Goal: Task Accomplishment & Management: Manage account settings

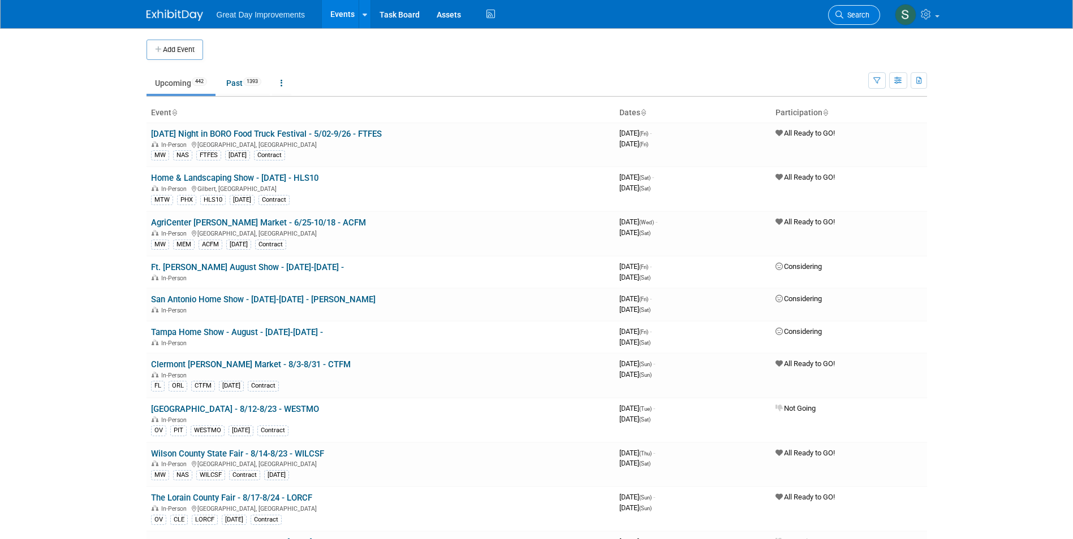
click at [838, 15] on icon at bounding box center [839, 15] width 8 height 8
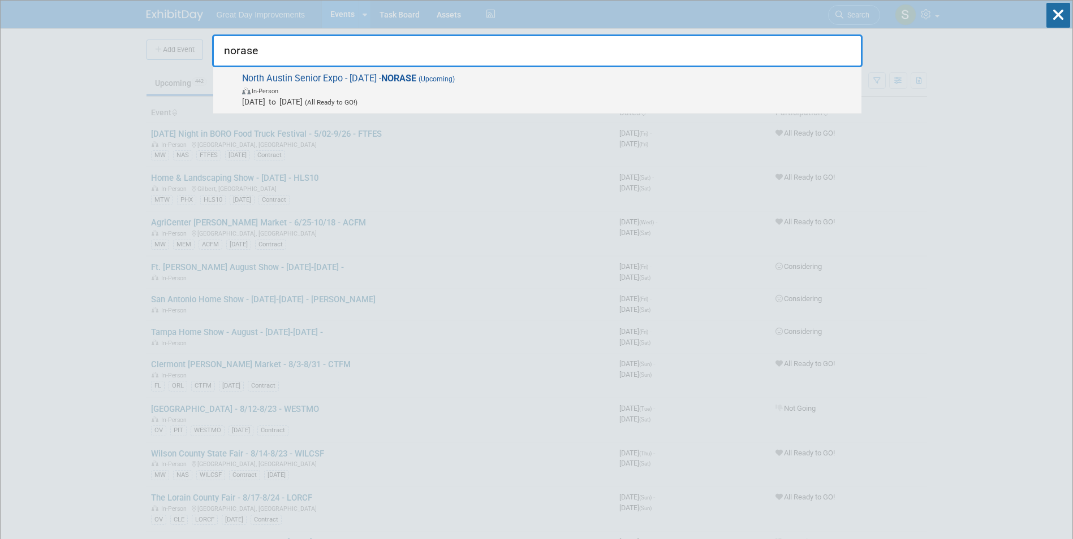
type input "norase"
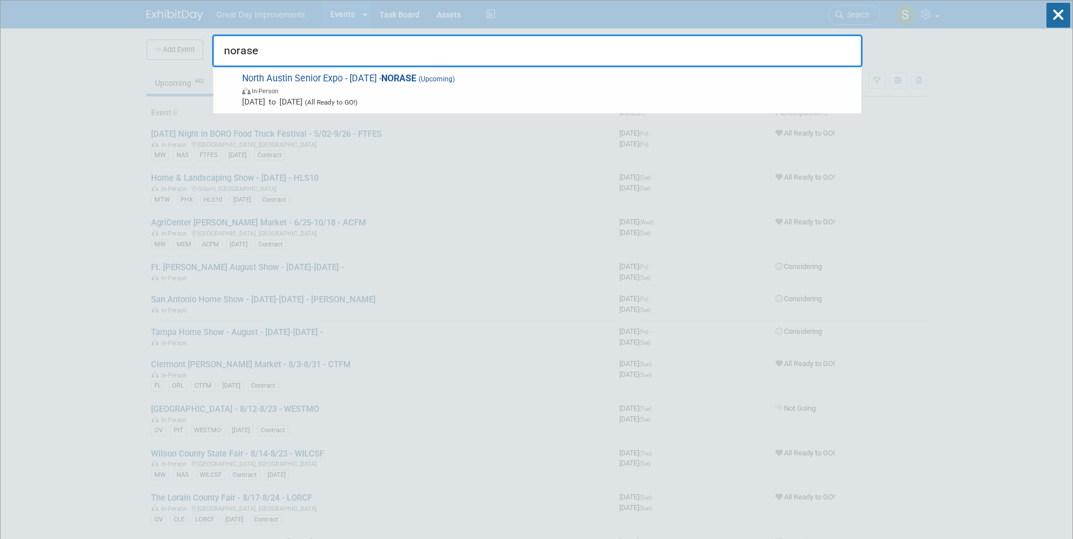
click at [404, 76] on strong "NORASE" at bounding box center [398, 78] width 35 height 11
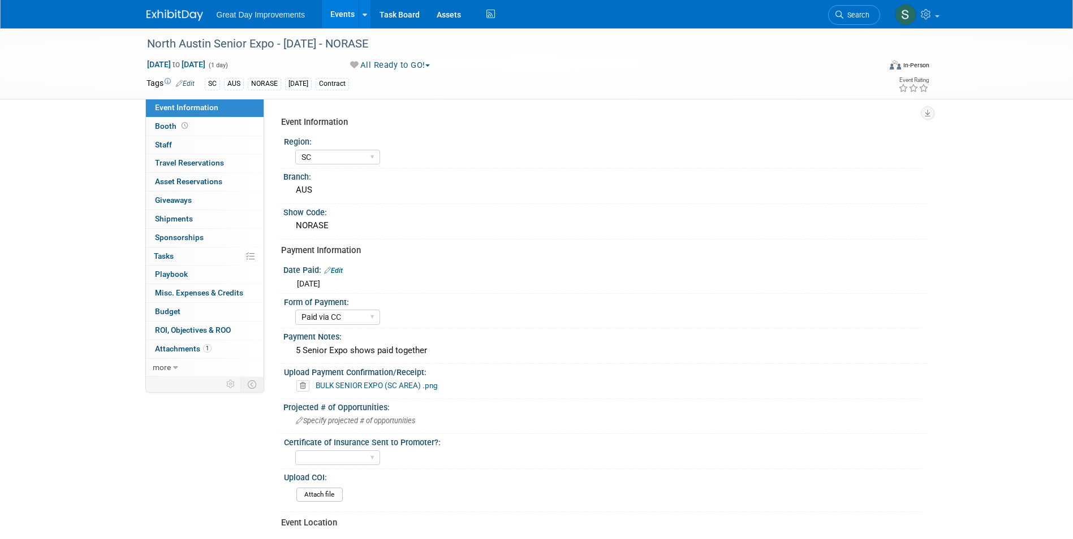
select select "SC"
select select "Paid via CC"
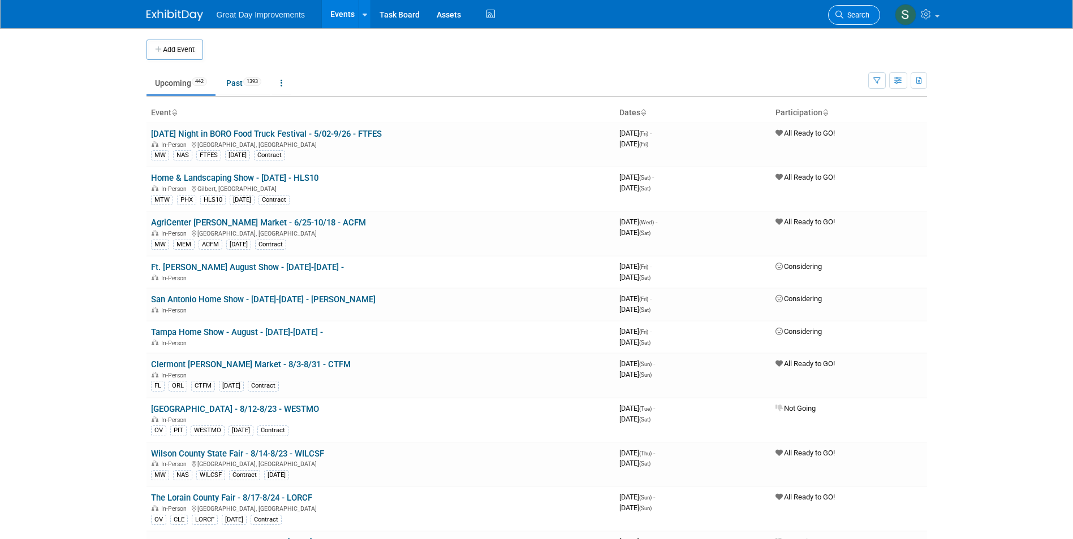
click at [846, 12] on span "Search" at bounding box center [856, 15] width 26 height 8
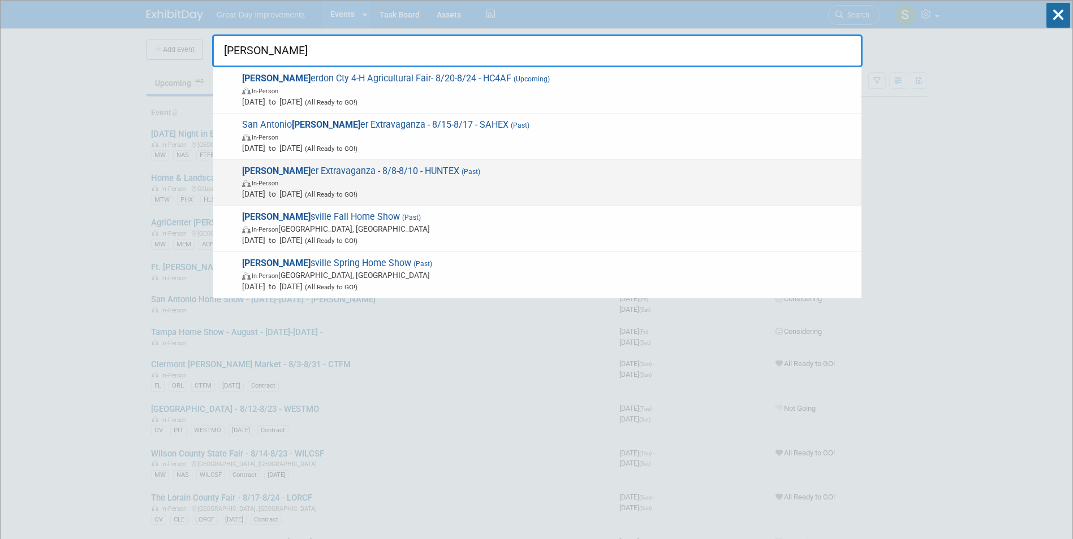
type input "hunt"
click at [665, 177] on span "In-Person" at bounding box center [548, 182] width 613 height 11
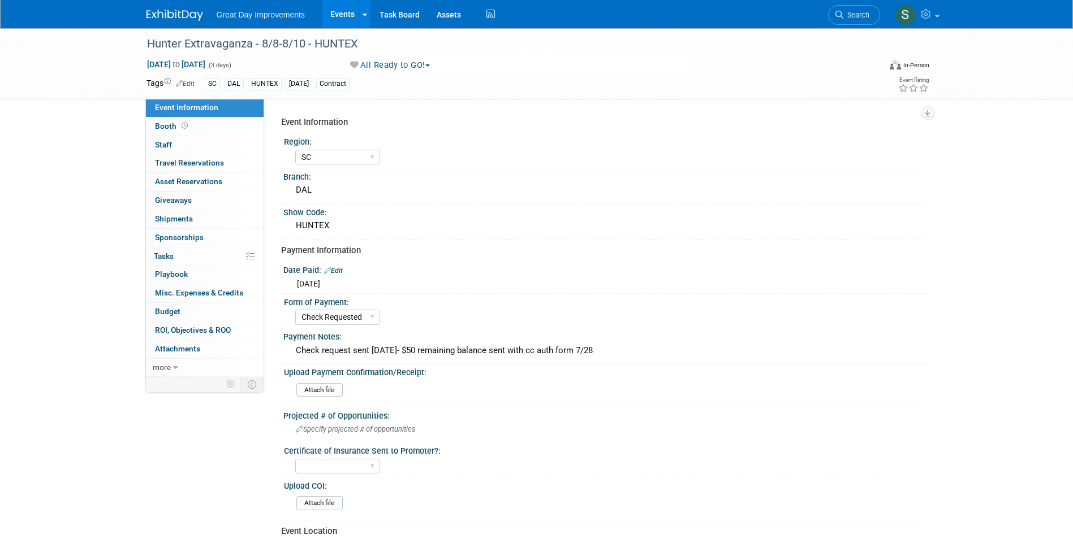
select select "SC"
select select "Check Requested"
click at [848, 22] on link "Search" at bounding box center [854, 15] width 52 height 20
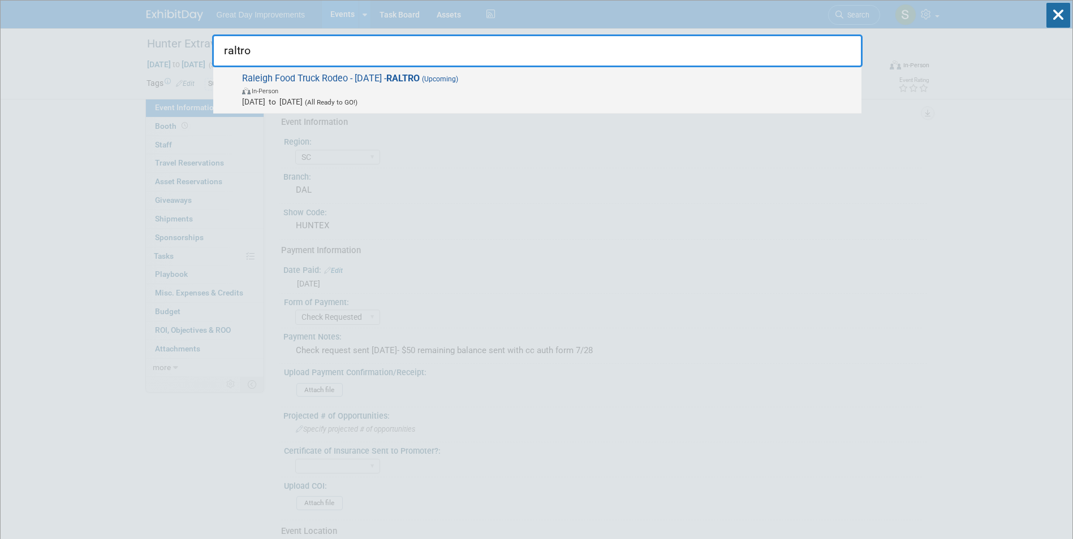
type input "raltro"
click at [423, 91] on span "In-Person" at bounding box center [548, 90] width 613 height 11
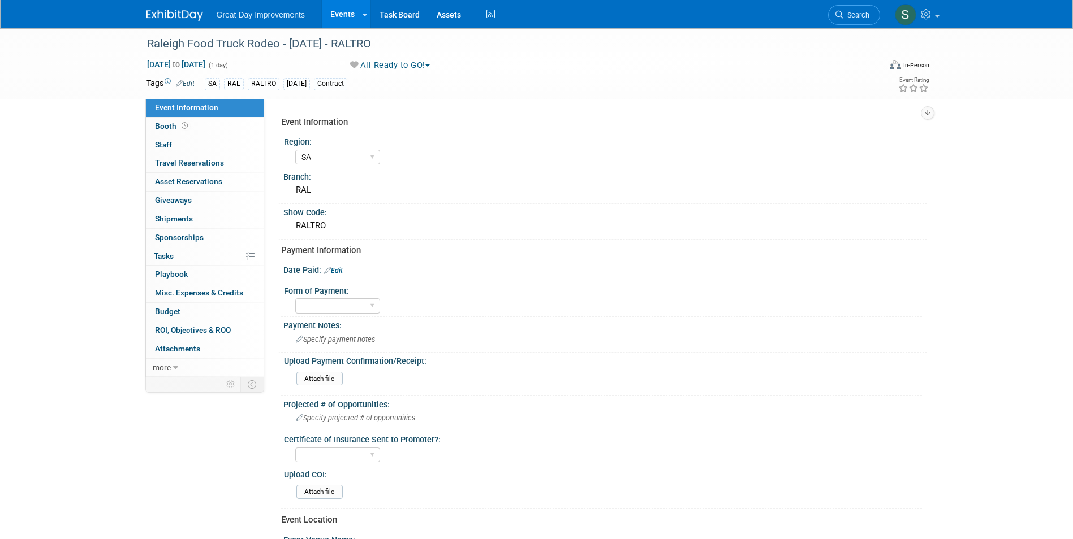
select select "SA"
click at [855, 18] on span "Search" at bounding box center [856, 15] width 26 height 8
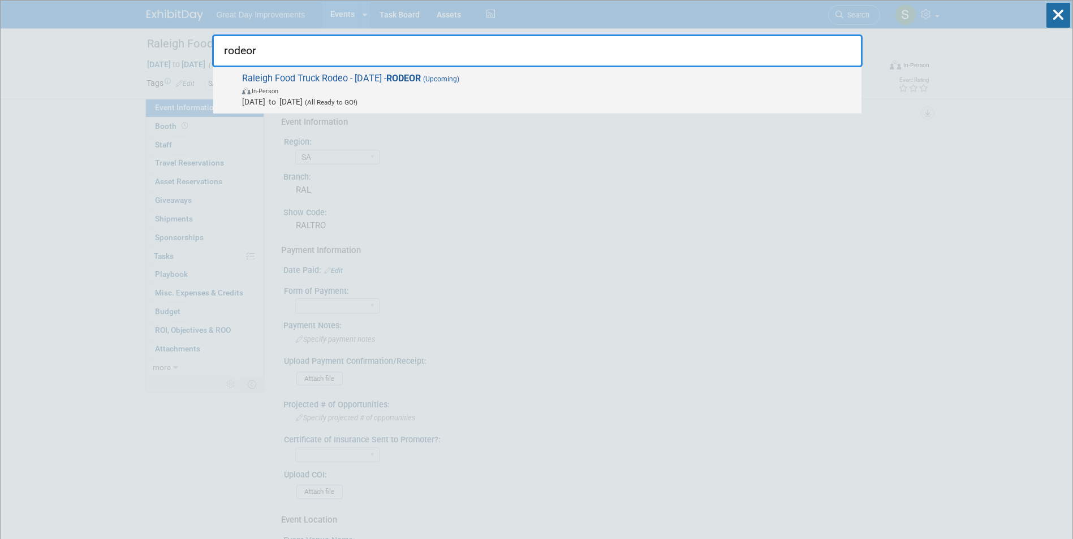
type input "rodeor"
click at [433, 102] on span "Aug 24, 2025 to Aug 24, 2025 (All Ready to GO!)" at bounding box center [548, 101] width 613 height 11
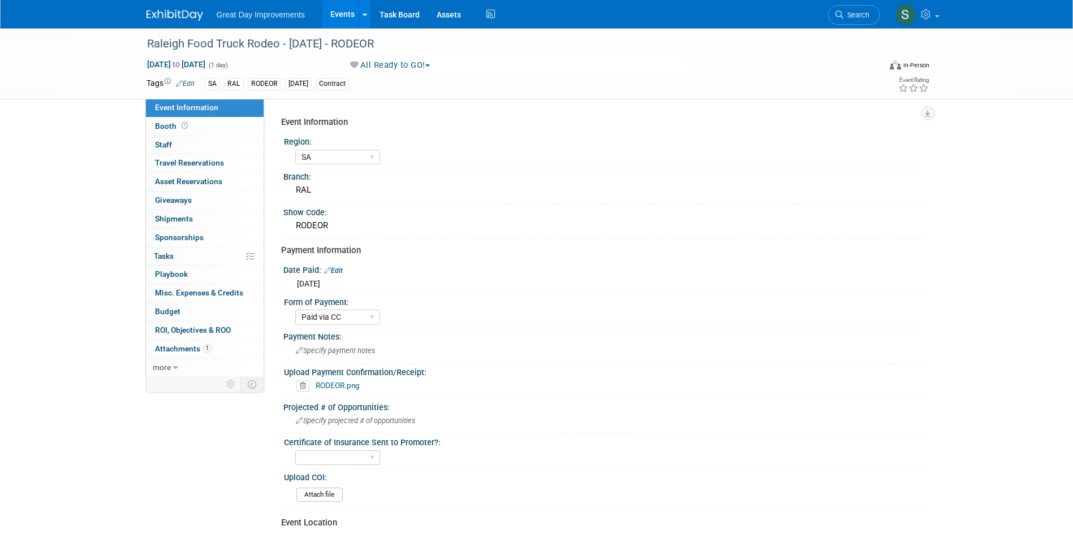
select select "SA"
select select "Paid via CC"
click at [244, 47] on div "Raleigh Food Truck Rodeo - [DATE] - RODEOR" at bounding box center [503, 44] width 720 height 20
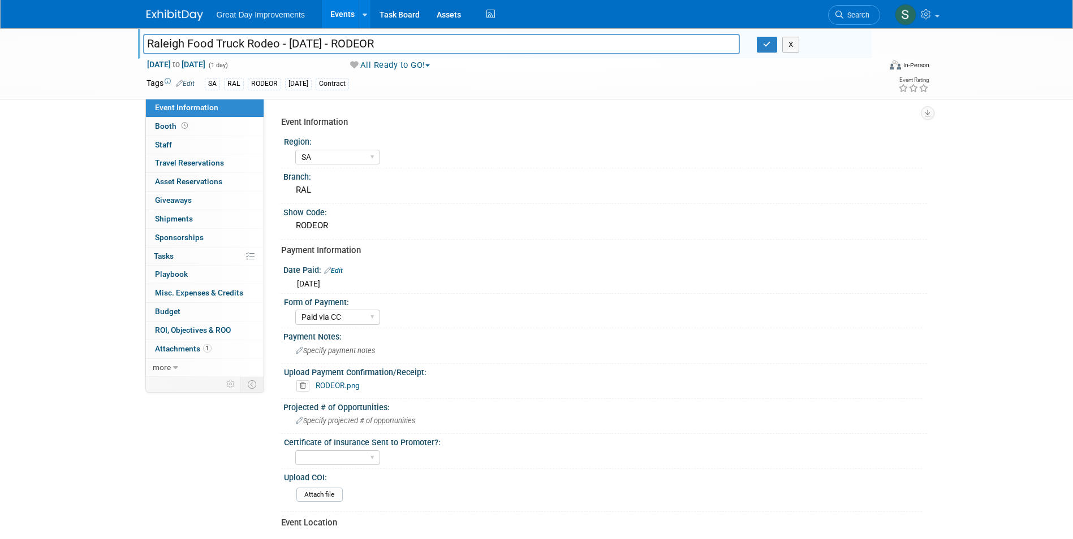
drag, startPoint x: 280, startPoint y: 44, endPoint x: 146, endPoint y: 28, distance: 134.4
click at [146, 28] on body "Great Day Improvements Events Add Event Bulk Upload Events Shareable Event Boar…" at bounding box center [536, 269] width 1073 height 539
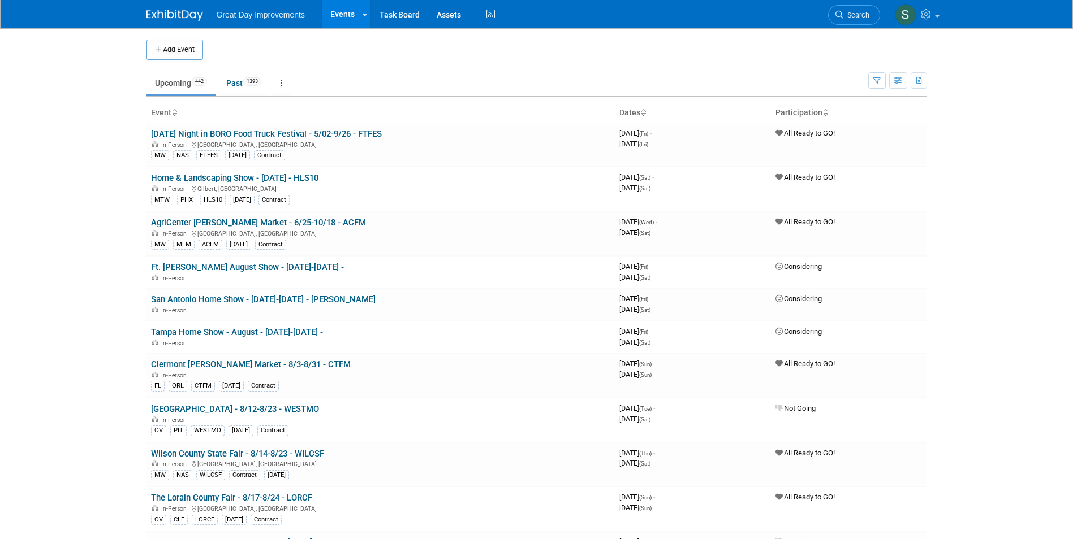
click at [859, 10] on link "Search" at bounding box center [854, 15] width 52 height 20
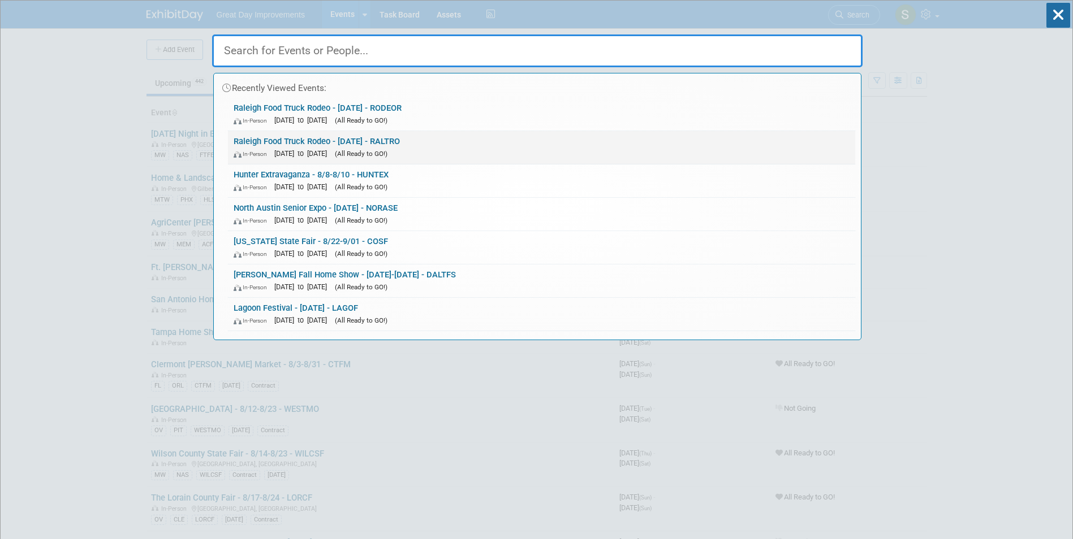
click at [334, 133] on link "Raleigh Food Truck Rodeo - 8/24/25 - RALTRO In-Person Aug 24, 2025 to Aug 24, 2…" at bounding box center [541, 147] width 627 height 33
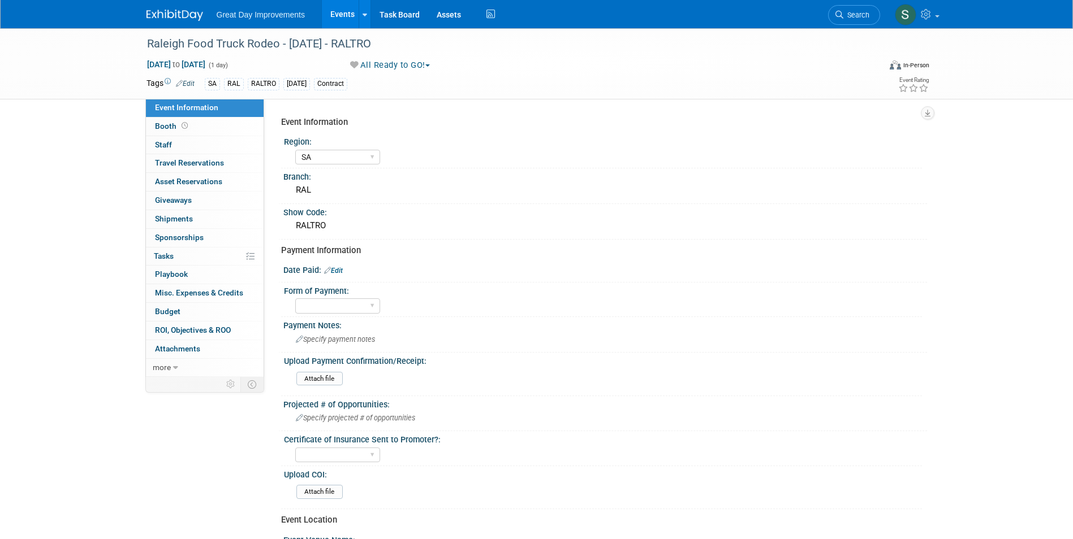
select select "SA"
click at [857, 11] on span "Search" at bounding box center [856, 15] width 26 height 8
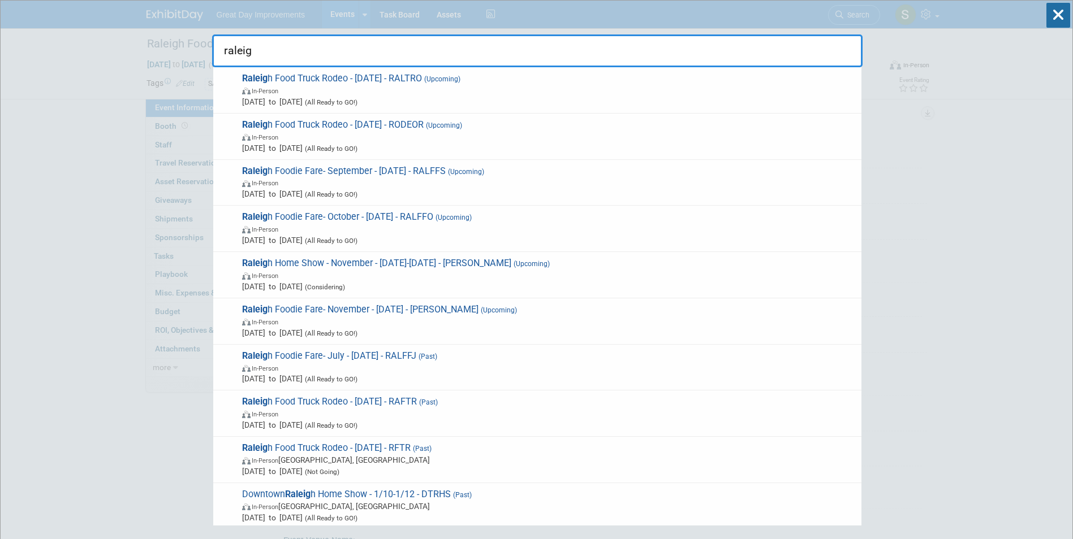
type input "raleigh"
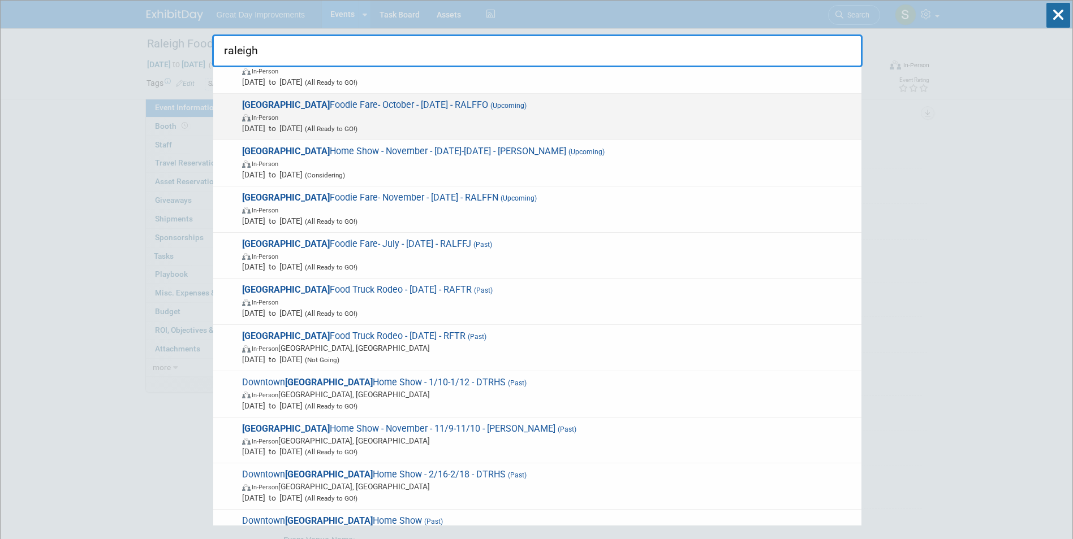
scroll to position [113, 0]
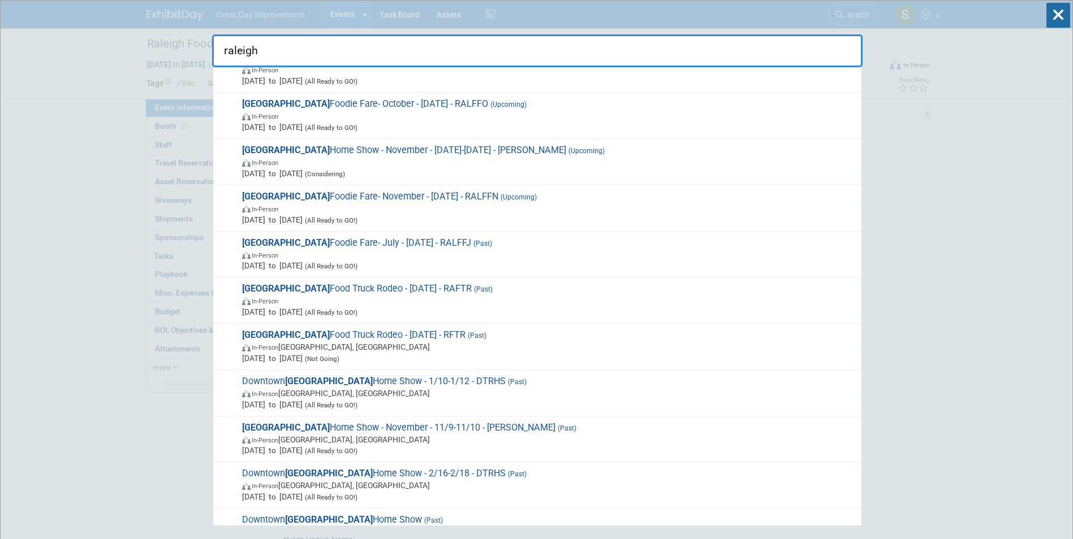
drag, startPoint x: 286, startPoint y: 49, endPoint x: 92, endPoint y: 51, distance: 194.0
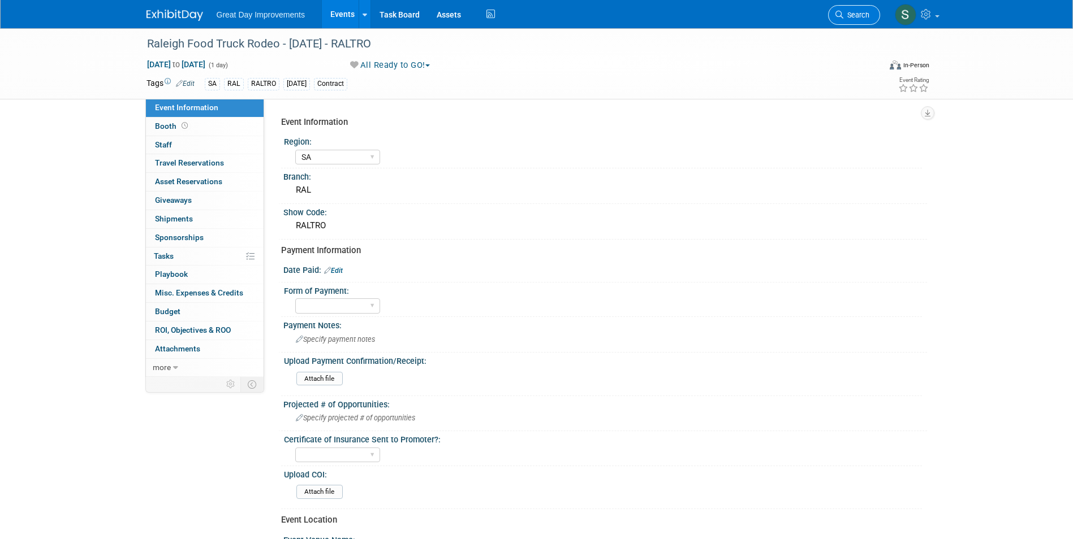
click at [855, 14] on span "Search" at bounding box center [856, 15] width 26 height 8
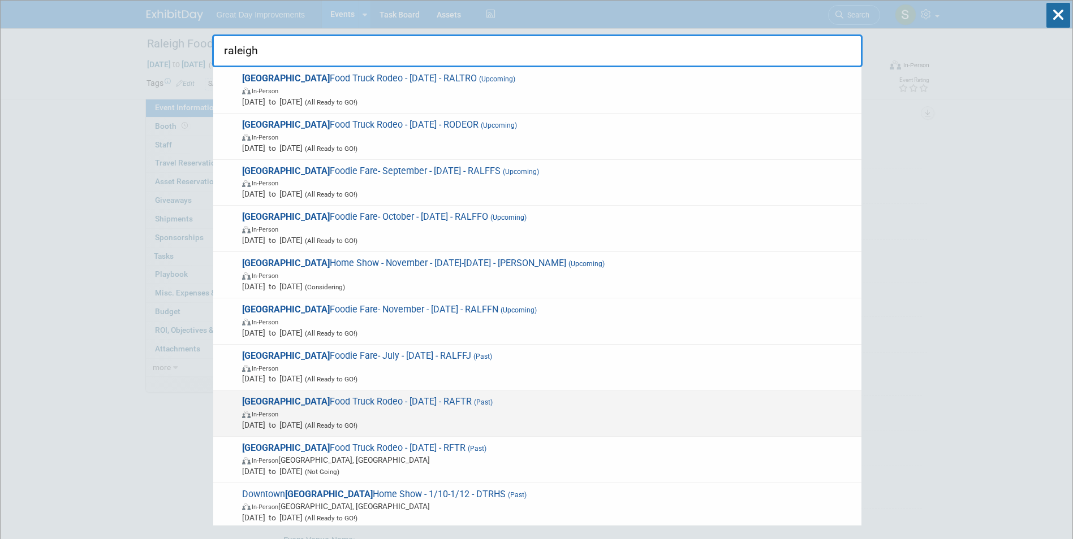
type input "raleigh"
click at [395, 409] on span "In-Person" at bounding box center [548, 413] width 613 height 11
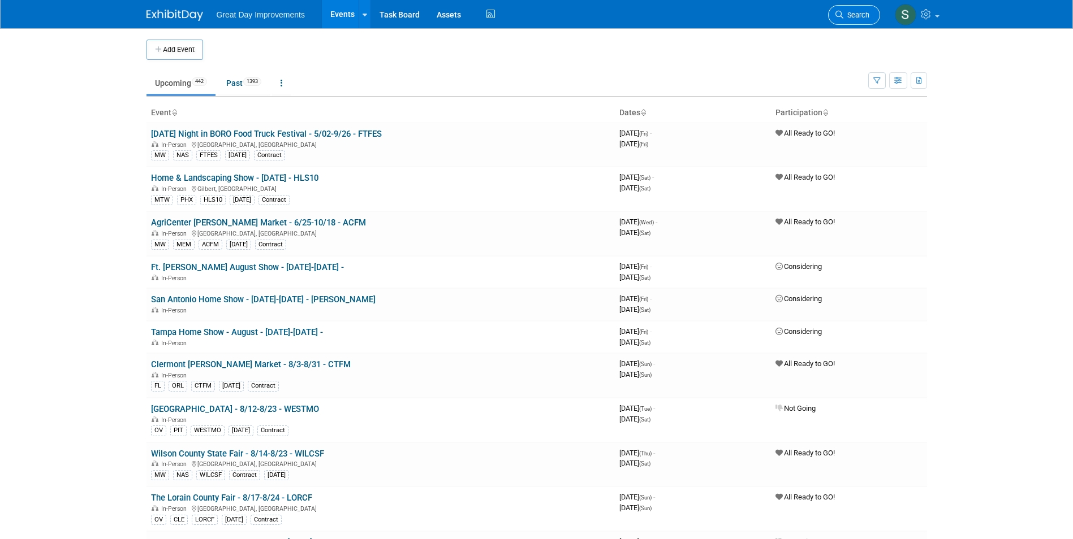
scroll to position [418, 0]
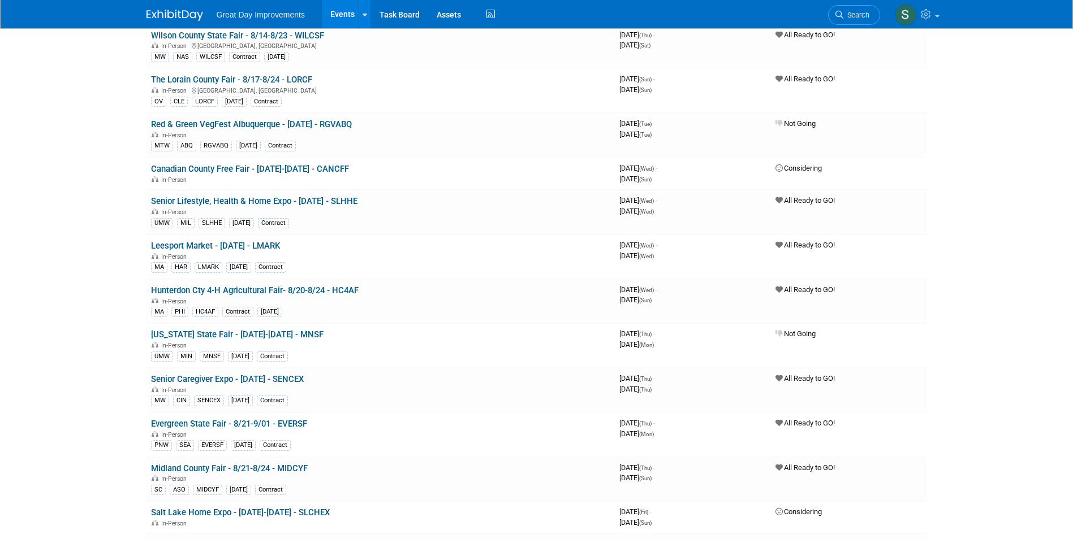
click at [861, 12] on span "Search" at bounding box center [856, 15] width 26 height 8
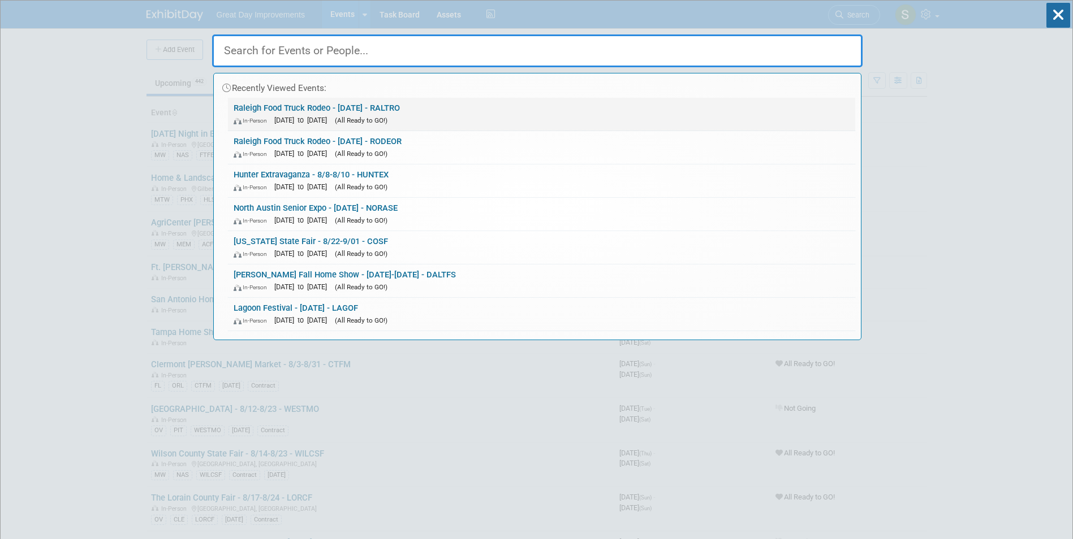
click at [432, 116] on div "In-Person Aug 24, 2025 to Aug 24, 2025 (All Ready to GO!)" at bounding box center [542, 120] width 616 height 12
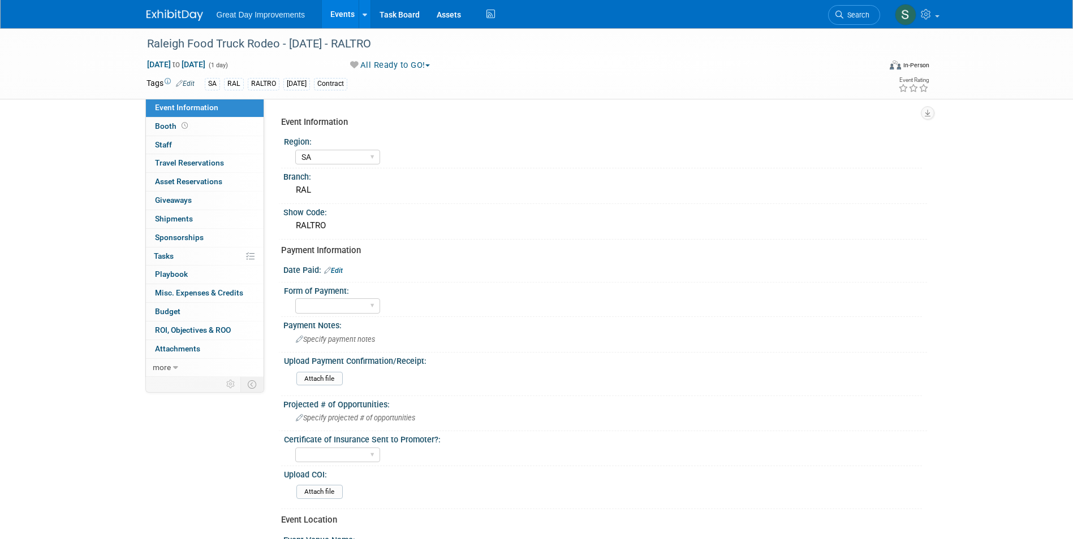
select select "SA"
click at [175, 16] on img at bounding box center [174, 15] width 57 height 11
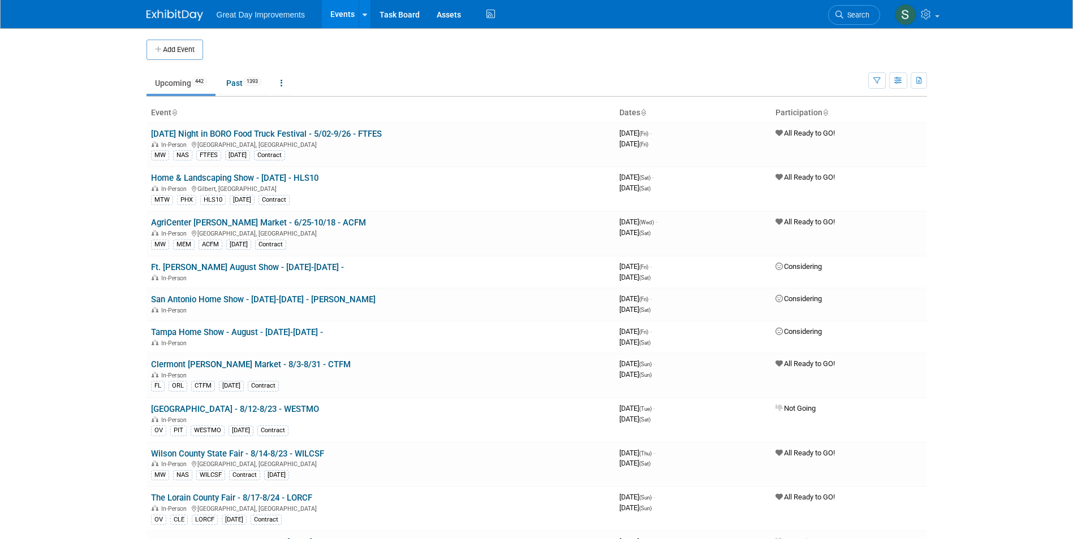
click at [479, 72] on ul "Upcoming 442 Past 1393 All Events 1835 Past and Upcoming Grouped Annually Event…" at bounding box center [506, 83] width 721 height 25
click at [854, 12] on span "Search" at bounding box center [856, 15] width 26 height 8
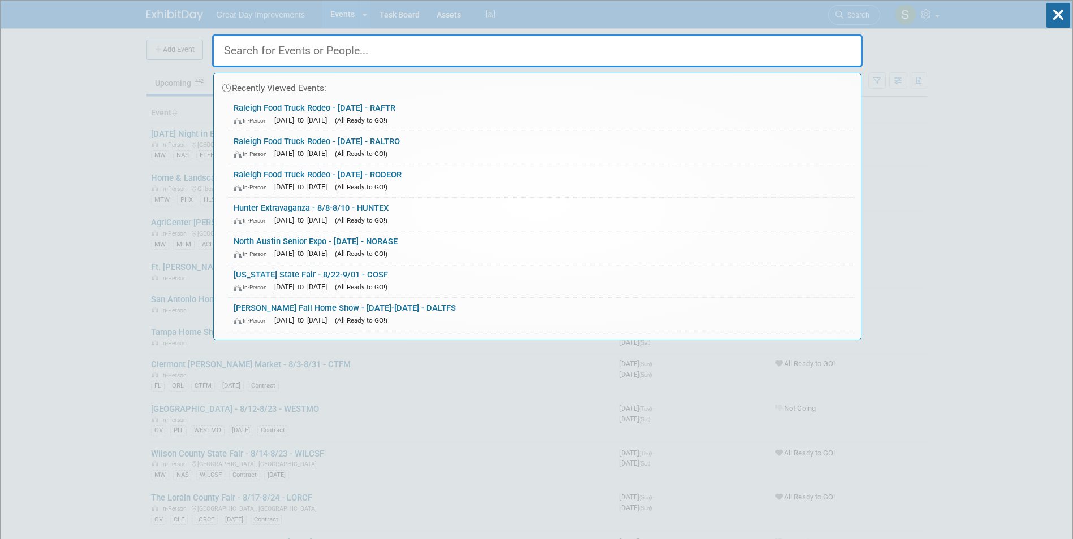
paste input "Greater Cincinnati House & Outdoor Living Show"
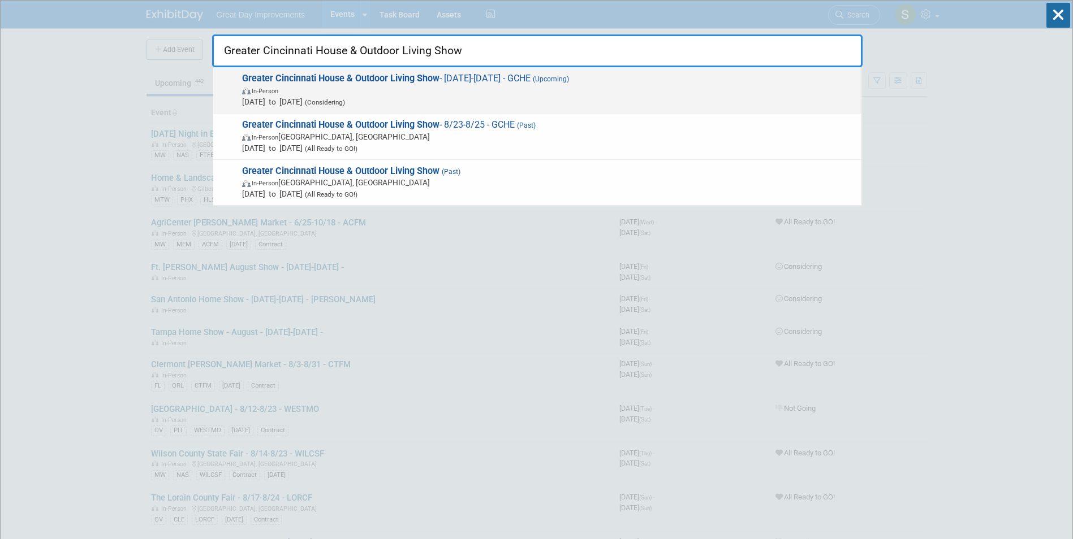
type input "Greater Cincinnati House & Outdoor Living Show"
click at [492, 97] on span "Aug 23, 2025 to Aug 25, 2025 (Considering)" at bounding box center [548, 101] width 613 height 11
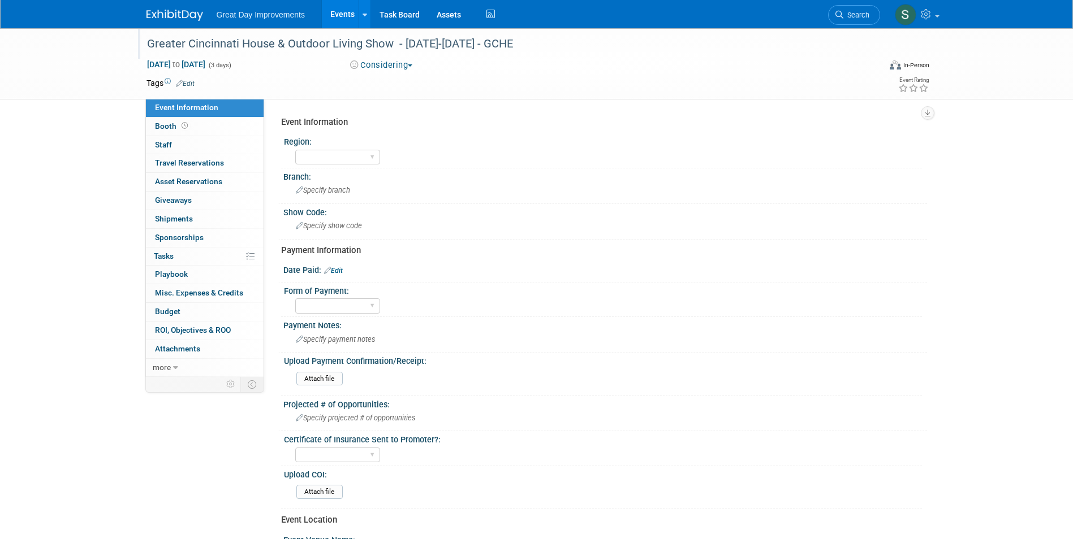
click at [506, 47] on div "Greater Cincinnati House & Outdoor Living Show - [DATE]-[DATE] - GCHE" at bounding box center [503, 44] width 720 height 20
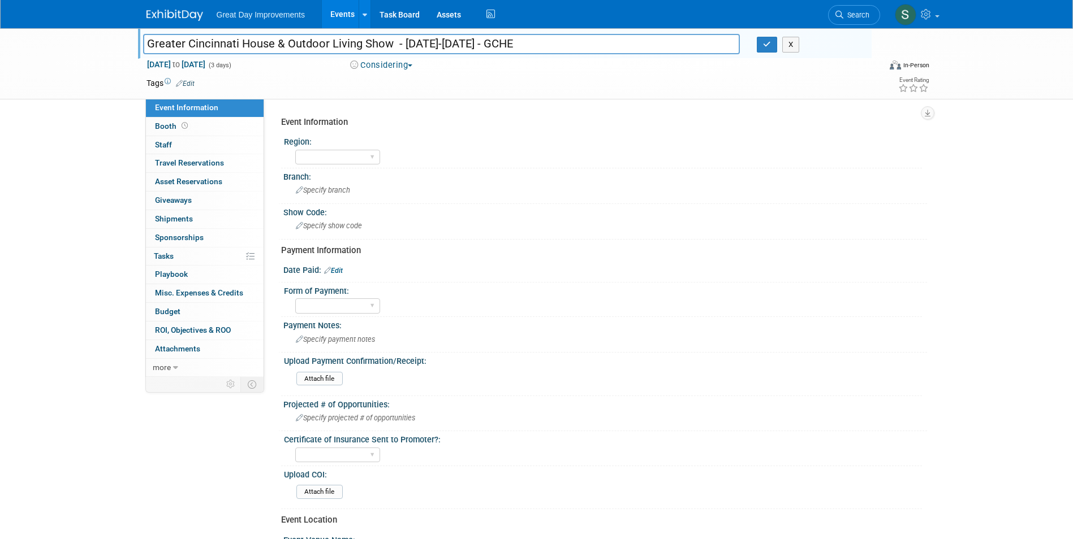
drag, startPoint x: 528, startPoint y: 44, endPoint x: 500, endPoint y: 44, distance: 27.7
click at [500, 44] on input "Greater Cincinnati House & Outdoor Living Show - [DATE]-[DATE] - GCHE" at bounding box center [441, 44] width 597 height 20
drag, startPoint x: 457, startPoint y: 76, endPoint x: 407, endPoint y: 70, distance: 50.7
click at [454, 76] on div "Tags Edit" at bounding box center [471, 83] width 650 height 15
click at [387, 66] on button "Considering" at bounding box center [381, 65] width 71 height 12
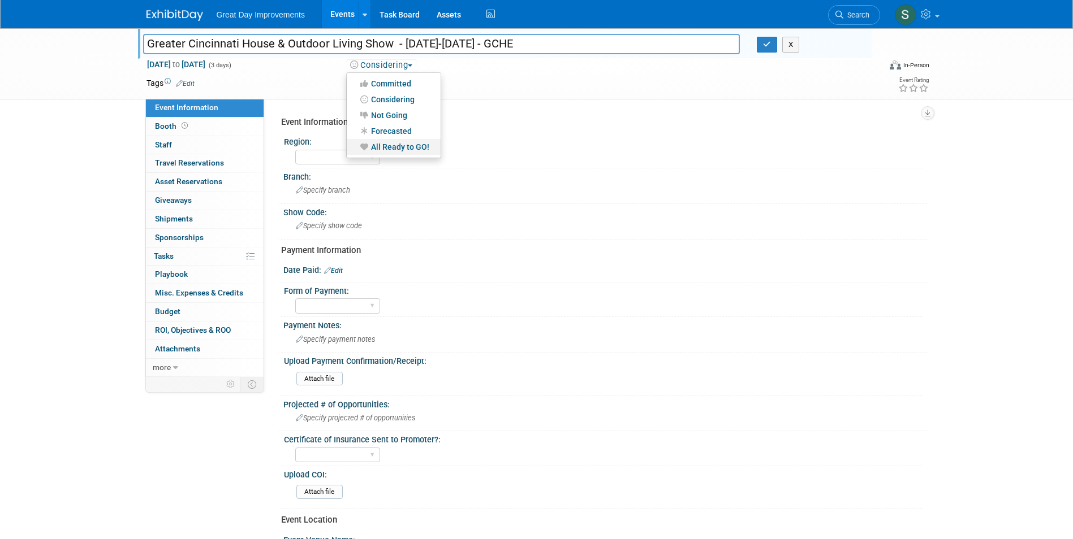
click at [390, 146] on link "All Ready to GO!" at bounding box center [394, 147] width 94 height 16
click at [186, 88] on td "Tags Edit" at bounding box center [170, 82] width 48 height 11
click at [187, 85] on link "Edit" at bounding box center [185, 84] width 19 height 8
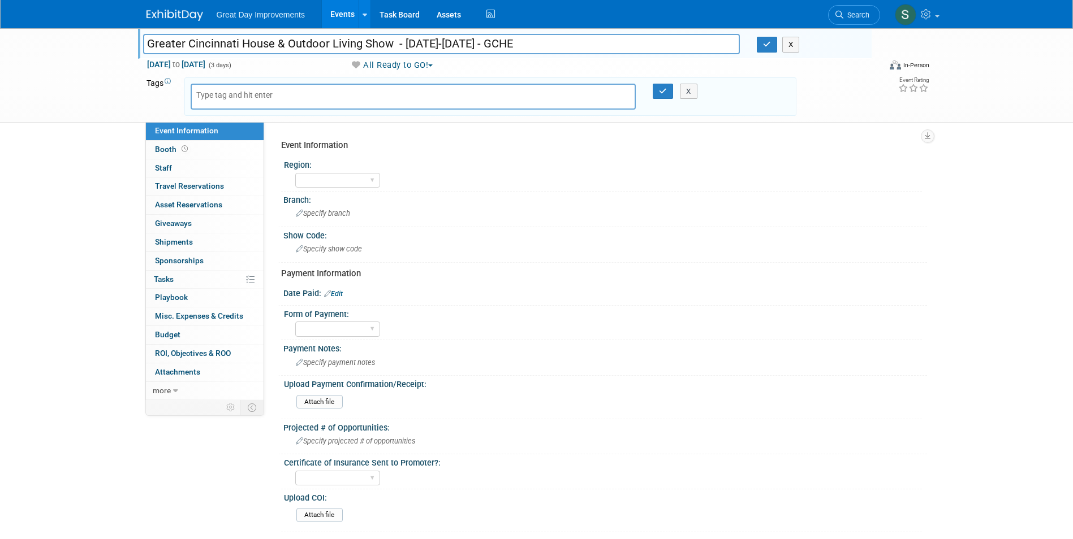
click at [197, 76] on div "Tags Edit X" at bounding box center [471, 97] width 650 height 42
click at [763, 42] on button "button" at bounding box center [767, 45] width 20 height 16
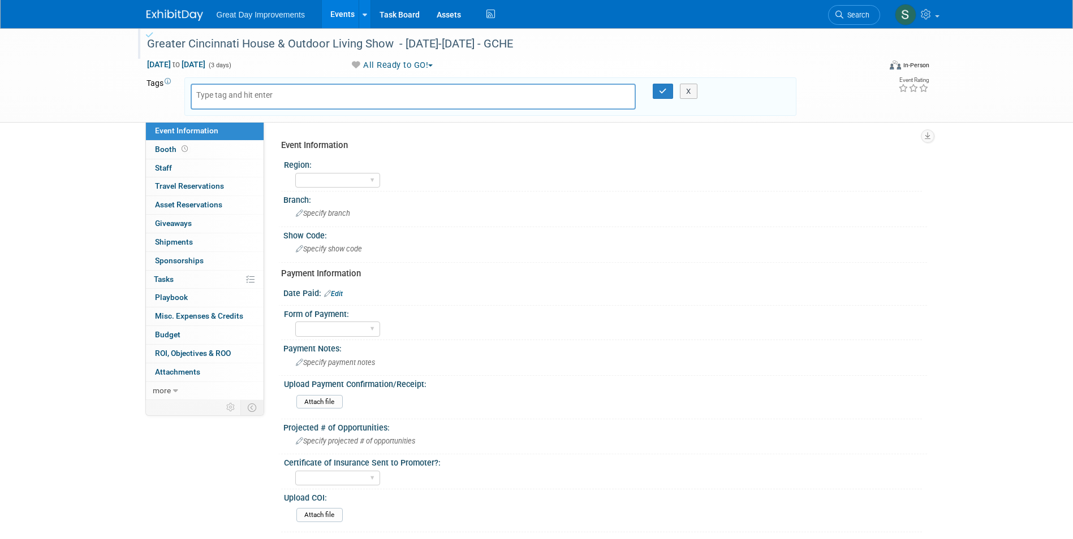
click at [364, 89] on div at bounding box center [414, 97] width 446 height 26
click at [275, 97] on input "text" at bounding box center [241, 94] width 90 height 11
click at [223, 100] on div at bounding box center [414, 97] width 446 height 26
click at [206, 90] on input "text" at bounding box center [241, 94] width 90 height 11
click at [201, 98] on input "text" at bounding box center [241, 94] width 90 height 11
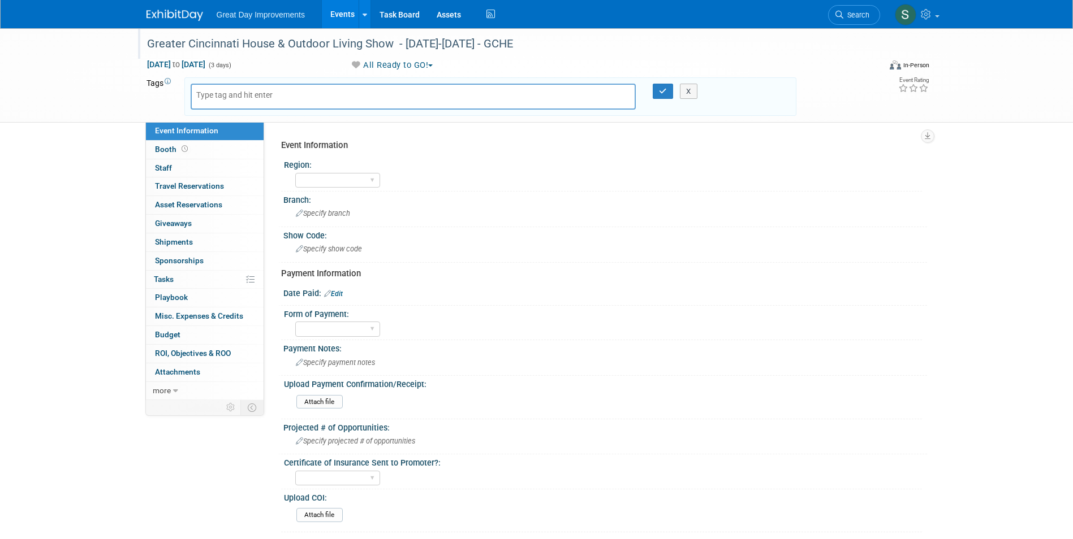
click at [260, 96] on input "text" at bounding box center [241, 94] width 90 height 11
click at [259, 96] on input "text" at bounding box center [241, 94] width 90 height 11
type input "MW"
click at [278, 97] on input "text" at bounding box center [313, 98] width 158 height 11
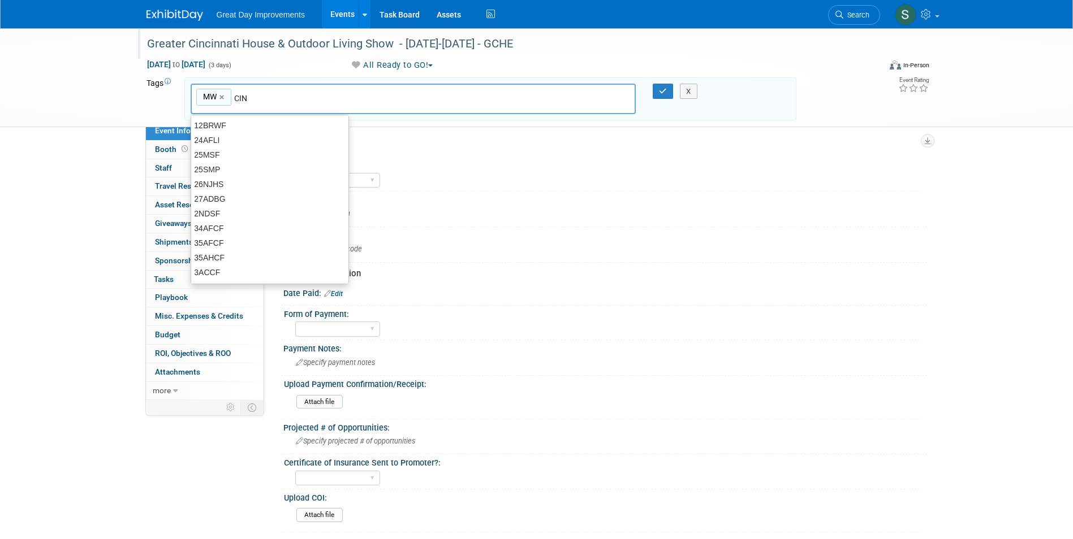
type input "CIN"
type input "MW, CIN"
type input "C"
type input "GCHE"
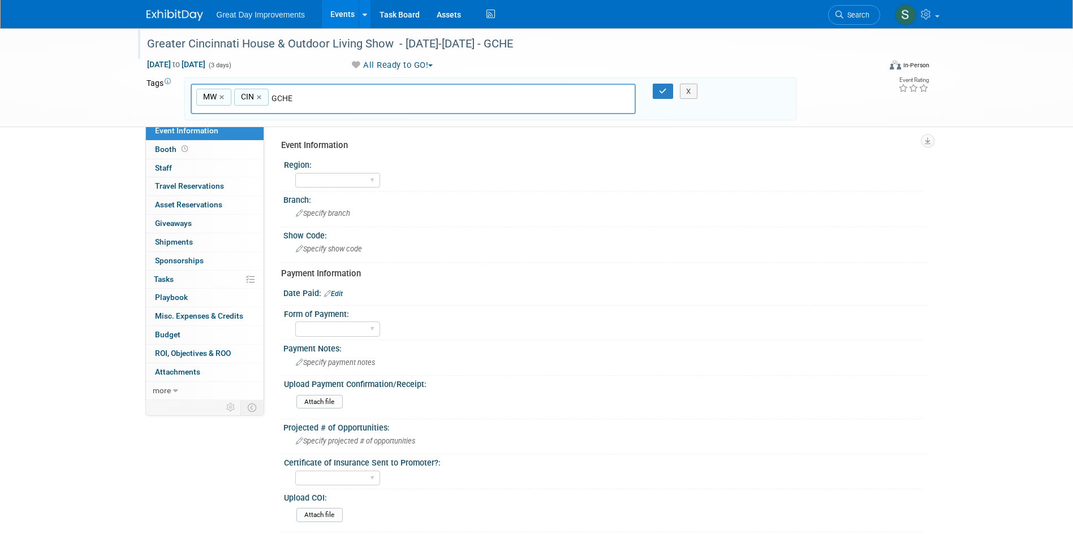
type input "MW, CIN, GCHE"
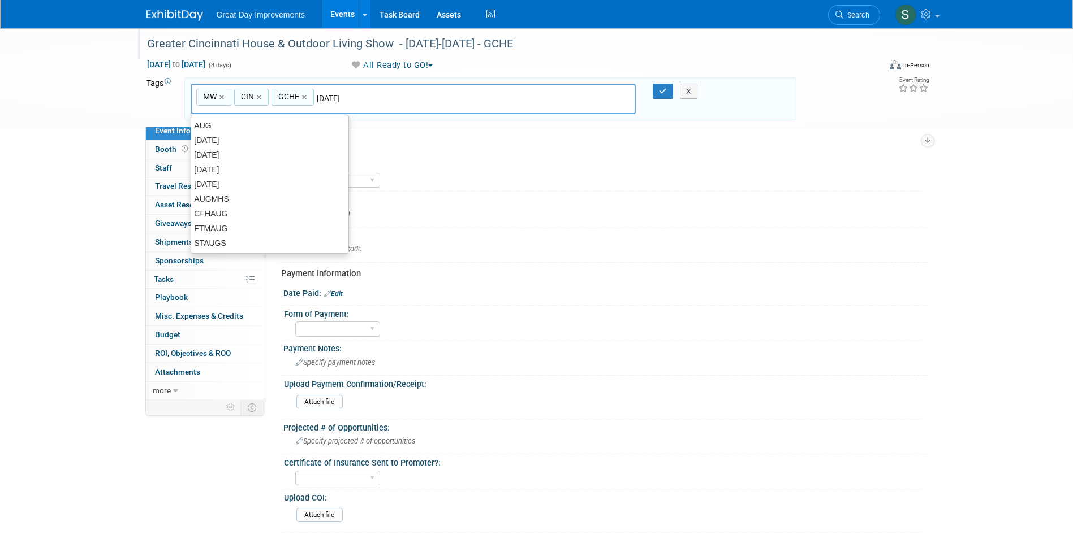
type input "[DATE]"
type input "MW, CIN, GCHE, AUG25"
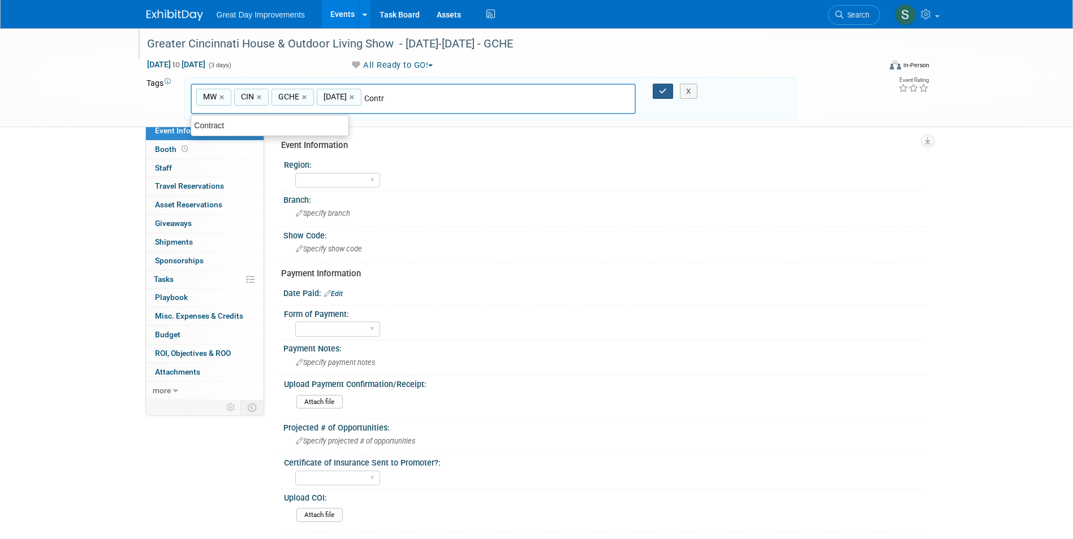
type input "Contr"
click at [662, 93] on icon "button" at bounding box center [663, 91] width 8 height 7
type input "MW, CIN, GCHE, AUG25,Contr"
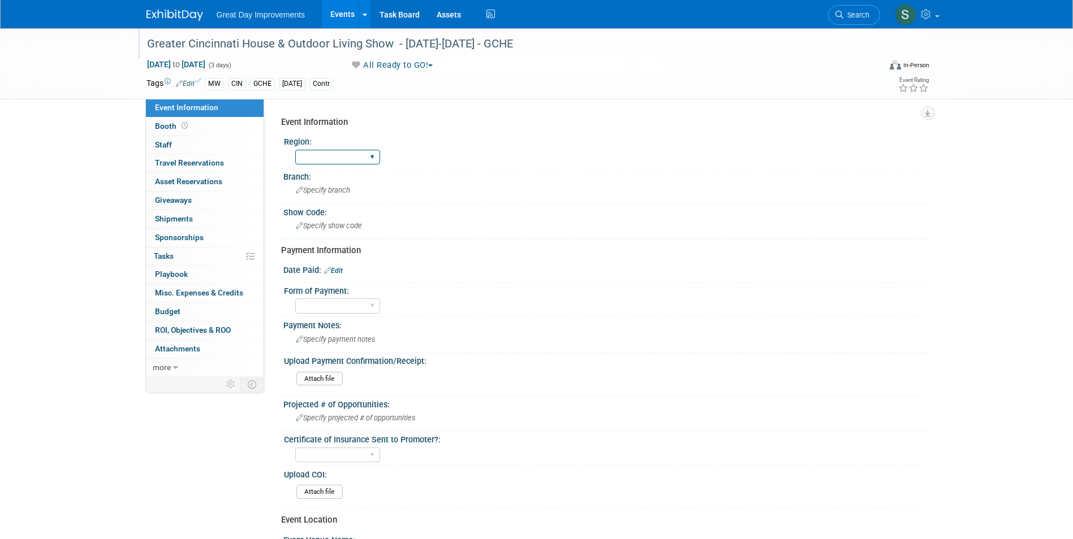
click at [351, 161] on select "GC MA MW MTW NE NEW OV PL PNW SA SE SC UMW FL" at bounding box center [337, 157] width 85 height 15
select select "MW"
click at [295, 150] on select "GC MA MW MTW NE NEW OV PL PNW SA SE SC UMW FL" at bounding box center [337, 157] width 85 height 15
click at [319, 193] on span "Specify branch" at bounding box center [323, 190] width 54 height 8
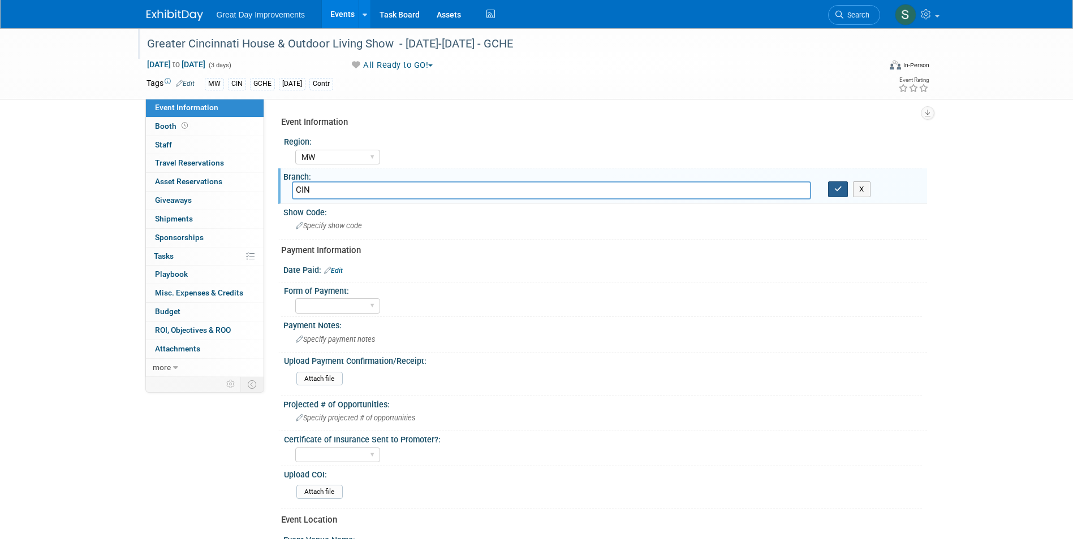
type input "CIN"
click at [828, 188] on button "button" at bounding box center [838, 189] width 20 height 16
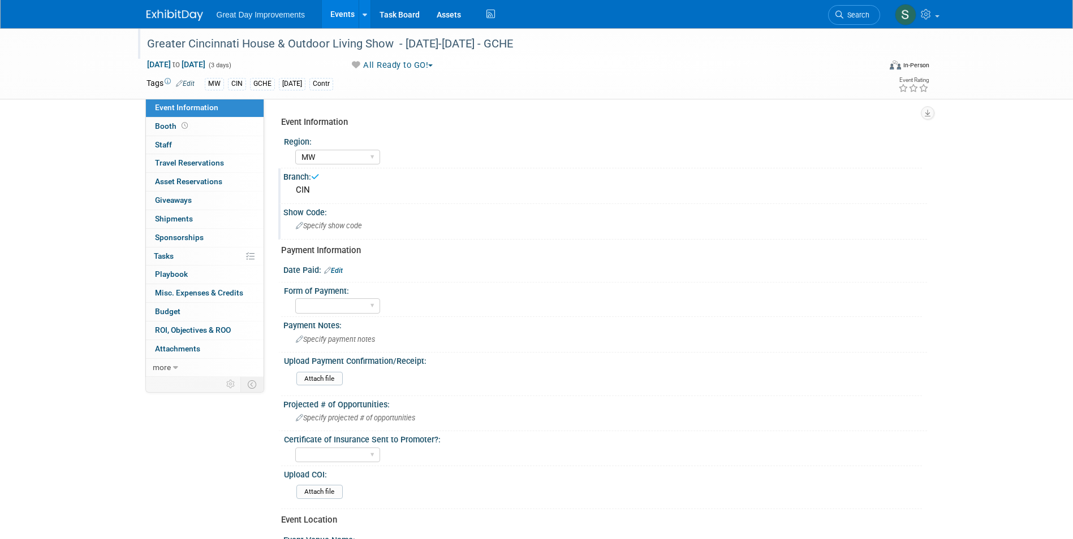
click at [464, 231] on div "Specify show code" at bounding box center [605, 226] width 626 height 18
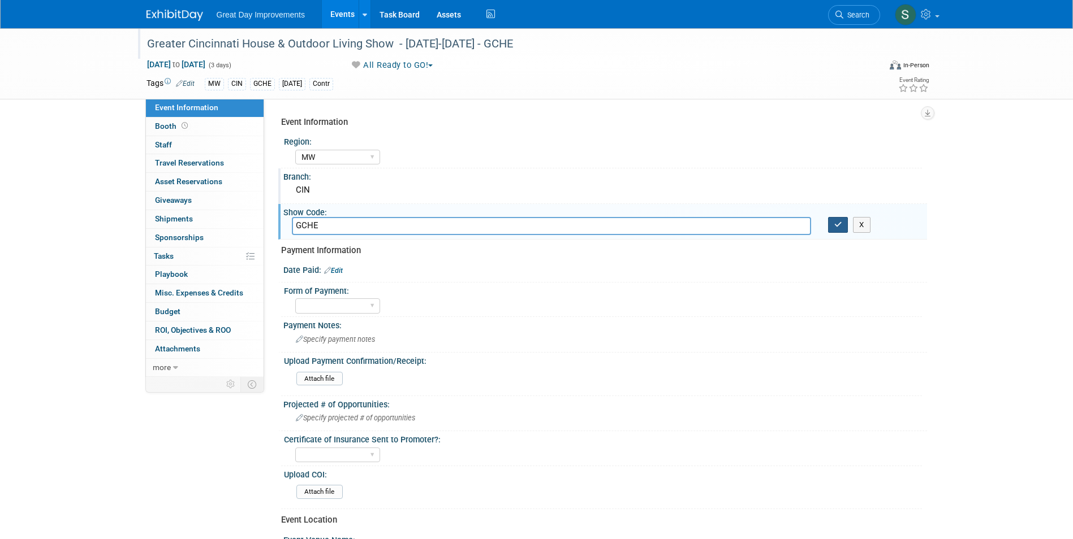
type input "GCHE"
click at [835, 224] on icon "button" at bounding box center [838, 224] width 8 height 7
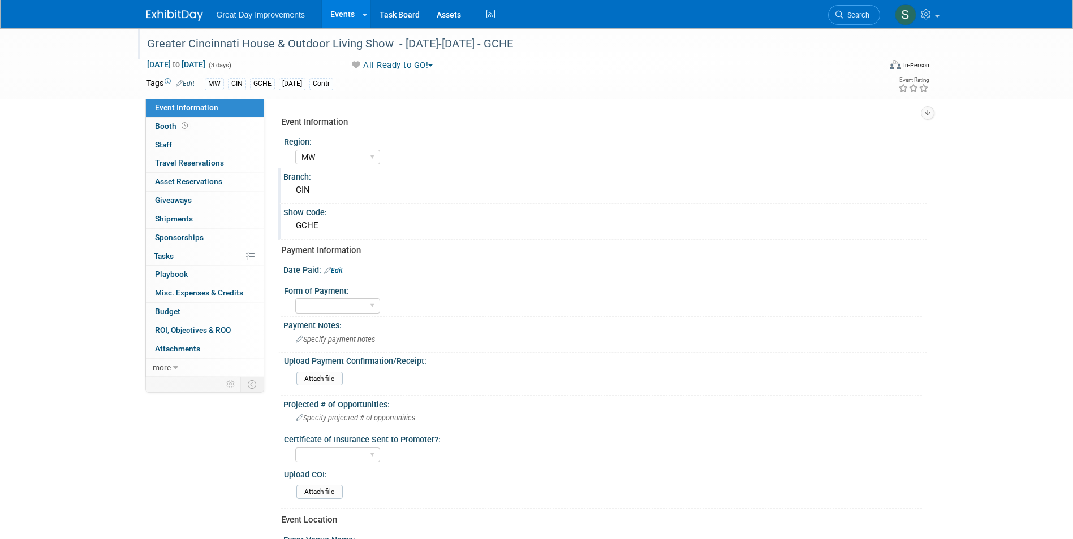
click at [398, 289] on div "Form of Payment:" at bounding box center [603, 290] width 638 height 14
click at [342, 273] on link "Edit" at bounding box center [333, 271] width 19 height 8
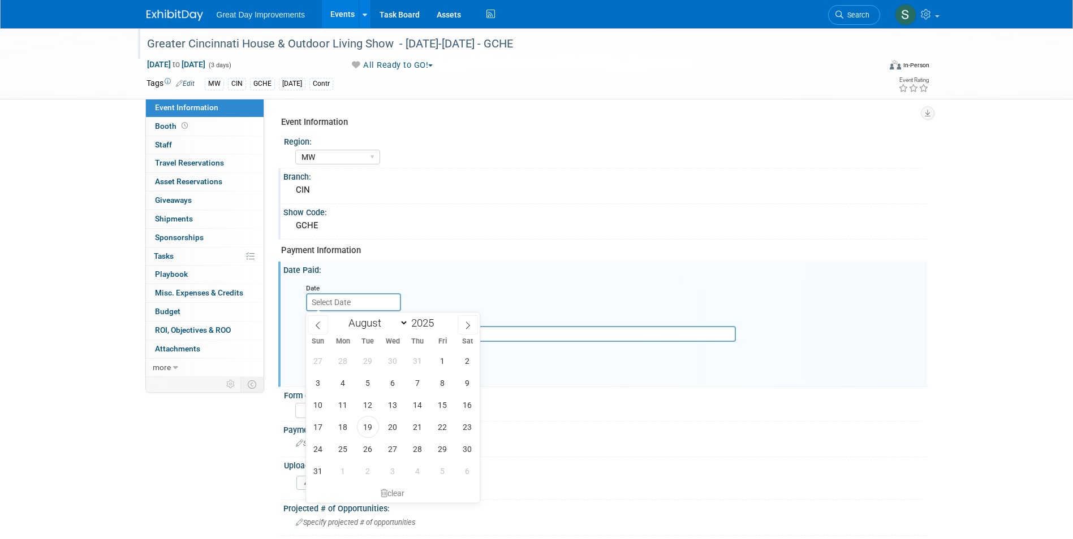
click at [373, 308] on input "text" at bounding box center [353, 302] width 95 height 18
click at [372, 321] on select "January February March April May June July August September October November De…" at bounding box center [375, 323] width 65 height 14
select select "10"
click at [343, 316] on select "January February March April May June July August September October November De…" at bounding box center [375, 323] width 65 height 14
click at [433, 323] on input "2025" at bounding box center [425, 323] width 34 height 13
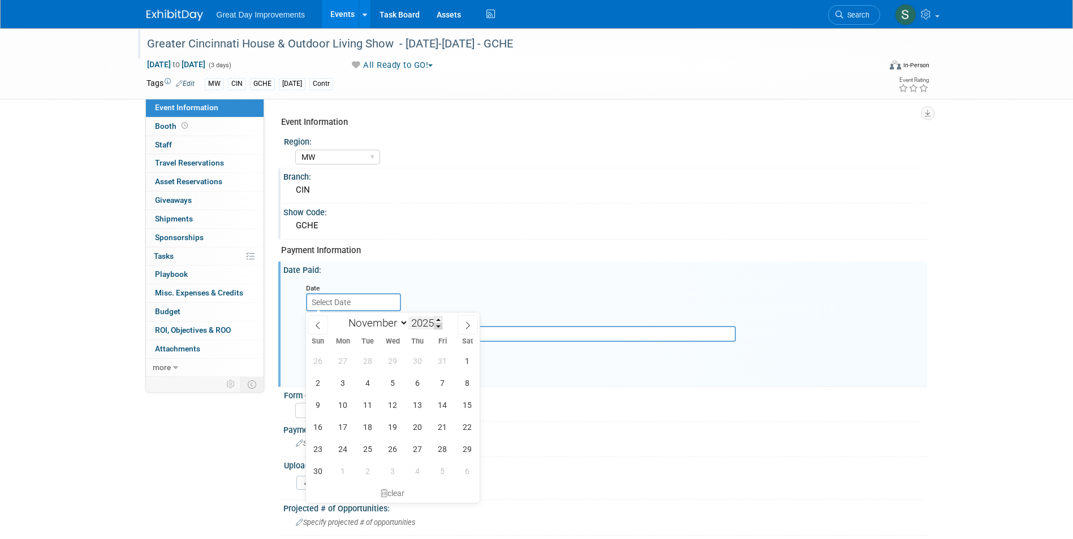
click at [439, 326] on span at bounding box center [438, 326] width 8 height 7
type input "2024"
click at [422, 433] on span "21" at bounding box center [418, 427] width 22 height 22
type input "Nov 21, 2024"
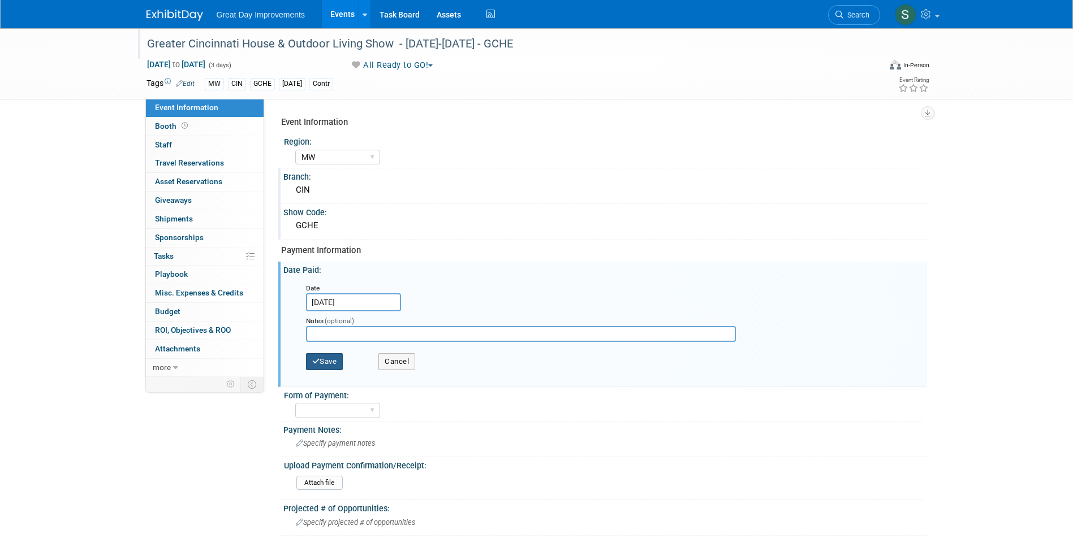
click at [340, 364] on button "Save" at bounding box center [324, 361] width 37 height 17
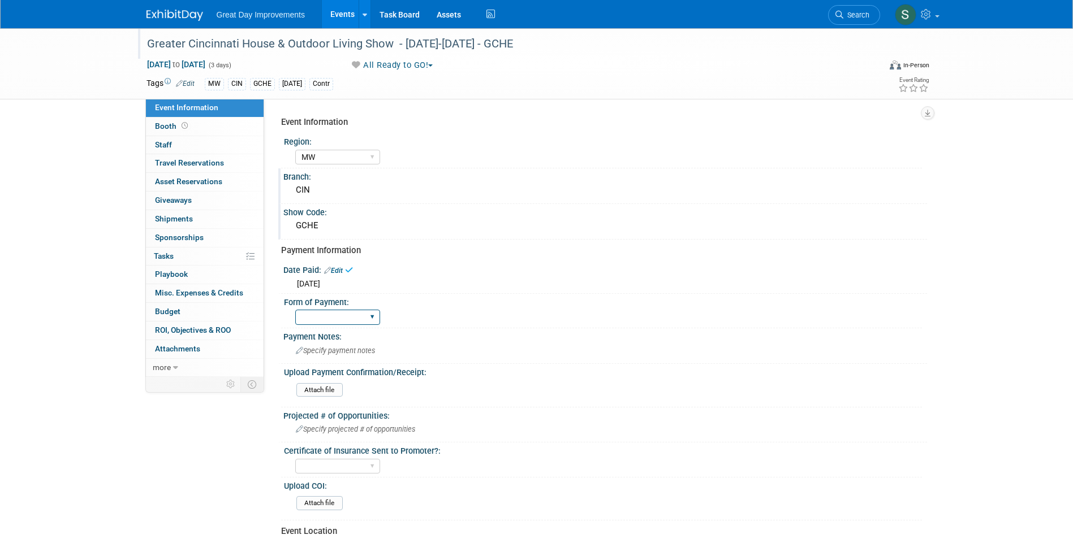
click at [322, 319] on select "Paid via CC Check Requested Pay at the Gate Other" at bounding box center [337, 317] width 85 height 15
select select "Paid via CC"
click at [295, 310] on select "Paid via CC Check Requested Pay at the Gate Other" at bounding box center [337, 317] width 85 height 15
click at [440, 351] on div "Specify payment notes" at bounding box center [605, 351] width 626 height 18
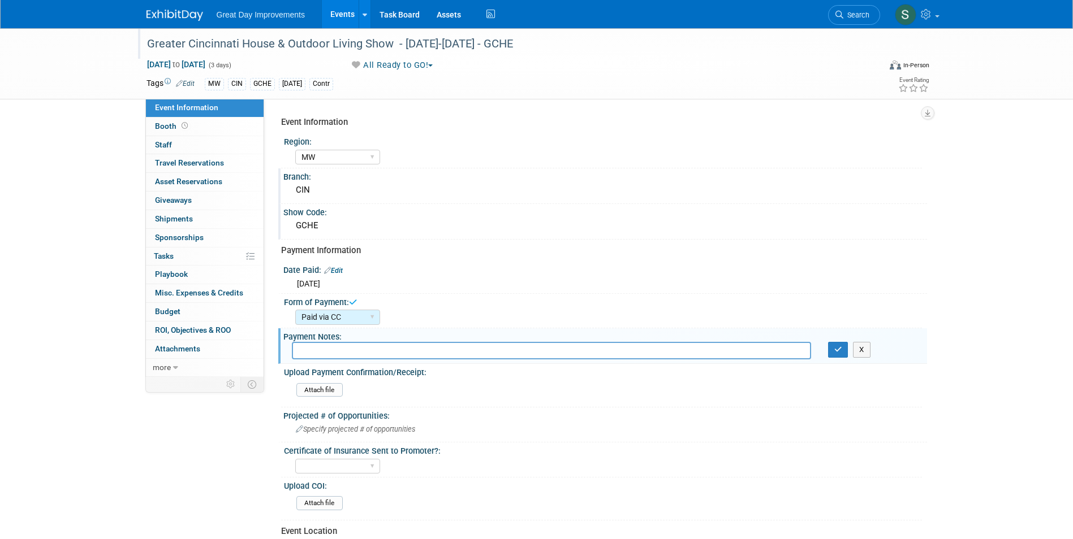
drag, startPoint x: 476, startPoint y: 286, endPoint x: 487, endPoint y: 263, distance: 25.0
click at [475, 286] on div "Thu. Nov 21, 2024" at bounding box center [605, 282] width 626 height 14
click at [154, 10] on img at bounding box center [174, 15] width 57 height 11
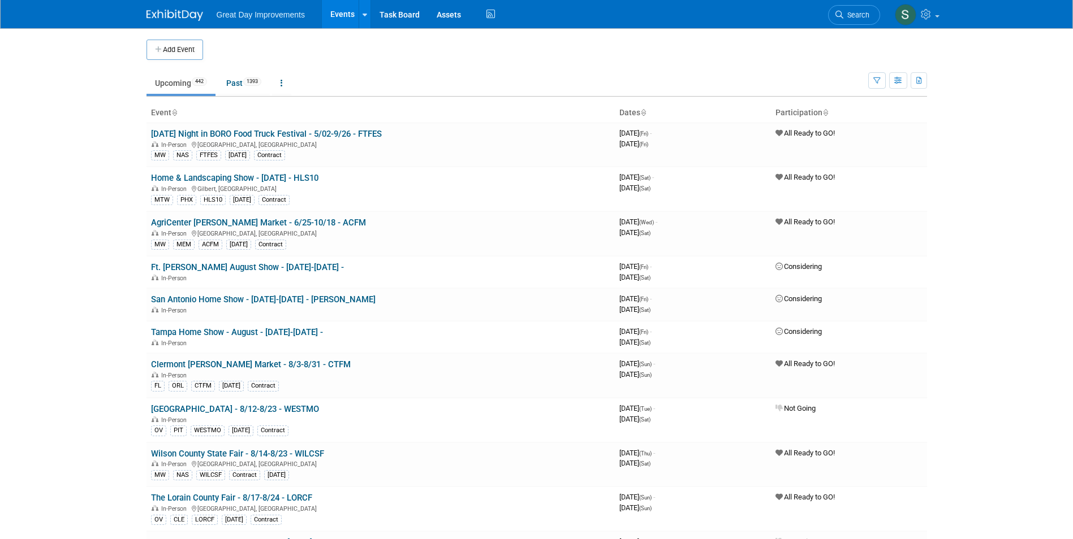
drag, startPoint x: 311, startPoint y: 53, endPoint x: 374, endPoint y: 50, distance: 63.4
click at [311, 53] on td at bounding box center [546, 50] width 686 height 20
click at [853, 12] on span "Search" at bounding box center [856, 15] width 26 height 8
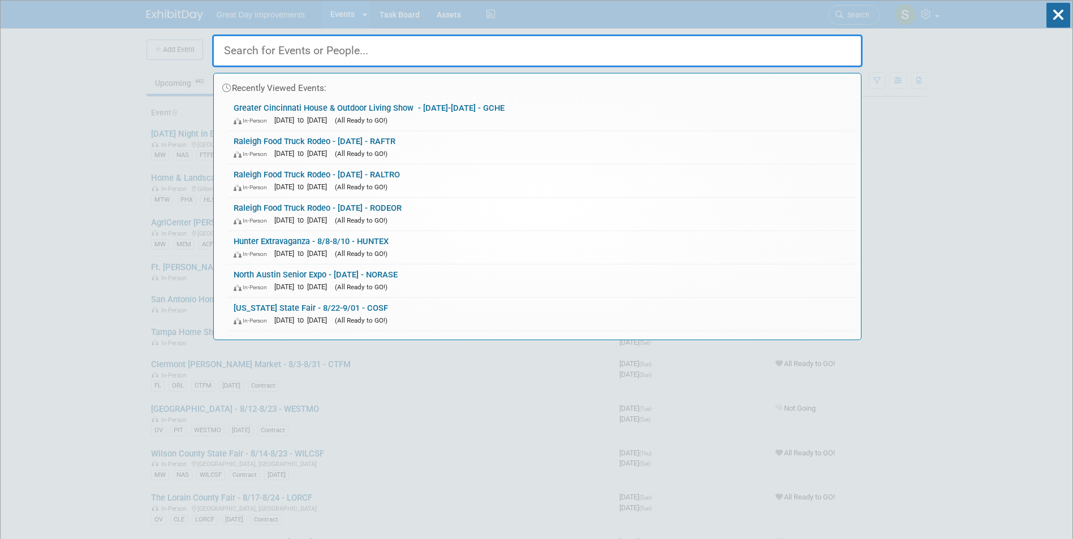
paste input "Oklahoma Festival of Ballooning"
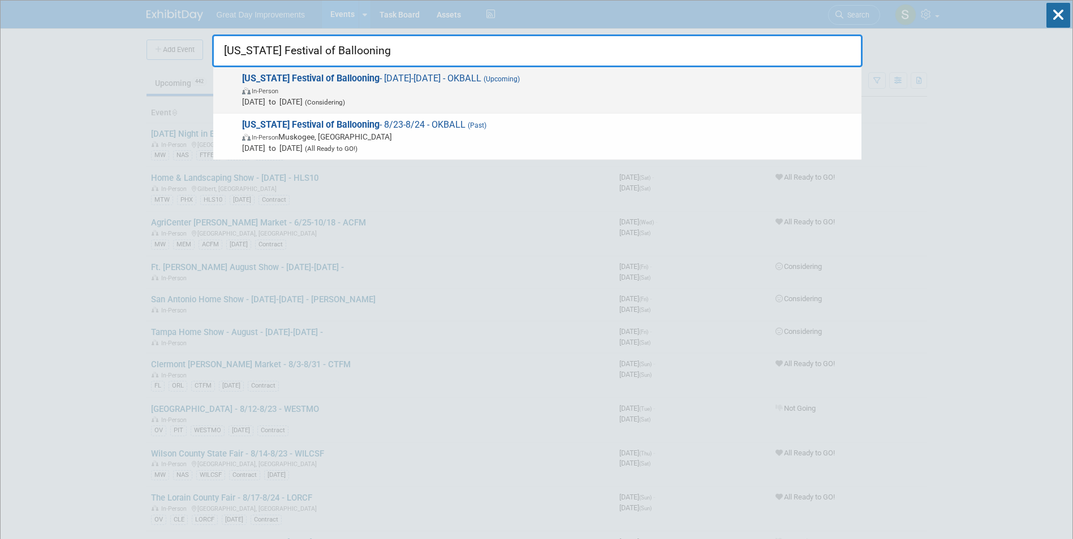
type input "Oklahoma Festival of Ballooning"
click at [520, 81] on span "(Upcoming)" at bounding box center [500, 79] width 38 height 8
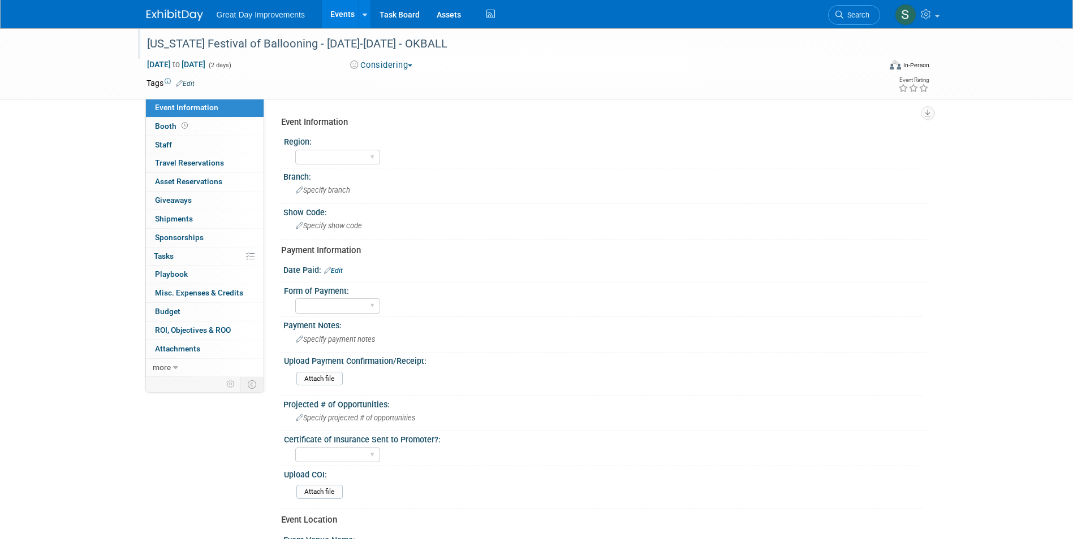
click at [425, 47] on div "[US_STATE] Festival of Ballooning - [DATE]-[DATE] - OKBALL" at bounding box center [503, 44] width 720 height 20
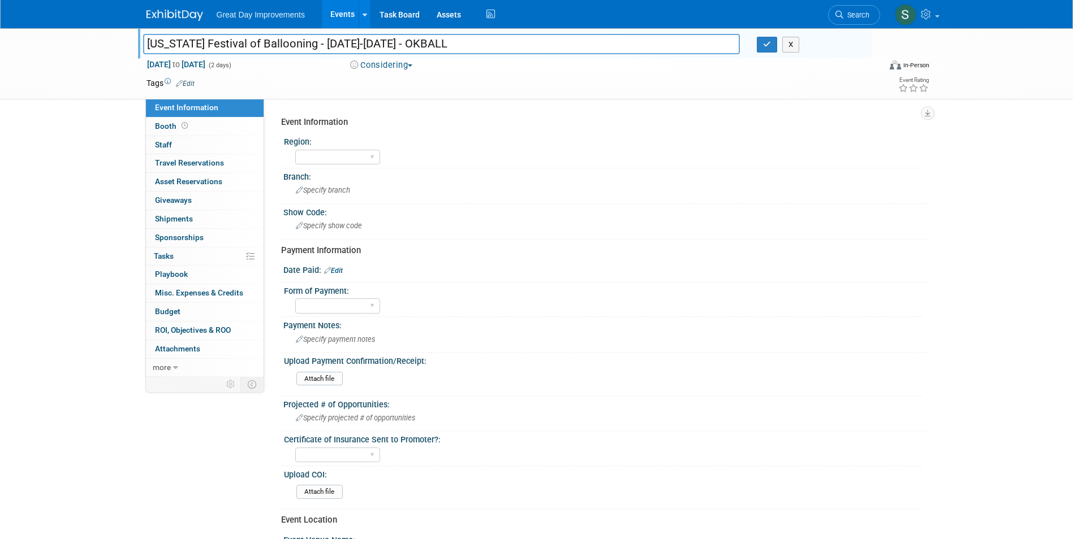
drag, startPoint x: 431, startPoint y: 42, endPoint x: 417, endPoint y: 41, distance: 14.1
click at [417, 41] on input "[US_STATE] Festival of Ballooning - [DATE]-[DATE] - OKBALL" at bounding box center [441, 44] width 597 height 20
click at [249, 37] on input "[US_STATE] Festival of Ballooning - [DATE]-[DATE] - OKBALL" at bounding box center [441, 44] width 597 height 20
drag, startPoint x: 310, startPoint y: 45, endPoint x: 100, endPoint y: 23, distance: 211.5
click at [98, 23] on body "Great Day Improvements Events Add Event Bulk Upload Events Shareable Event Boar…" at bounding box center [536, 269] width 1073 height 539
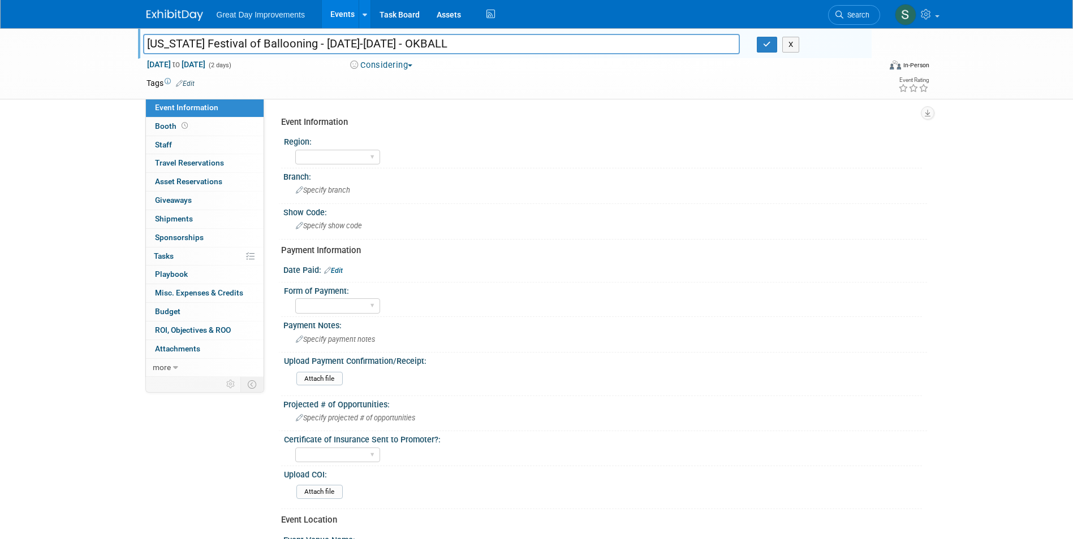
click at [392, 56] on div "Oklahoma Festival of Ballooning - 8/23/25-8/24/25 - OKBALL Oklahoma Festival of…" at bounding box center [504, 43] width 733 height 31
click at [392, 66] on button "Considering" at bounding box center [381, 65] width 71 height 12
click at [407, 113] on link "Not Going" at bounding box center [394, 115] width 94 height 16
click at [169, 11] on img at bounding box center [174, 15] width 57 height 11
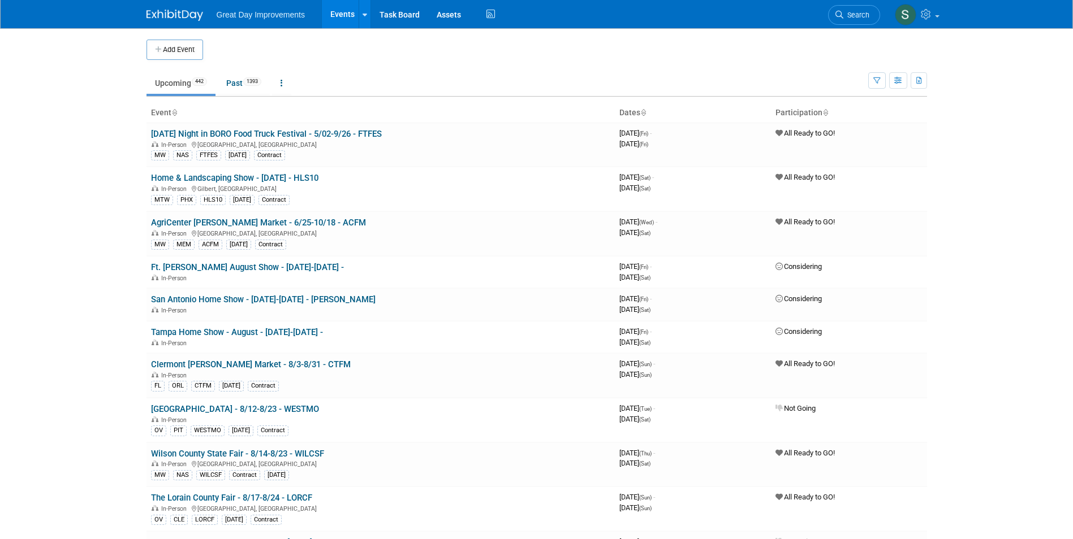
drag, startPoint x: 497, startPoint y: 62, endPoint x: 816, endPoint y: 35, distance: 320.0
click at [498, 62] on td "Upcoming 442 Past 1393 All Events 1835 Past and Upcoming Grouped Annually Event…" at bounding box center [506, 78] width 721 height 37
click at [844, 14] on span "Search" at bounding box center [856, 15] width 26 height 8
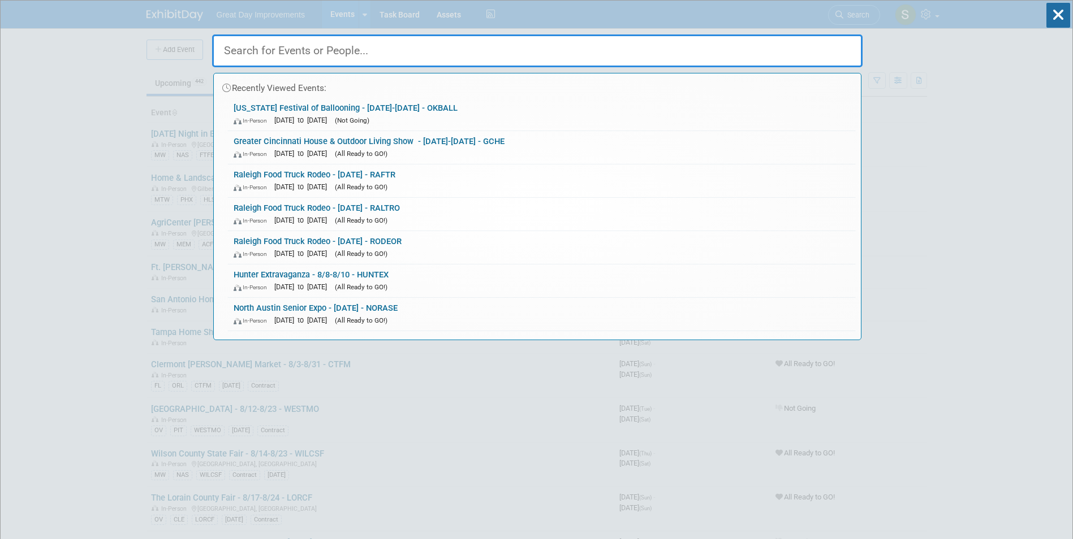
paste input "San Antonio Home Show"
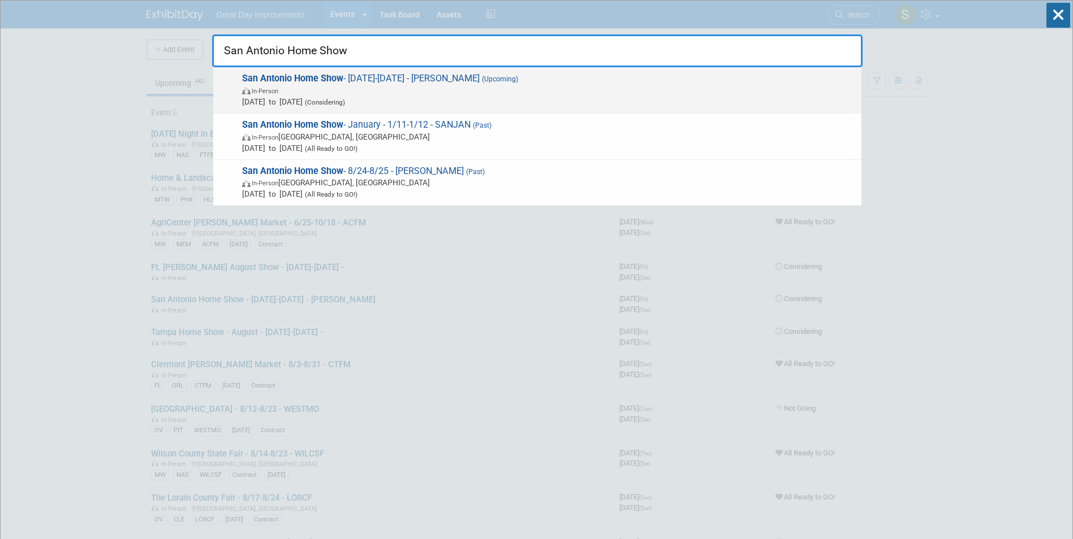
type input "San Antonio Home Show"
click at [384, 92] on span "In-Person" at bounding box center [548, 90] width 613 height 11
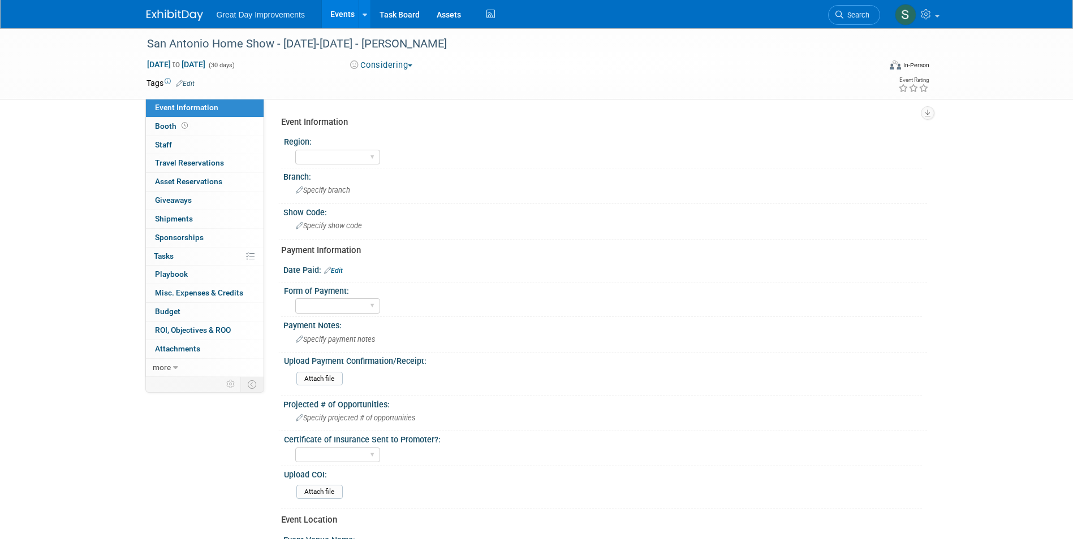
click at [377, 63] on button "Considering" at bounding box center [381, 65] width 71 height 12
drag, startPoint x: 412, startPoint y: 145, endPoint x: 349, endPoint y: 119, distance: 67.9
click at [412, 145] on link "All Ready to GO!" at bounding box center [394, 147] width 94 height 16
click at [184, 82] on link "Edit" at bounding box center [185, 84] width 19 height 8
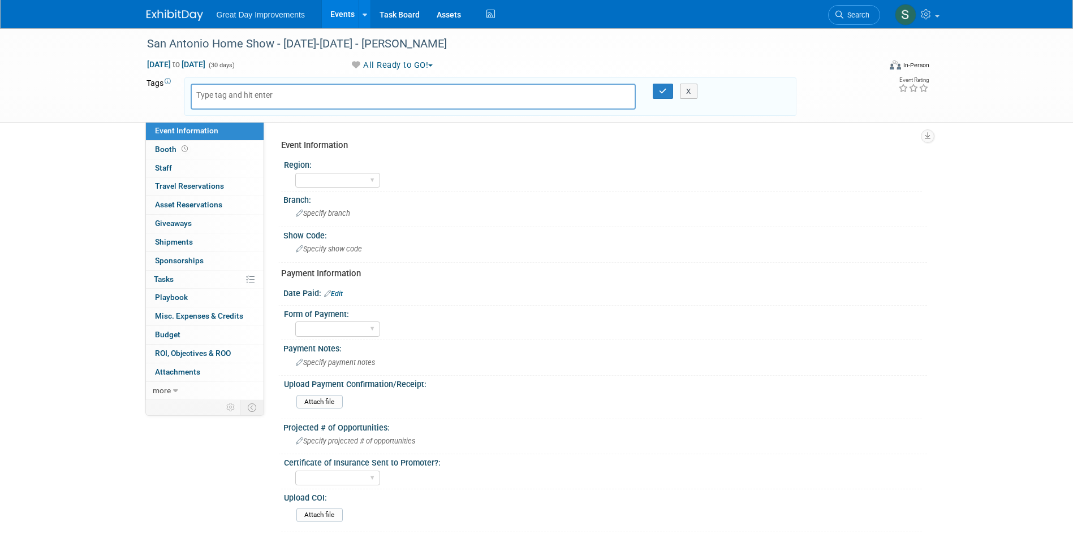
drag, startPoint x: 340, startPoint y: 297, endPoint x: 335, endPoint y: 291, distance: 8.5
click at [339, 297] on link "Edit" at bounding box center [333, 294] width 19 height 8
click at [336, 292] on div "Date Paid: Edit" at bounding box center [604, 292] width 643 height 14
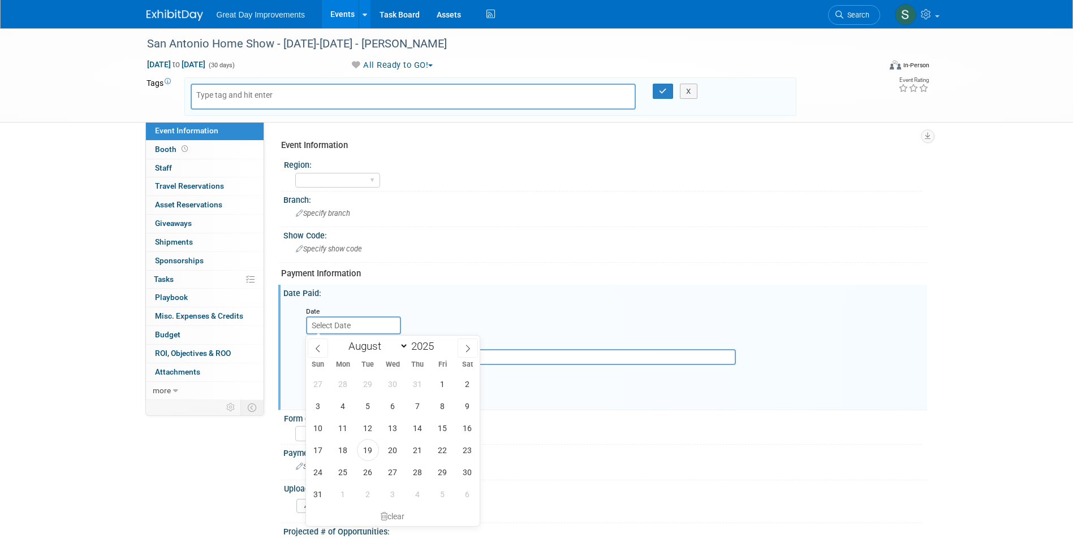
click at [365, 328] on input "text" at bounding box center [353, 326] width 95 height 18
drag, startPoint x: 374, startPoint y: 344, endPoint x: 382, endPoint y: 365, distance: 22.4
click at [373, 344] on select "January February March April May June July August September October November De…" at bounding box center [375, 346] width 65 height 14
select select "9"
click at [343, 339] on select "January February March April May June July August September October November De…" at bounding box center [375, 346] width 65 height 14
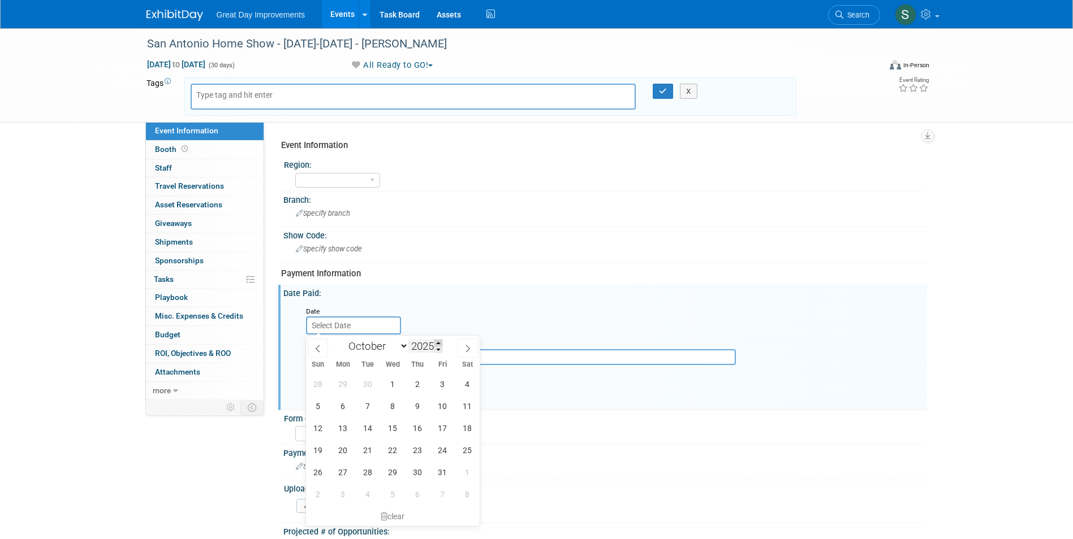
click at [440, 344] on span at bounding box center [438, 343] width 8 height 7
click at [440, 348] on span at bounding box center [438, 350] width 8 height 7
type input "2024"
drag, startPoint x: 364, startPoint y: 432, endPoint x: 343, endPoint y: 417, distance: 25.9
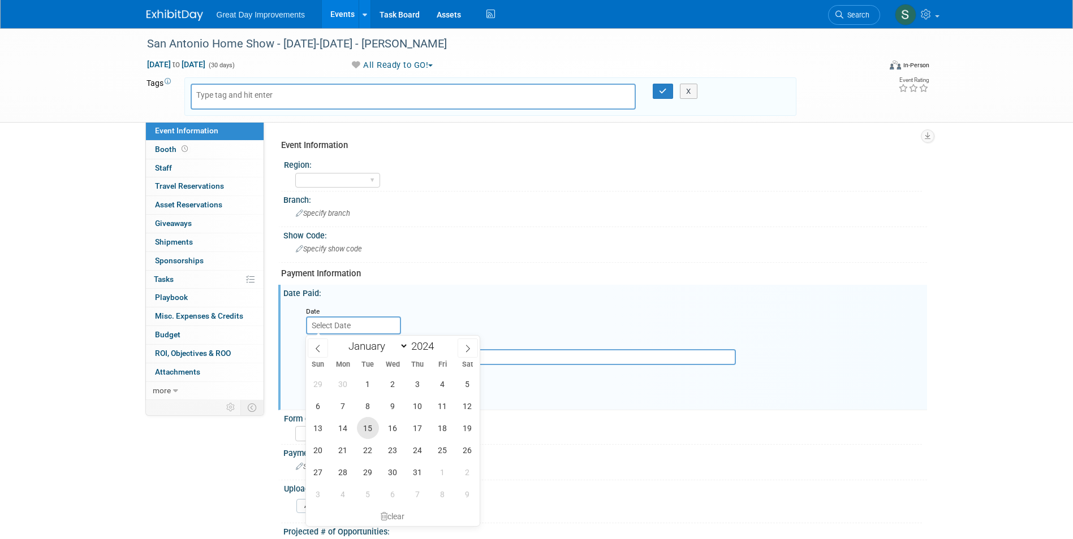
click at [362, 432] on span "15" at bounding box center [368, 428] width 22 height 22
type input "Oct 15, 2024"
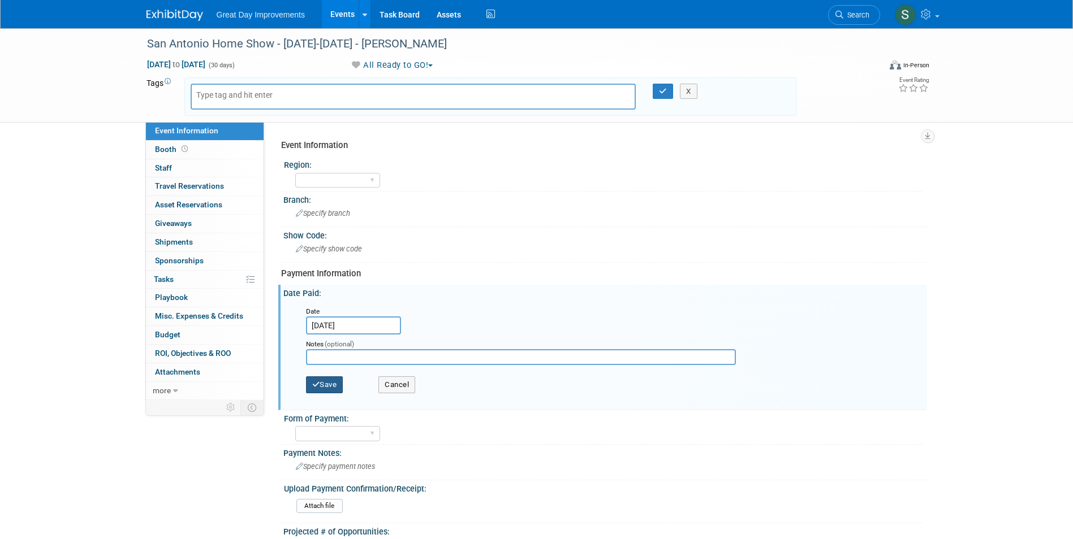
click at [321, 380] on button "Save" at bounding box center [324, 385] width 37 height 17
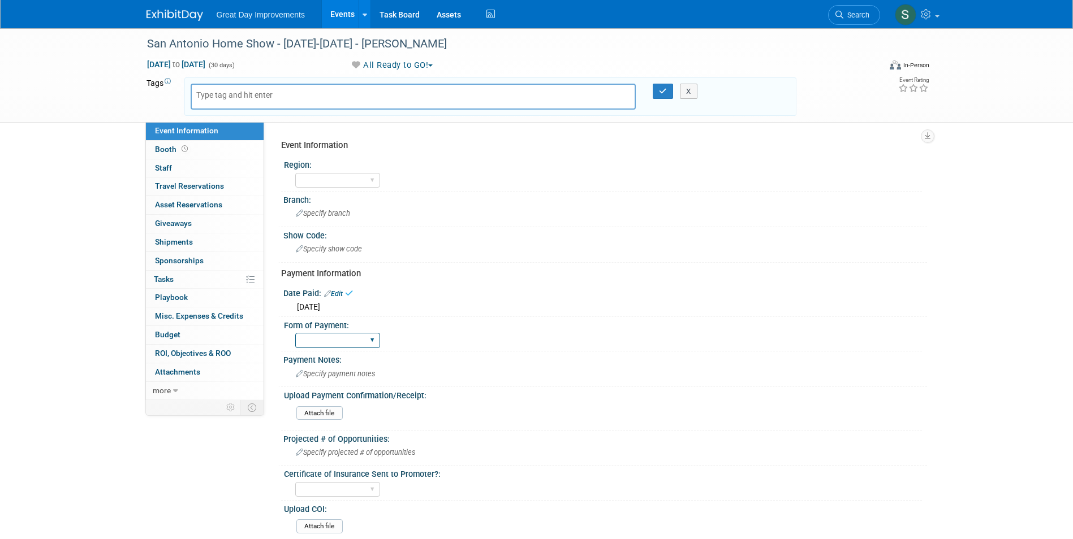
click at [308, 345] on select "Paid via CC Check Requested Pay at the Gate Other" at bounding box center [337, 340] width 85 height 15
select select "Paid via CC"
click at [295, 333] on select "Paid via CC Check Requested Pay at the Gate Other" at bounding box center [337, 340] width 85 height 15
click at [429, 308] on div "Tue. Oct 15, 2024" at bounding box center [605, 306] width 626 height 14
click at [271, 104] on div at bounding box center [414, 97] width 446 height 26
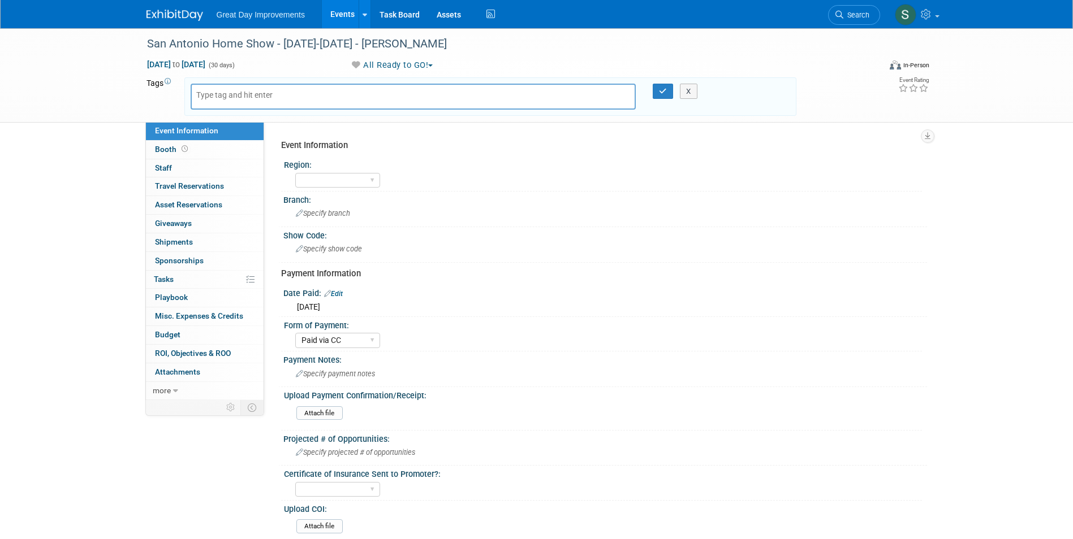
click at [287, 97] on div at bounding box center [414, 97] width 446 height 26
click at [285, 96] on input "text" at bounding box center [241, 94] width 90 height 11
click at [221, 94] on input "text" at bounding box center [241, 94] width 90 height 11
type input "SC"
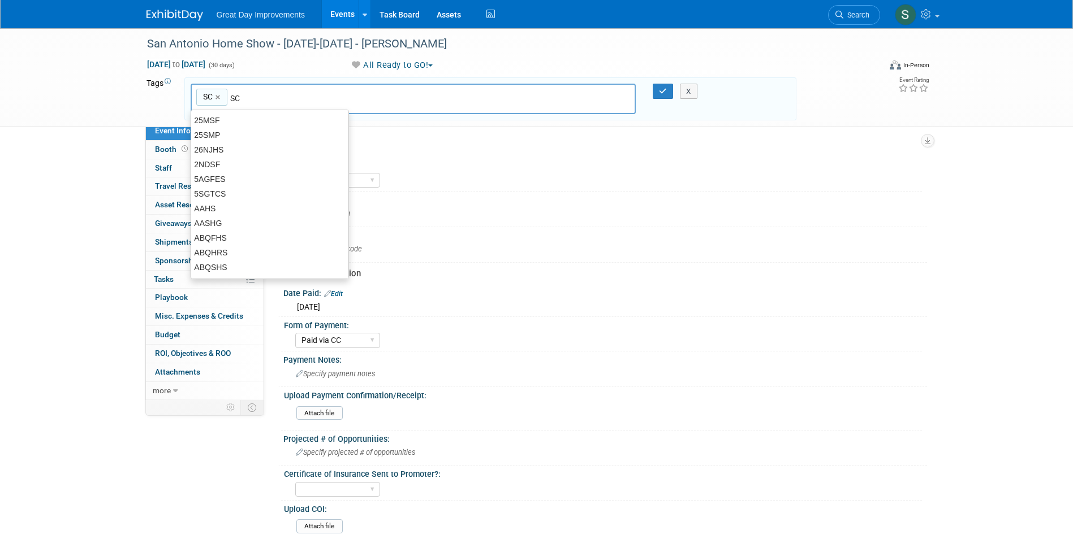
type input "SC"
type input "SAN"
type input "SC, SAN"
type input "s"
type input "[PERSON_NAME]"
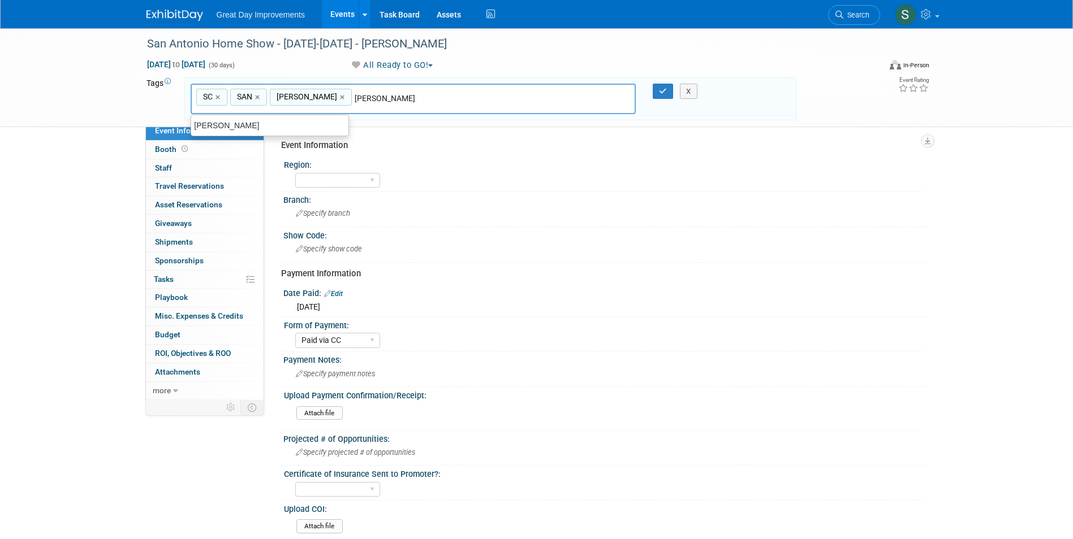
type input "SC, SAN, SAHS"
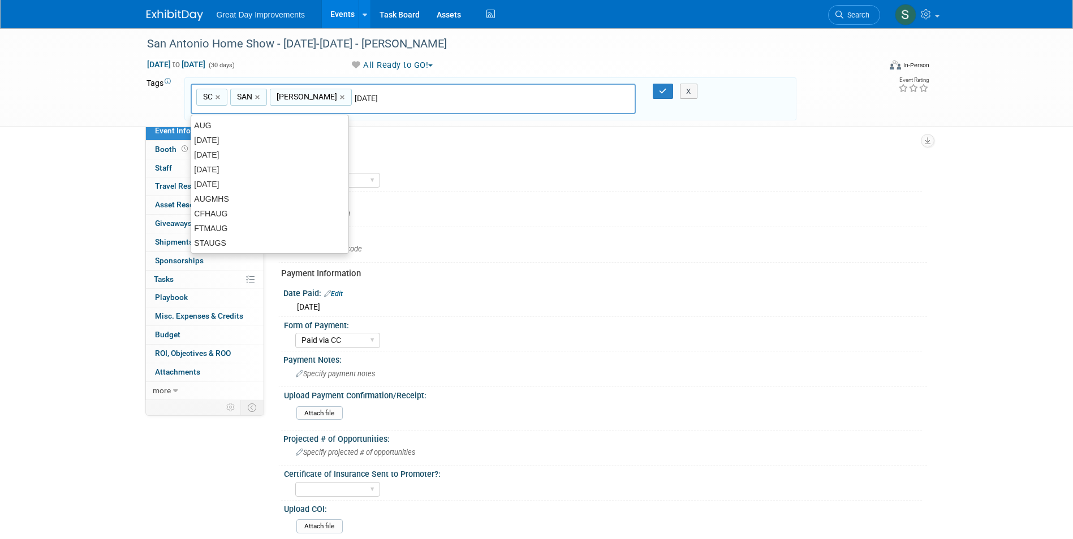
type input "[DATE]"
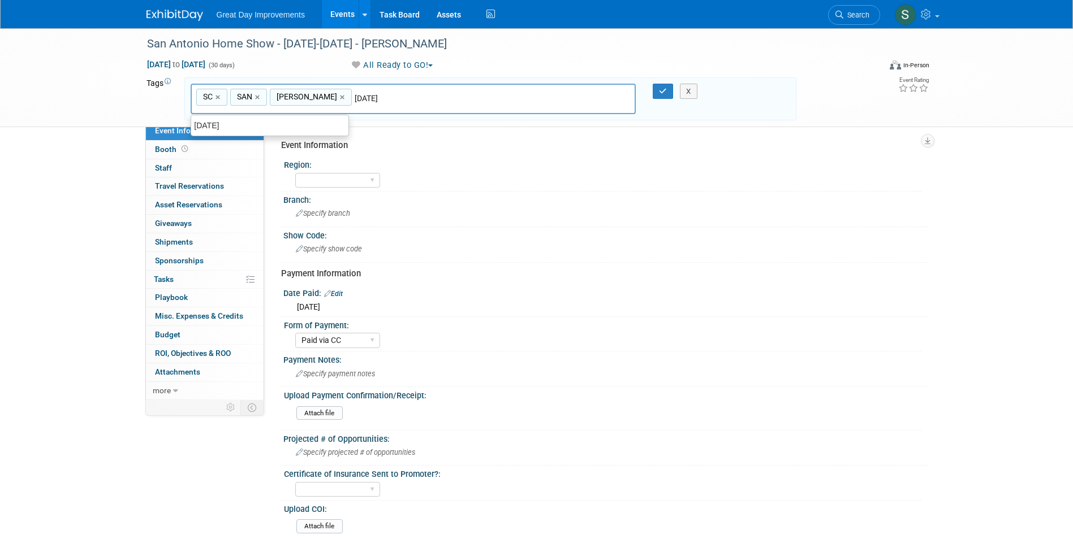
type input "SC, SAN, SAHS, AUG25"
click at [298, 45] on div "San Antonio Home Show - 08/01/25-08/30/25 - SAHS" at bounding box center [503, 44] width 720 height 20
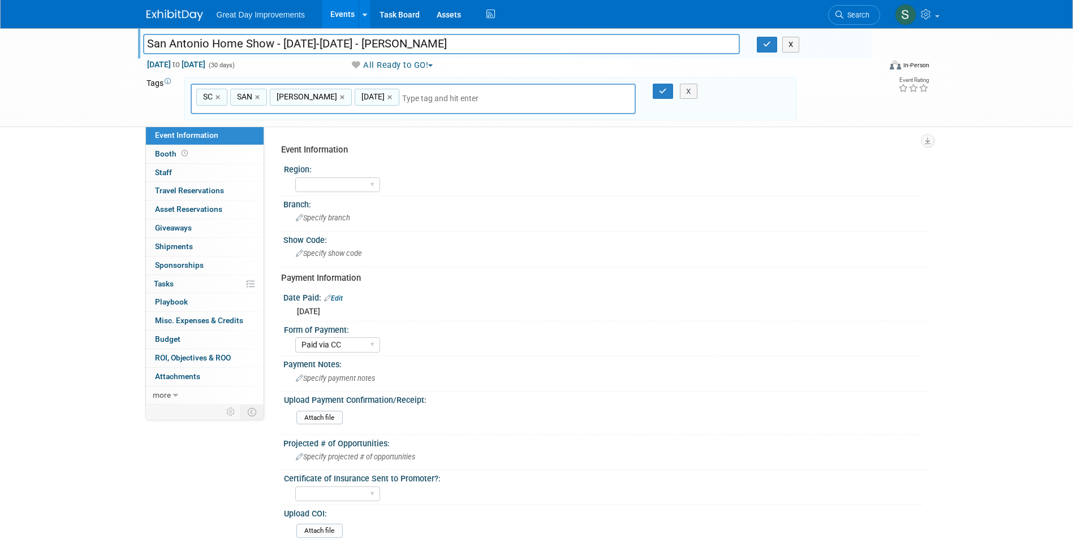
click at [300, 44] on input "San Antonio Home Show - 08/01/25-08/30/25 - SAHS" at bounding box center [441, 44] width 597 height 20
drag, startPoint x: 309, startPoint y: 42, endPoint x: 300, endPoint y: 44, distance: 8.6
click at [300, 44] on input "San Antonio Home Show - 08/01/25-08/30/25 - SAHS" at bounding box center [441, 44] width 597 height 20
drag, startPoint x: 342, startPoint y: 44, endPoint x: 409, endPoint y: 42, distance: 66.7
click at [409, 42] on input "San Antonio Home Show - 08/23-8/24/25-08/30/25 - SAHS" at bounding box center [441, 44] width 597 height 20
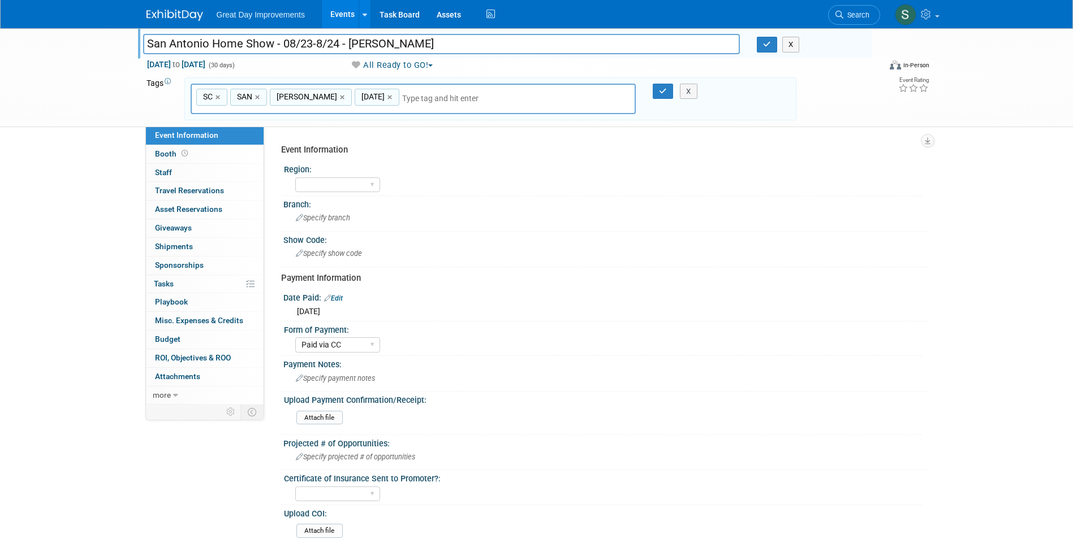
click at [286, 42] on input "San Antonio Home Show - 08/23-8/24 - SAHS" at bounding box center [441, 44] width 597 height 20
type input "San Antonio Home Show - 8/23-8/24 - [PERSON_NAME]"
click at [760, 43] on button "button" at bounding box center [767, 45] width 20 height 16
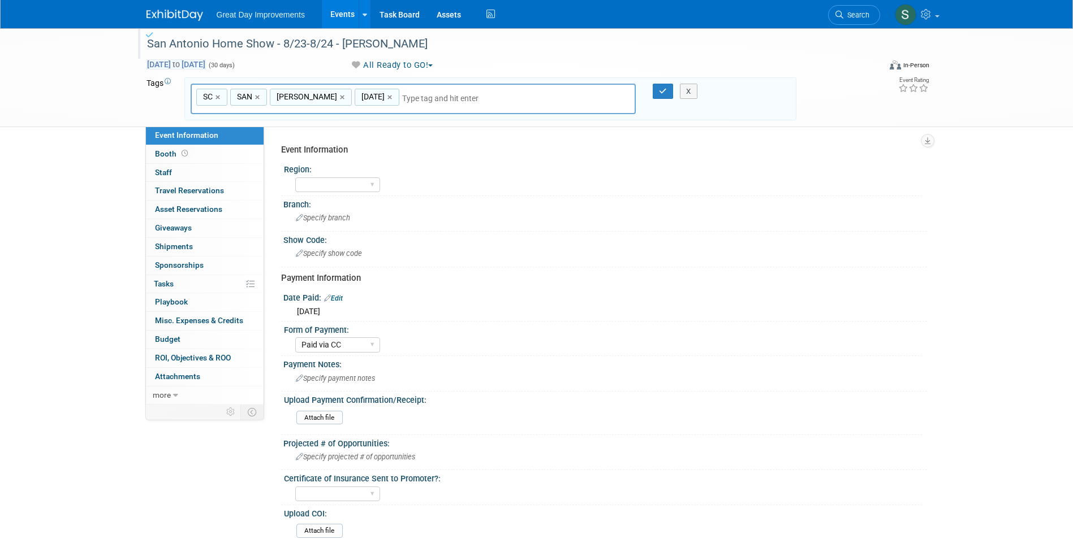
click at [206, 67] on span "Aug 1, 2025 to Aug 30, 2025" at bounding box center [175, 64] width 59 height 10
select select "7"
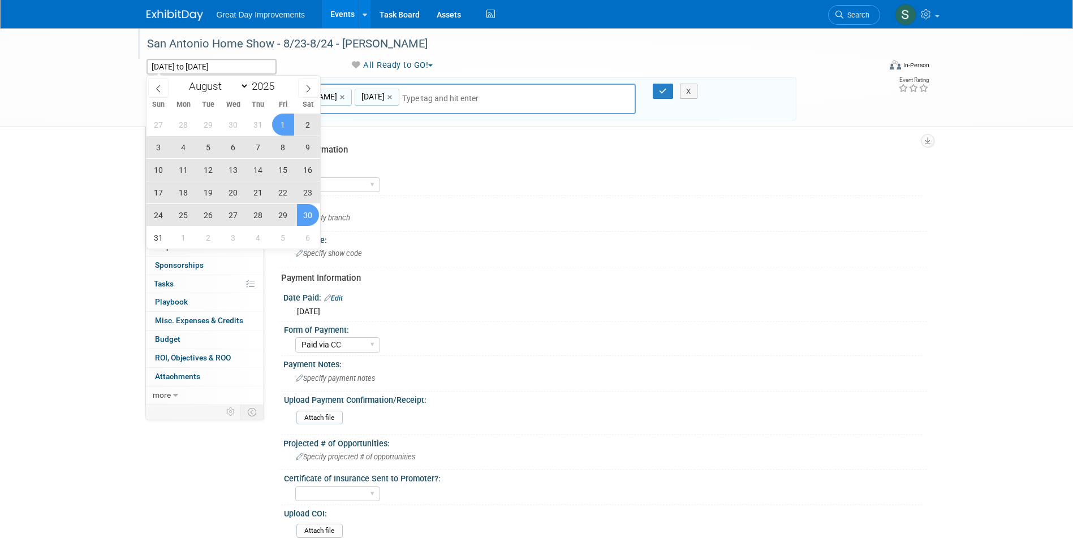
click at [312, 191] on span "23" at bounding box center [308, 192] width 22 height 22
type input "Aug 23, 2025"
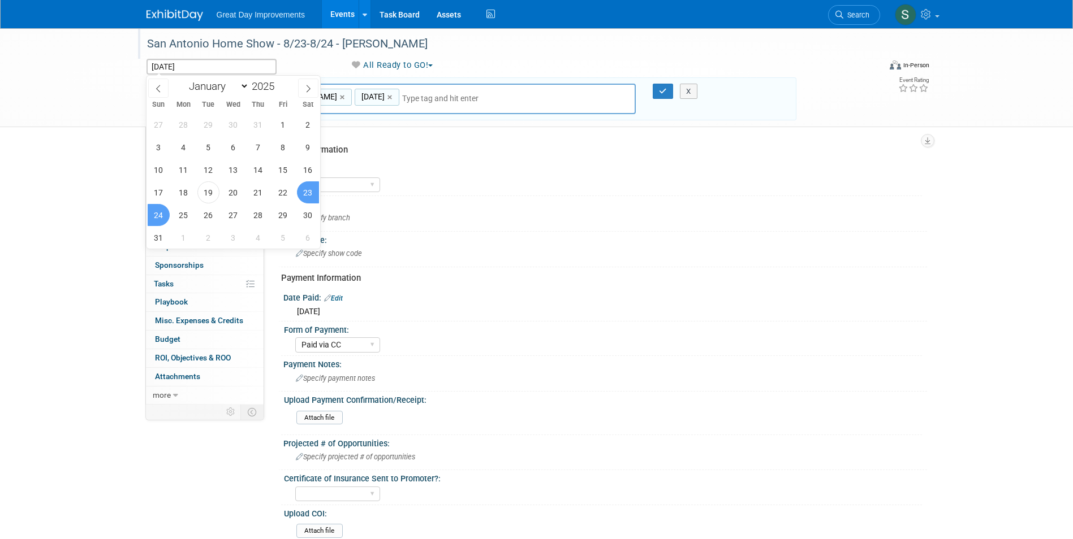
click at [160, 214] on span "24" at bounding box center [159, 215] width 22 height 22
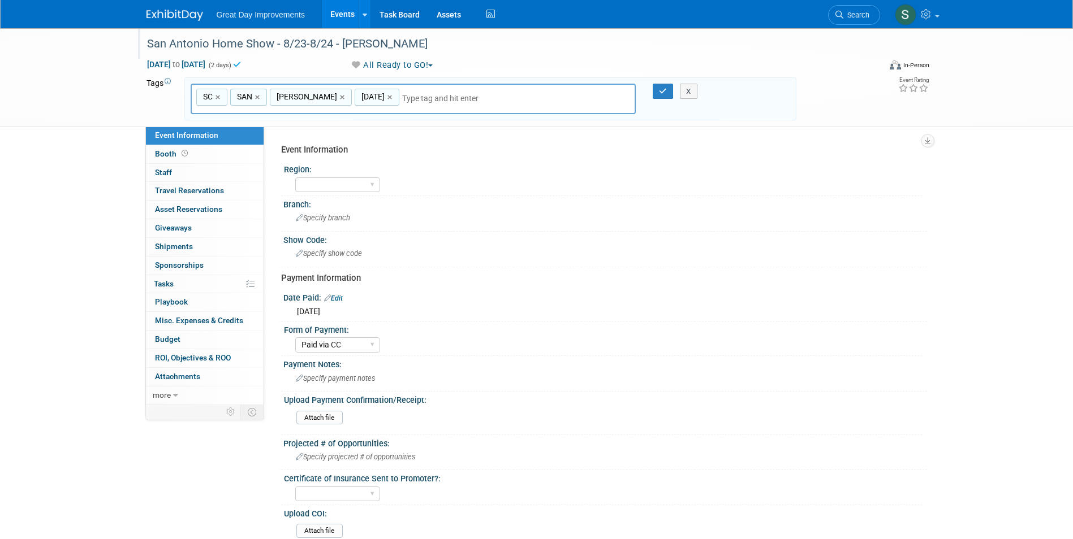
click at [402, 101] on input "text" at bounding box center [481, 98] width 158 height 11
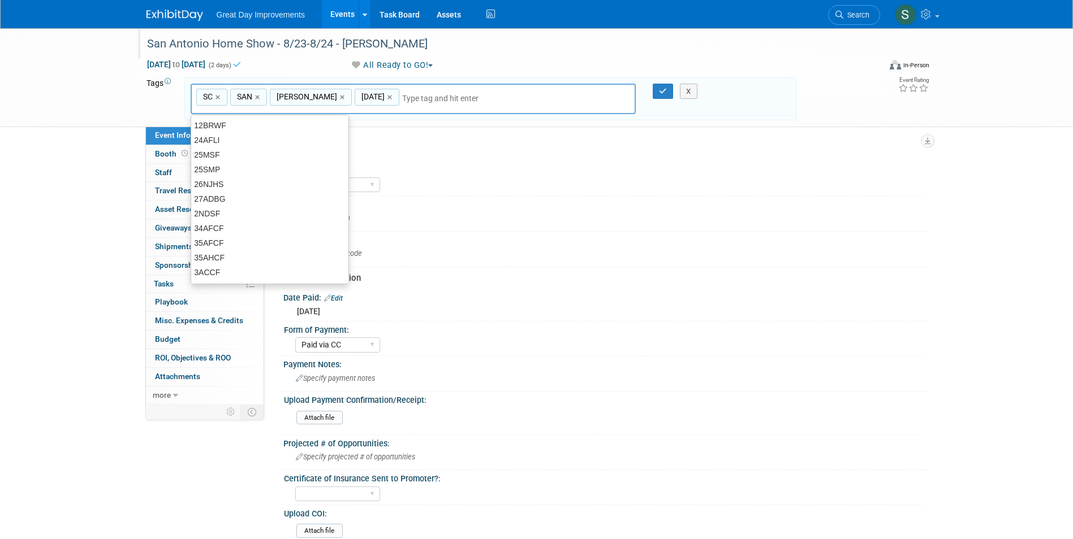
click at [402, 96] on input "text" at bounding box center [481, 98] width 158 height 11
type input "Contr"
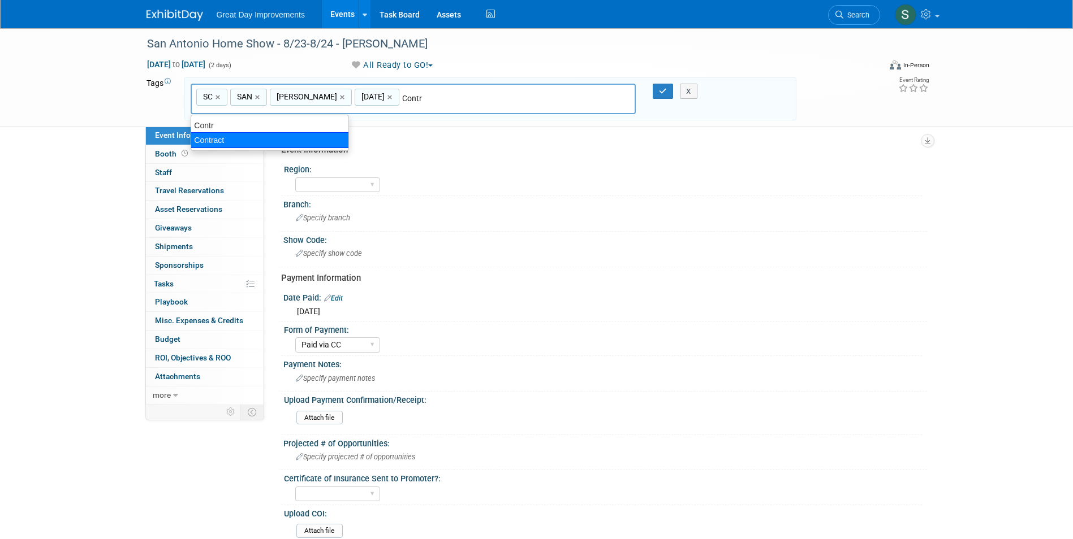
click at [228, 141] on div "Contract" at bounding box center [270, 140] width 158 height 16
type input "SC, SAN, SAHS, AUG25, Contract"
click at [664, 88] on icon "button" at bounding box center [663, 91] width 8 height 7
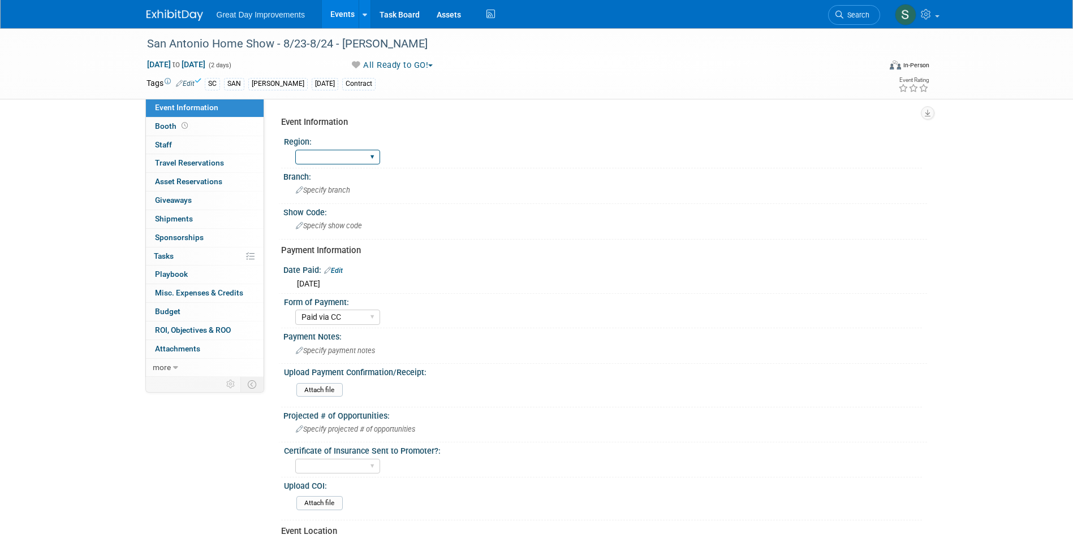
click at [360, 156] on select "GC MA MW MTW NE NEW OV PL PNW SA SE SC UMW FL" at bounding box center [337, 157] width 85 height 15
select select "SC"
click at [295, 150] on select "GC MA MW MTW NE NEW OV PL PNW SA SE SC UMW FL" at bounding box center [337, 157] width 85 height 15
click at [309, 189] on span "Specify branch" at bounding box center [323, 190] width 54 height 8
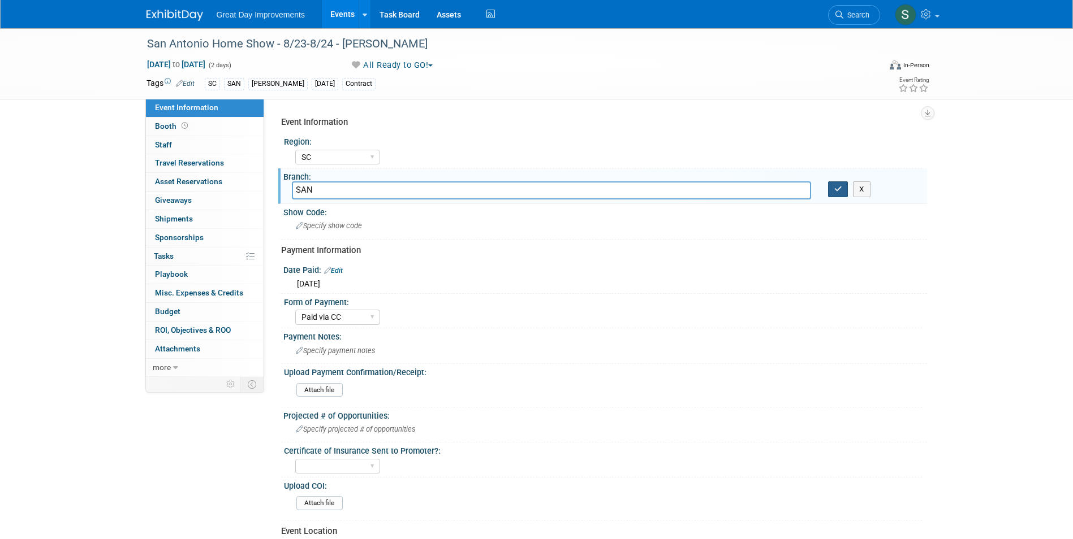
type input "SAN"
click at [841, 189] on icon "button" at bounding box center [838, 188] width 8 height 7
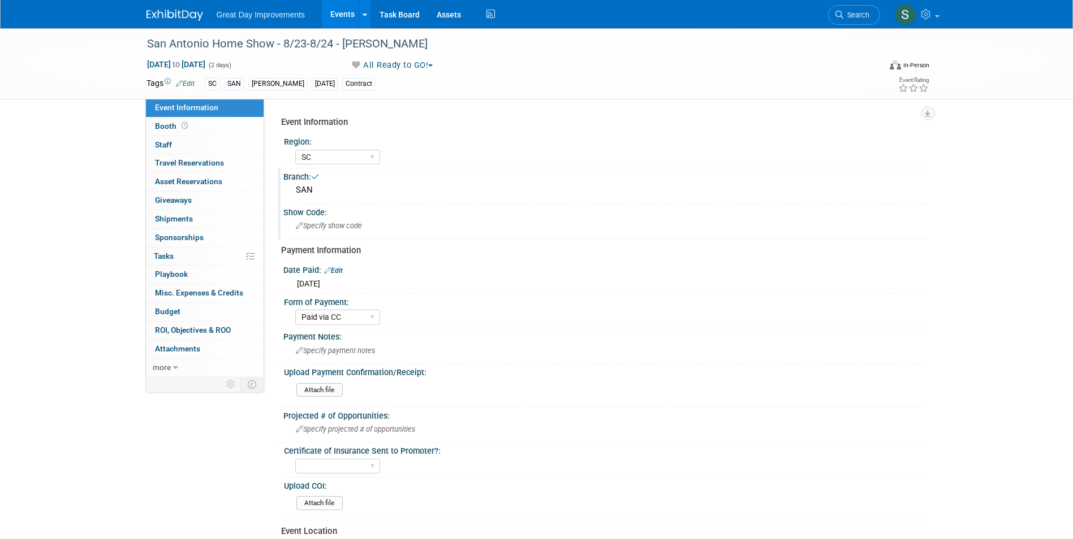
click at [408, 227] on div "Specify show code" at bounding box center [605, 226] width 626 height 18
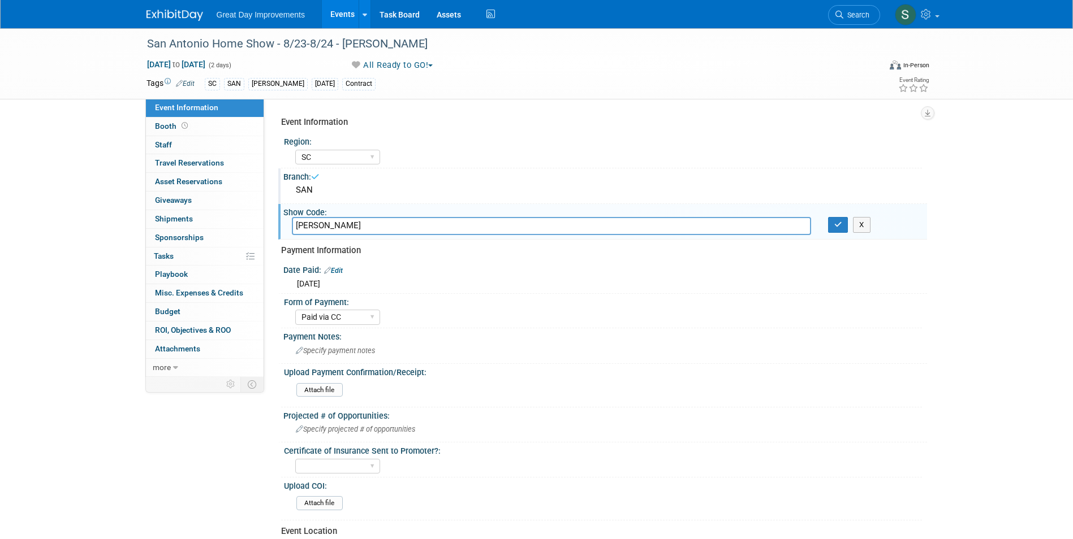
type input "[PERSON_NAME]"
click at [833, 228] on button "button" at bounding box center [838, 225] width 20 height 16
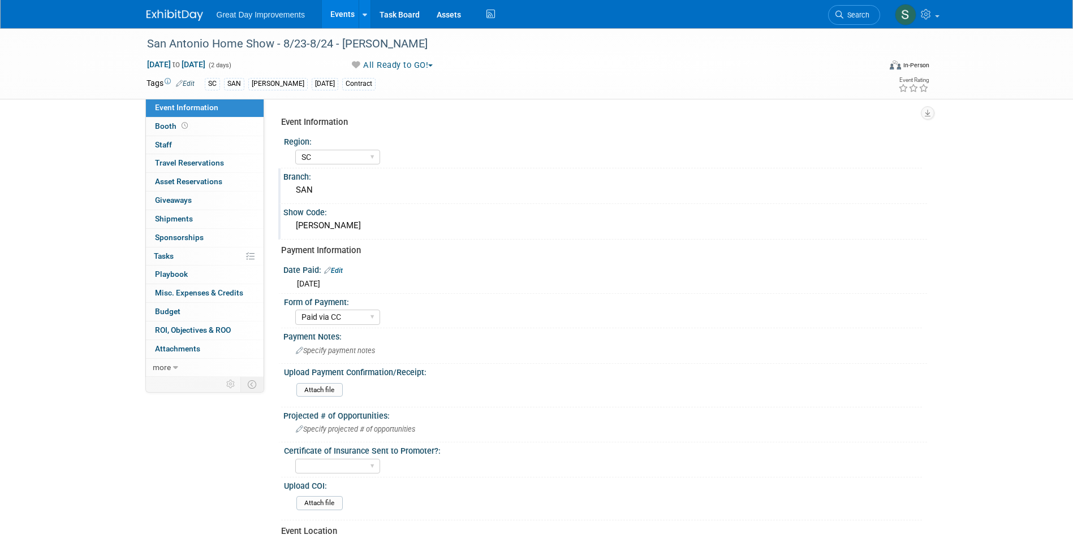
click at [150, 15] on img at bounding box center [174, 15] width 57 height 11
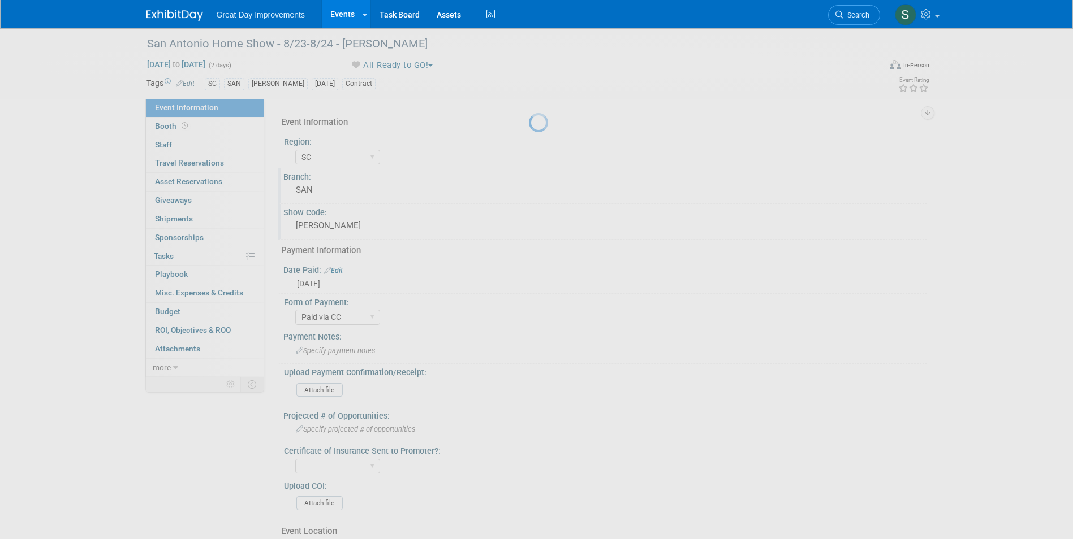
click at [544, 509] on div at bounding box center [537, 269] width 16 height 539
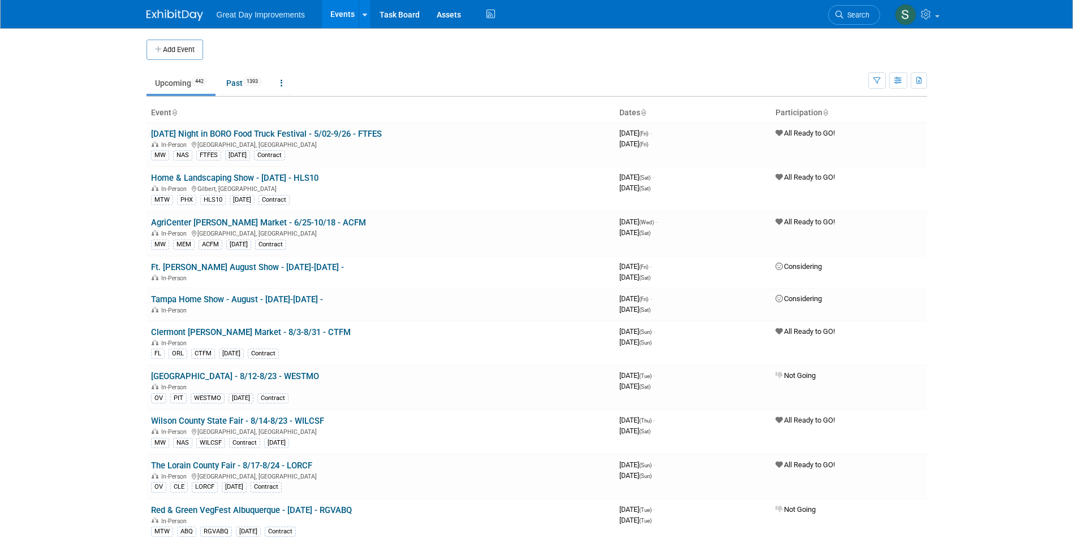
click at [414, 63] on td "Upcoming 442 Past 1393 All Events 1835 Past and Upcoming Grouped Annually Event…" at bounding box center [506, 78] width 721 height 37
click at [834, 15] on link "Search" at bounding box center [854, 15] width 52 height 20
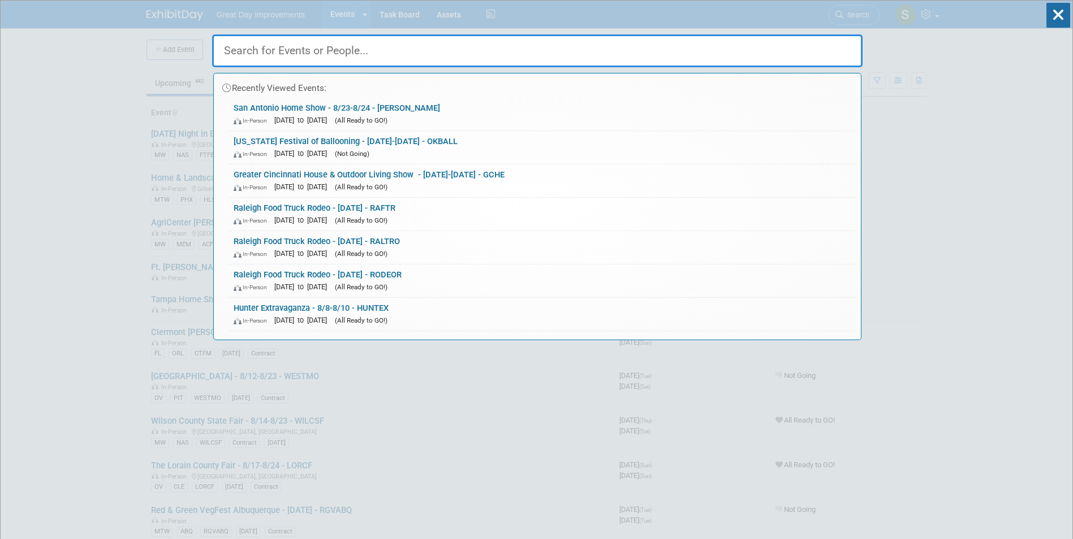
drag, startPoint x: 349, startPoint y: 61, endPoint x: 312, endPoint y: 54, distance: 37.9
paste input "Katy Home & Garden Show Fall"
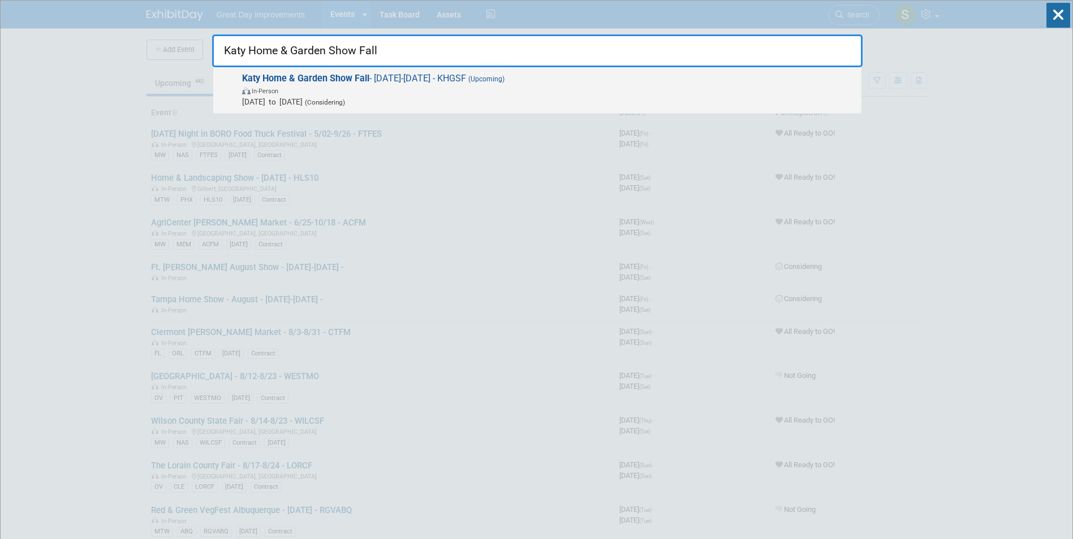
type input "Katy Home & Garden Show Fall"
click at [348, 72] on div "Katy Home & Garden Show Fall - 9/7/25-9/8/25 - KHGSF (Upcoming) In-Person Sep 7…" at bounding box center [537, 90] width 648 height 46
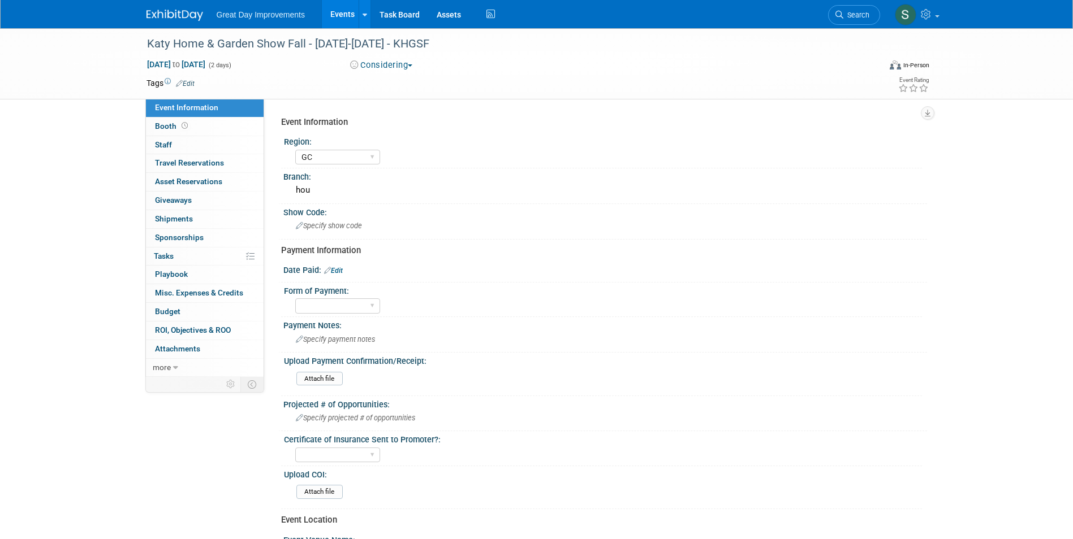
select select "GC"
click at [373, 36] on div "Katy Home & Garden Show Fall - [DATE]-[DATE] - KHGSF" at bounding box center [503, 44] width 720 height 20
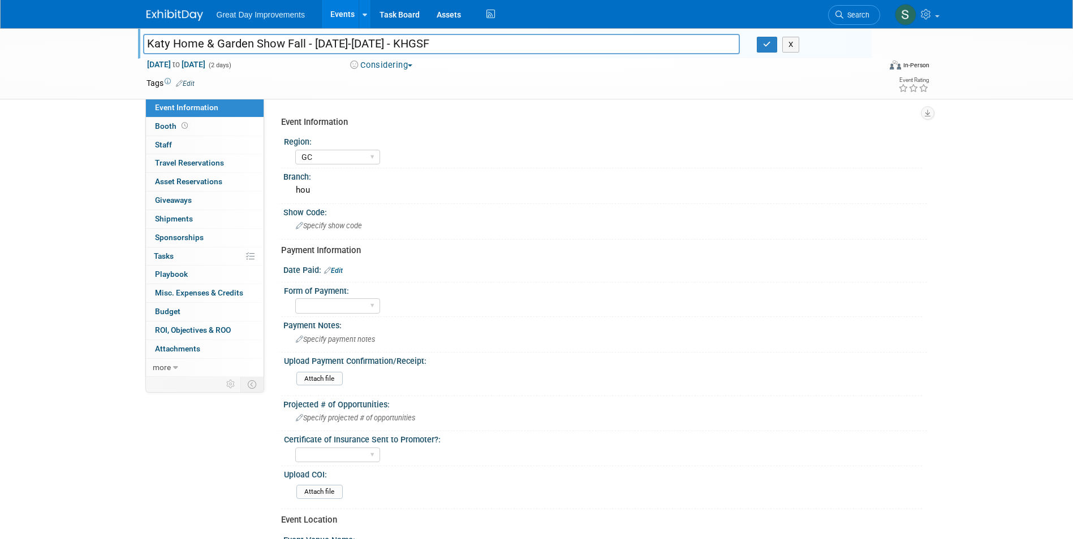
drag, startPoint x: 433, startPoint y: 44, endPoint x: 395, endPoint y: 44, distance: 38.4
click at [395, 44] on input "Katy Home & Garden Show Fall - [DATE]-[DATE] - KHGSF" at bounding box center [441, 44] width 597 height 20
click at [1025, 66] on div "Katy Home & Garden Show Fall - 9/7/25-9/8/25 - KHGSF Katy Home & Garden Show Fa…" at bounding box center [536, 63] width 1073 height 71
drag, startPoint x: 751, startPoint y: 47, endPoint x: 761, endPoint y: 47, distance: 9.6
click at [754, 47] on div "X" at bounding box center [809, 45] width 123 height 16
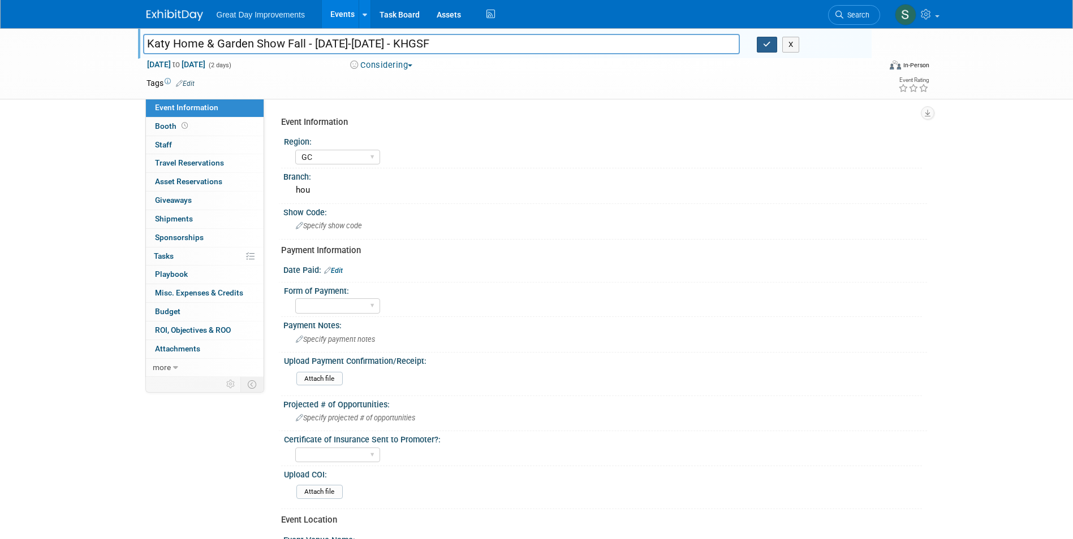
drag, startPoint x: 761, startPoint y: 47, endPoint x: 747, endPoint y: 45, distance: 14.3
click at [761, 46] on button "button" at bounding box center [767, 45] width 20 height 16
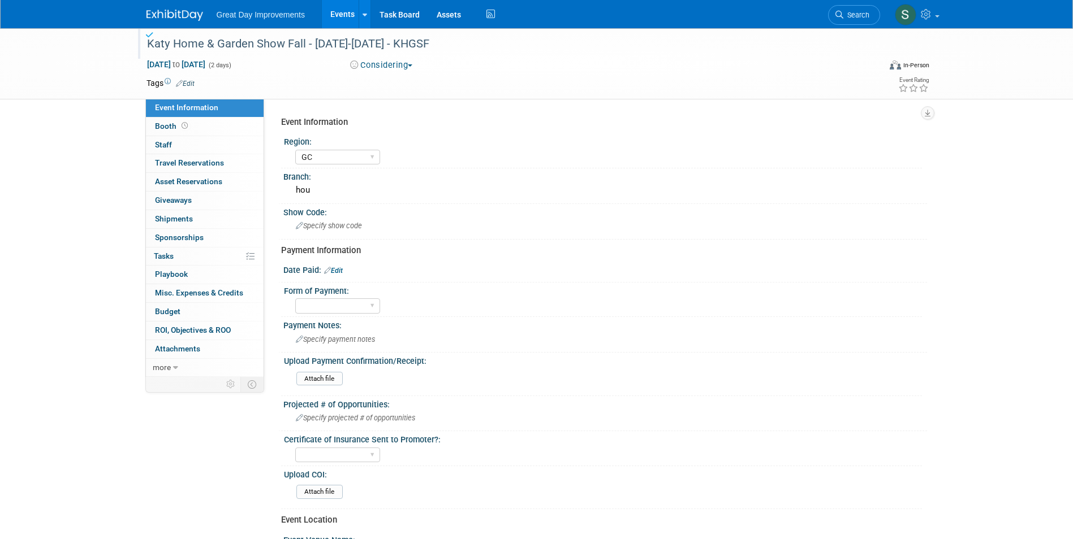
click at [380, 68] on button "Considering" at bounding box center [381, 65] width 71 height 12
click at [394, 145] on link "All Ready to GO!" at bounding box center [394, 147] width 94 height 16
click at [426, 51] on div "Katy Home & Garden Show Fall - [DATE]-[DATE] - KHGSF" at bounding box center [503, 44] width 720 height 20
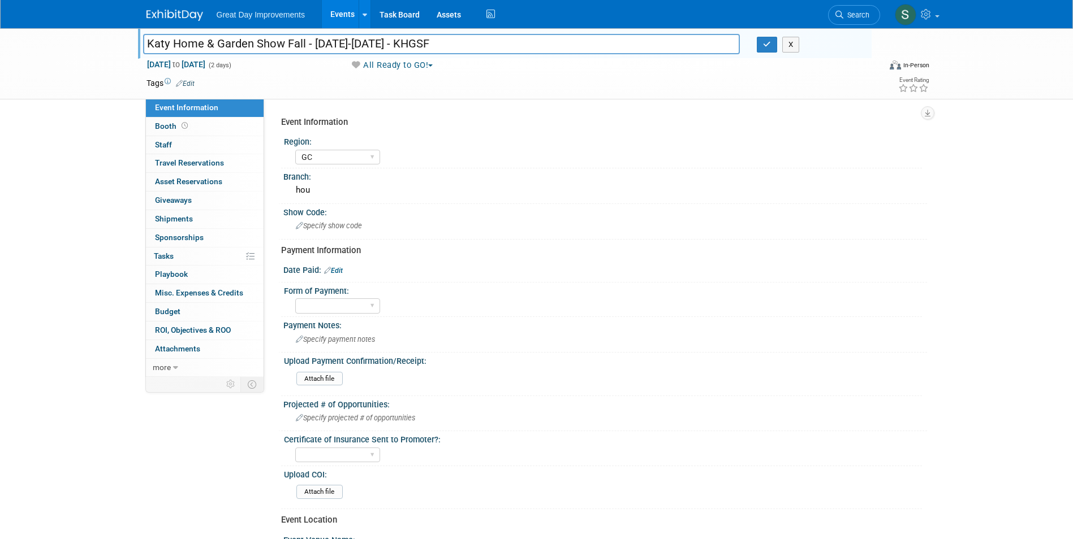
click at [424, 62] on button "All Ready to GO!" at bounding box center [391, 65] width 91 height 12
click at [394, 81] on link "Committed" at bounding box center [394, 84] width 94 height 16
click at [391, 77] on td at bounding box center [496, 82] width 602 height 11
click at [394, 57] on div "Katy Home & Garden Show Fall - 9/7/25-9/8/25 - KHGSF Katy Home & Garden Show Fa…" at bounding box center [504, 43] width 733 height 31
click at [395, 64] on button "Committed" at bounding box center [381, 65] width 71 height 12
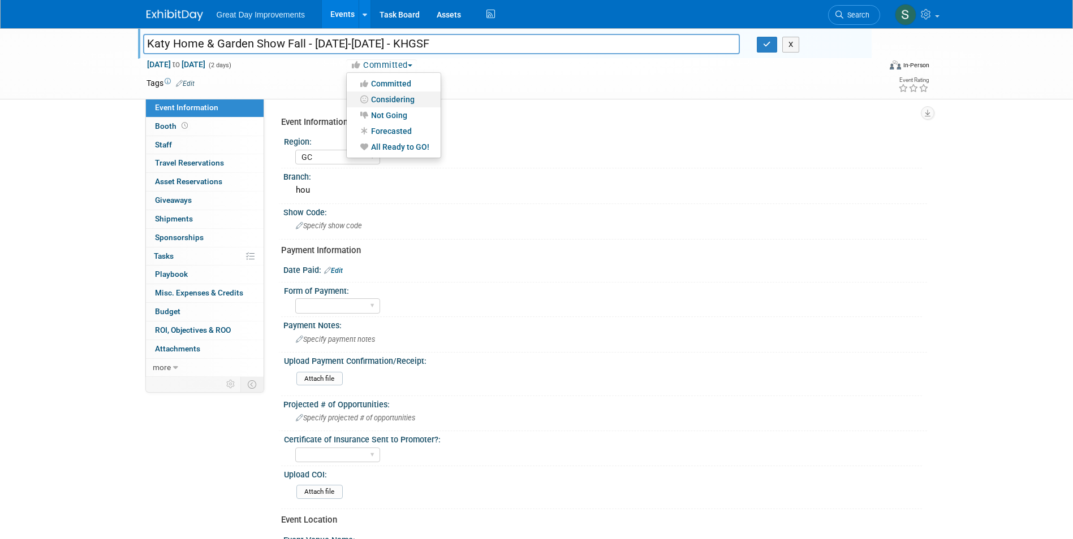
click at [402, 100] on link "Considering" at bounding box center [394, 100] width 94 height 16
click at [847, 11] on span "Search" at bounding box center [856, 15] width 26 height 8
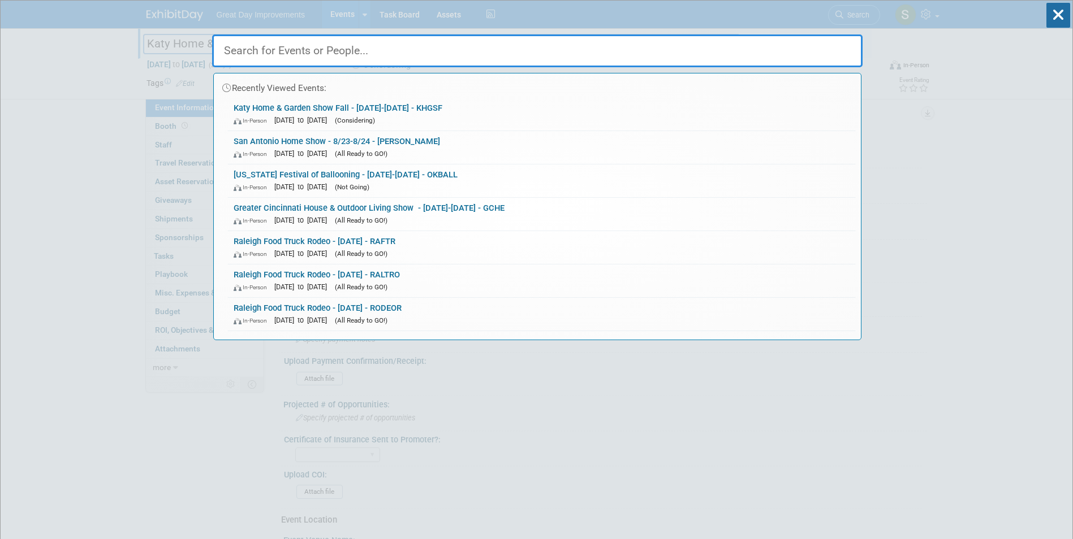
click at [558, 45] on input "text" at bounding box center [537, 50] width 650 height 33
click at [551, 49] on input "text" at bounding box center [537, 50] width 650 height 33
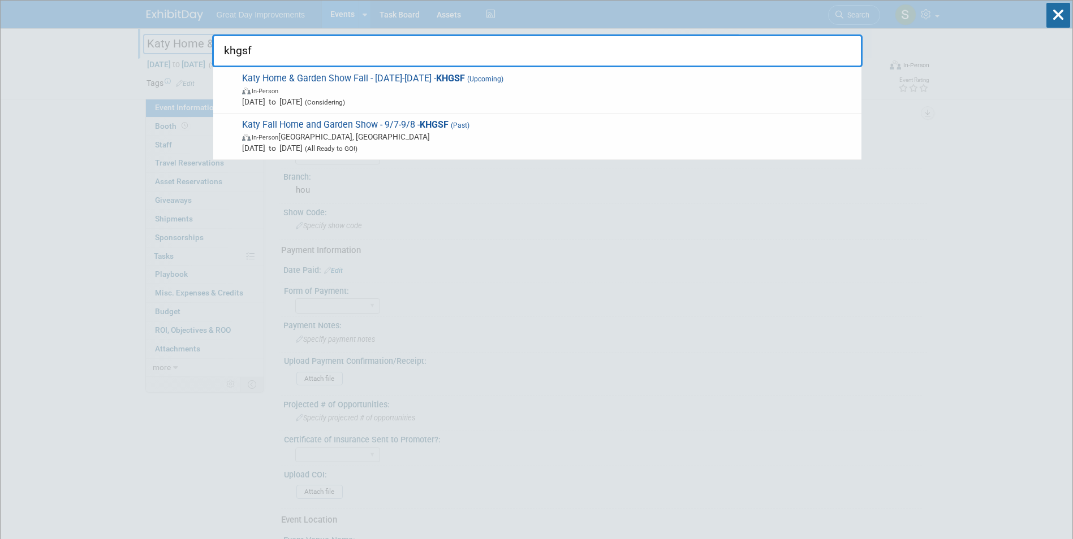
type input "khgsf"
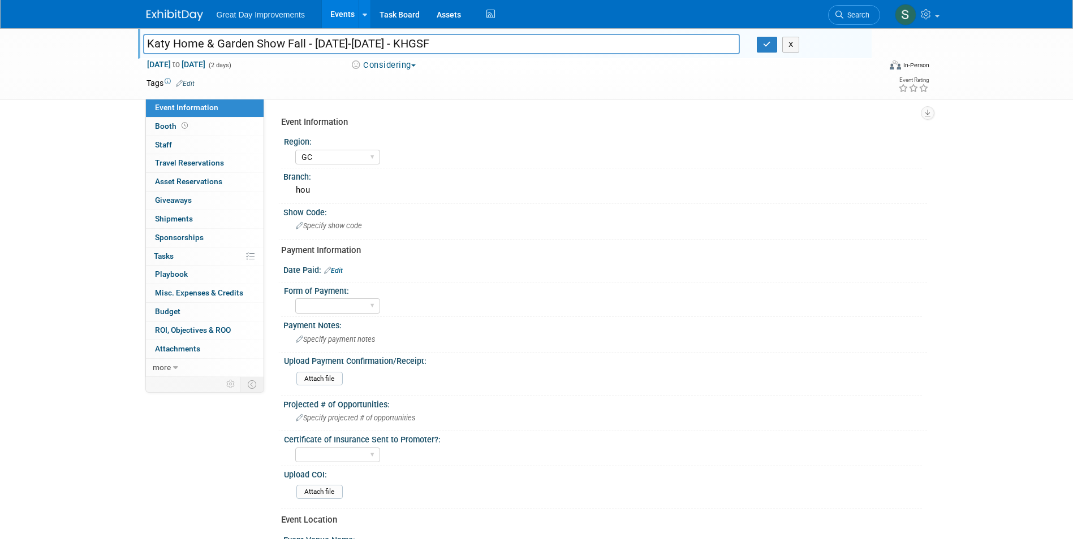
click at [264, 45] on input "Katy Home & Garden Show Fall - [DATE]-[DATE] - KHGSF" at bounding box center [441, 44] width 597 height 20
drag, startPoint x: 383, startPoint y: 45, endPoint x: 313, endPoint y: 46, distance: 69.5
click at [313, 46] on input "Katy Home & Garden Show Fall - [DATE]-[DATE] - KHGSF" at bounding box center [441, 44] width 597 height 20
type input "Katy Home & Garden Show Fall - 8/23-8/24 - KHGSF"
click at [765, 43] on icon "button" at bounding box center [767, 44] width 8 height 7
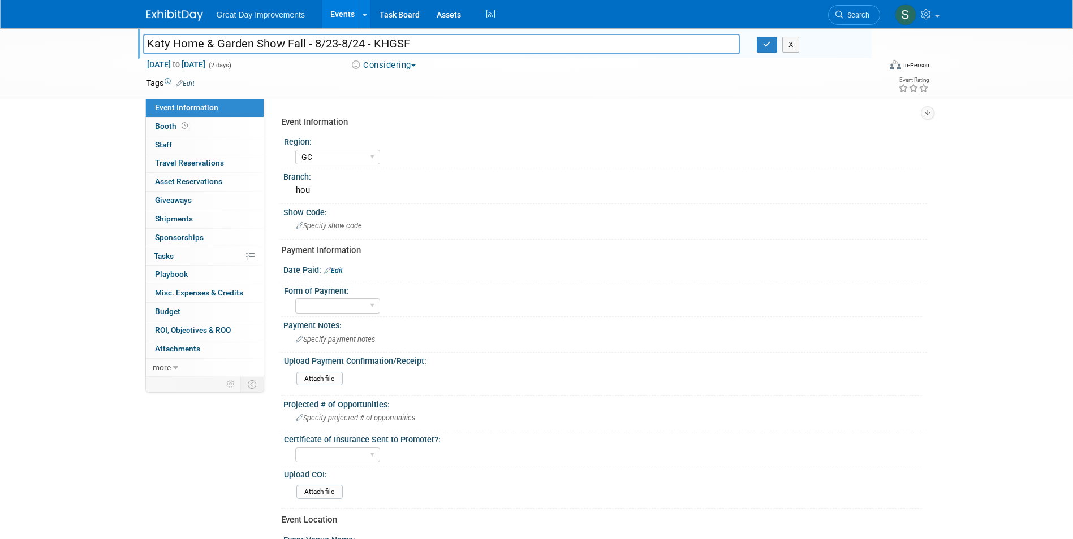
click at [408, 69] on button "Considering" at bounding box center [383, 65] width 74 height 12
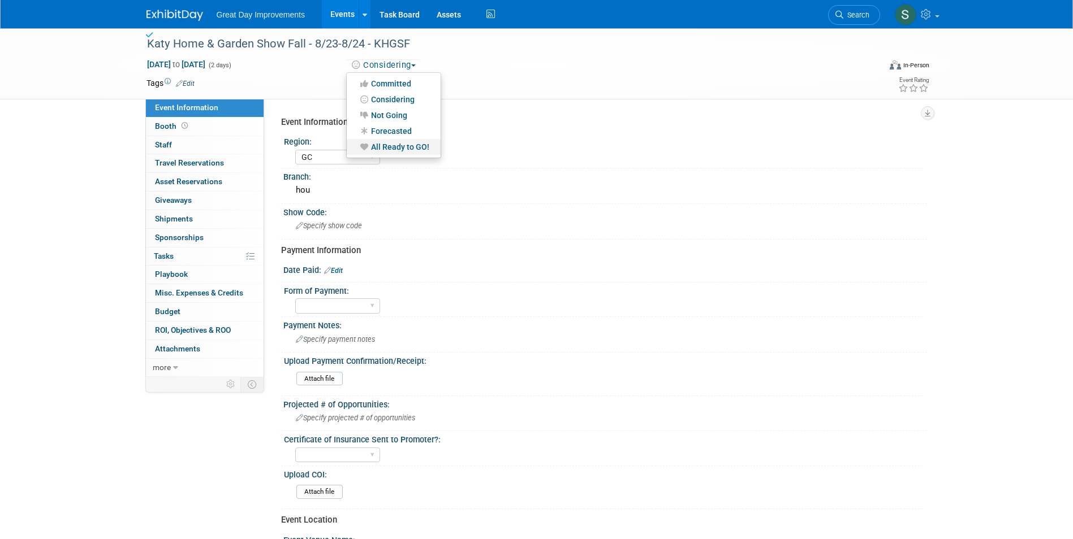
click at [405, 143] on link "All Ready to GO!" at bounding box center [394, 147] width 94 height 16
click at [178, 65] on span "Sep 7, 2025 to Sep 8, 2025" at bounding box center [175, 64] width 59 height 10
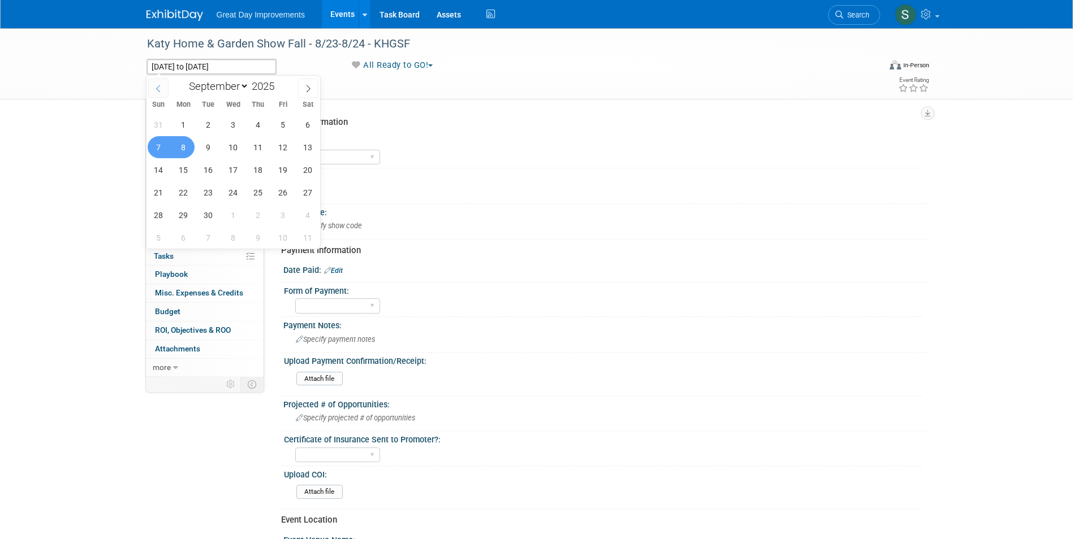
click at [159, 85] on icon at bounding box center [158, 89] width 8 height 8
select select "7"
click at [311, 188] on span "23" at bounding box center [308, 192] width 22 height 22
type input "Aug 23, 2025"
click at [156, 214] on span "24" at bounding box center [159, 215] width 22 height 22
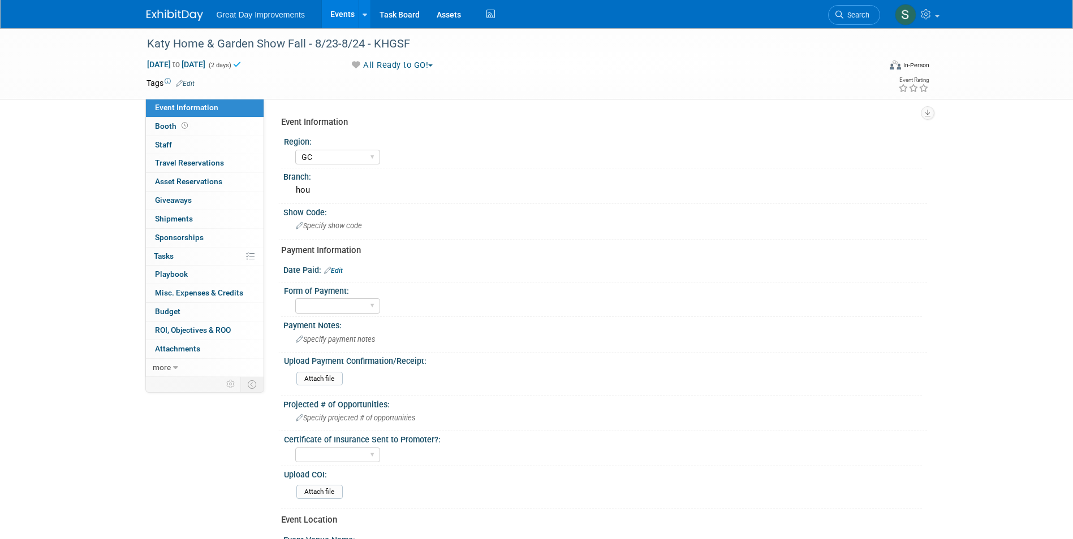
click at [189, 82] on link "Edit" at bounding box center [185, 84] width 19 height 8
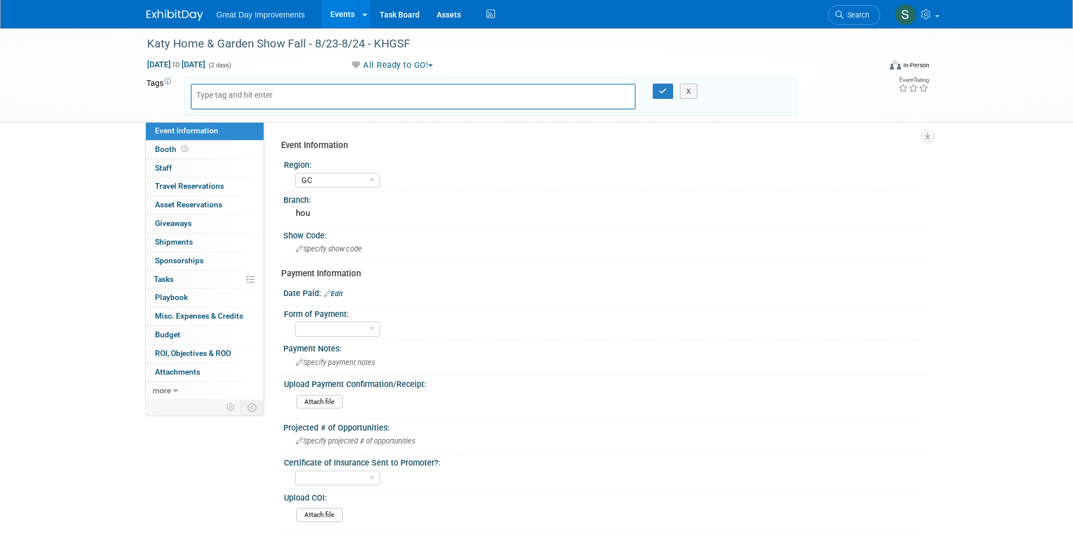
click at [228, 90] on input "text" at bounding box center [241, 94] width 90 height 11
type input "GC"
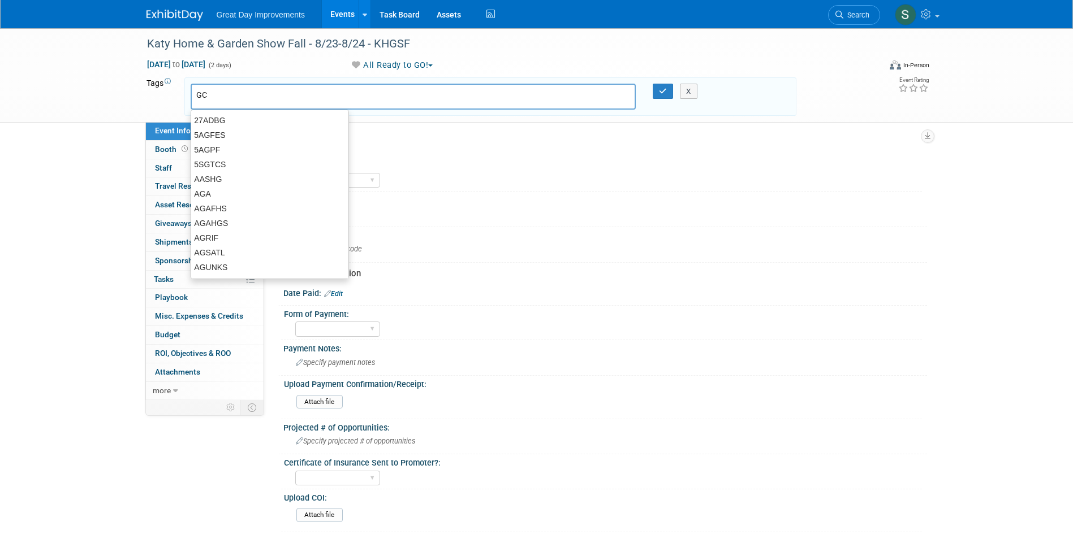
type input "GC"
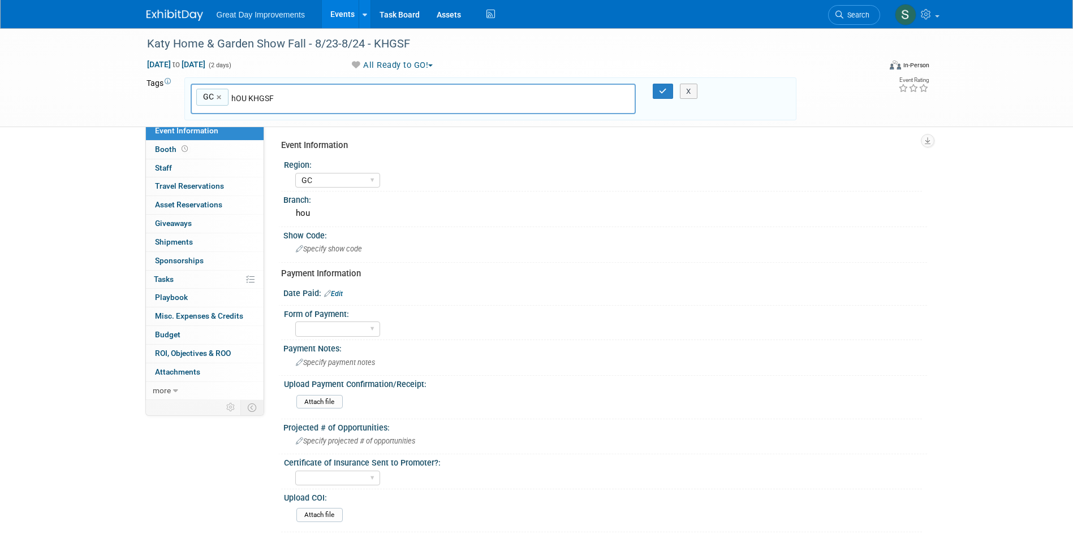
type input "hOU KHGSF"
type input "GC, hOU KHGSF"
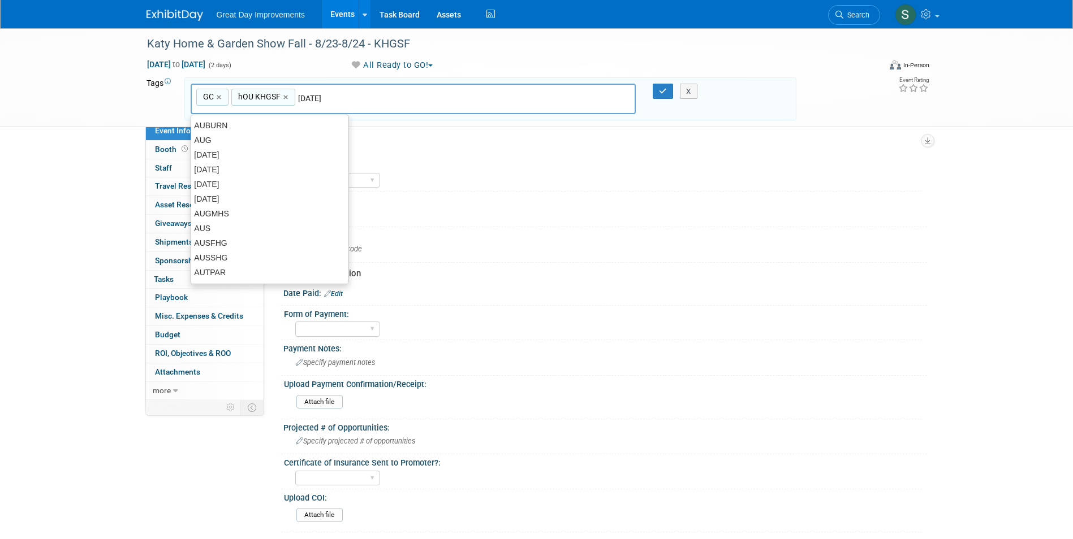
type input "[DATE]"
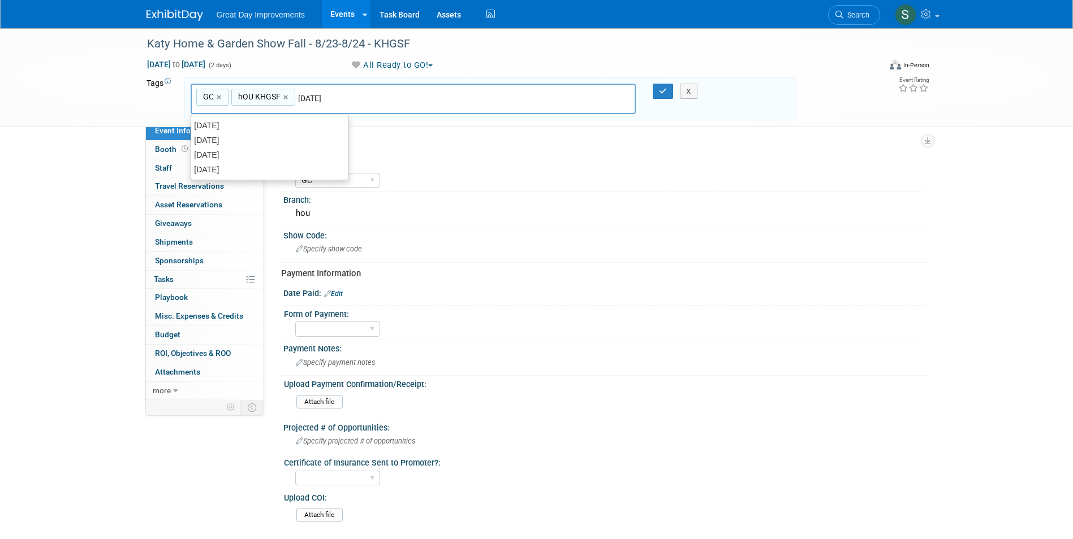
type input "GC, hOU KHGSF, AUG25"
click at [285, 92] on link "×" at bounding box center [286, 97] width 7 height 13
type input "GC, AUG25"
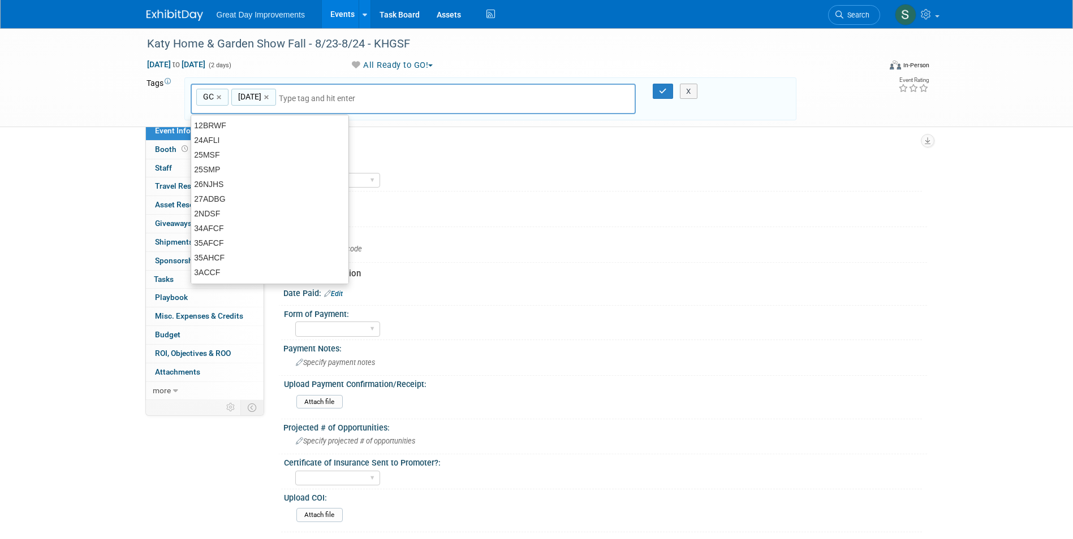
click at [286, 96] on input "text" at bounding box center [358, 98] width 158 height 11
click at [291, 97] on input "text" at bounding box center [358, 98] width 158 height 11
type input "HOU"
type input "GC, AUG25, HOU"
type input "L"
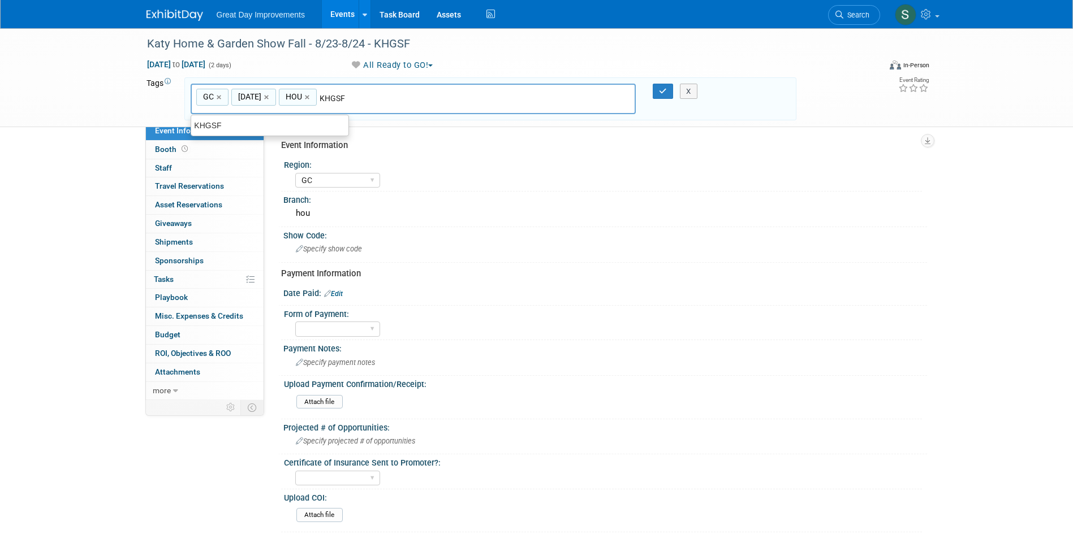
type input "KHGSF"
type input "GC, AUG25, HOU, KHGSF"
drag, startPoint x: 407, startPoint y: 92, endPoint x: 394, endPoint y: 104, distance: 18.0
click at [384, 100] on div "GC, AUG25, HOU, KHGSF GC × AUG25 × HOU × KHGSF × Conbtr" at bounding box center [414, 99] width 446 height 31
type input "Con"
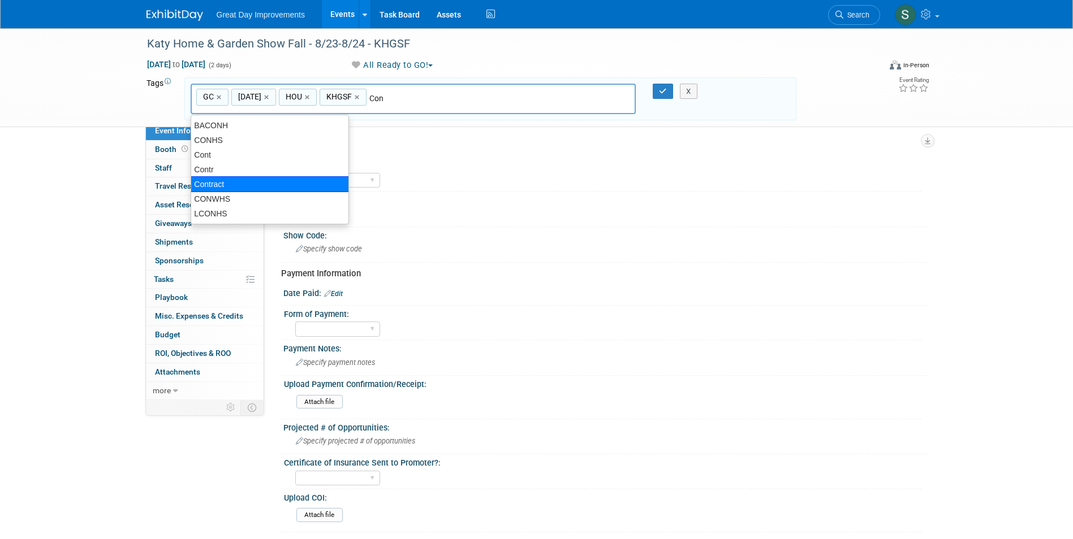
click at [273, 180] on div "Contract" at bounding box center [270, 184] width 158 height 16
type input "GC, AUG25, HOU, KHGSF, Contract"
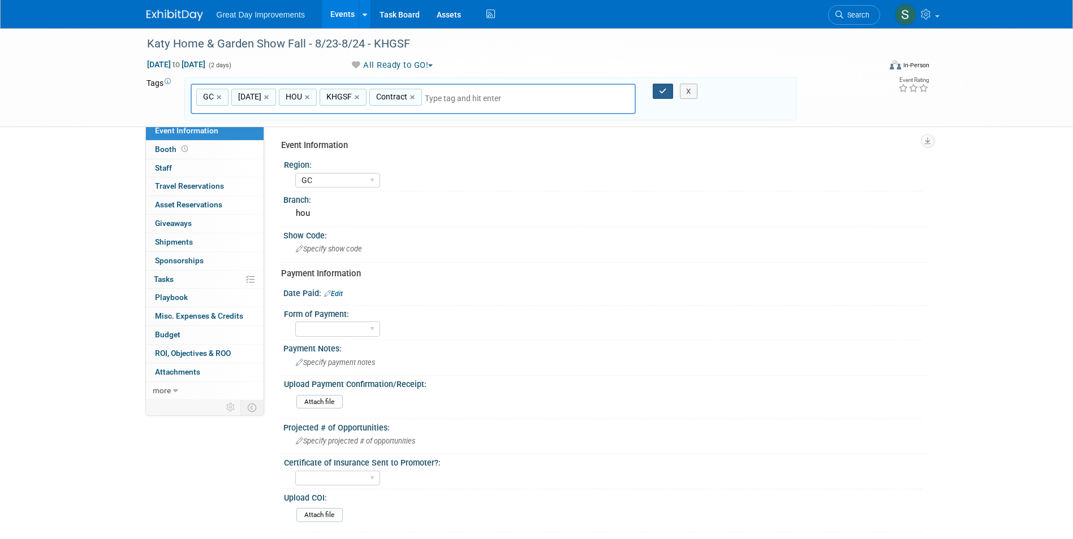
click at [656, 90] on button "button" at bounding box center [662, 92] width 20 height 16
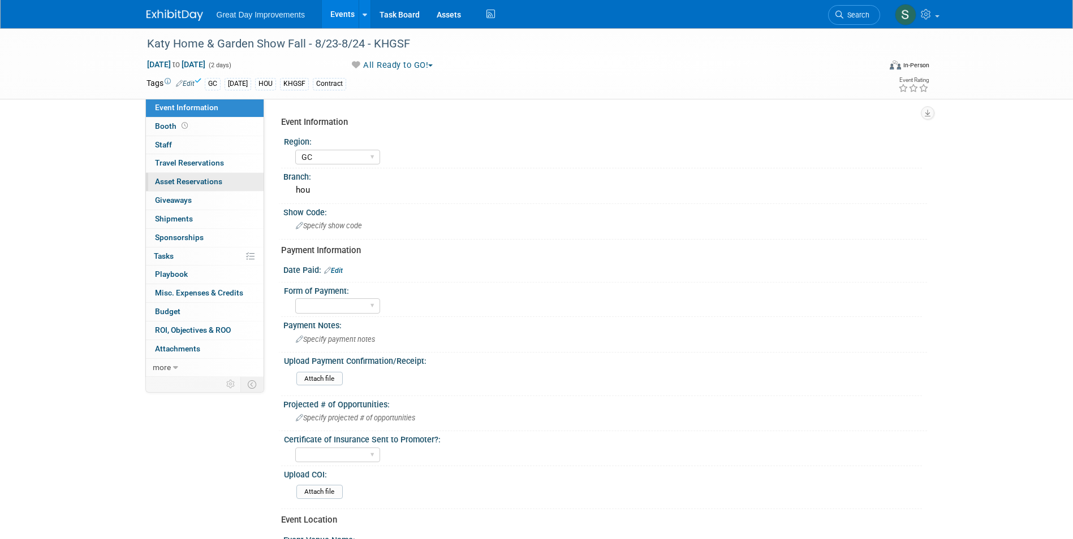
drag, startPoint x: 333, startPoint y: 190, endPoint x: 185, endPoint y: 191, distance: 148.1
click at [185, 191] on div "Event Information Event Info Booth Booth 0 Staff 0 Staff 0 Travel Reservations …" at bounding box center [536, 401] width 797 height 747
drag, startPoint x: 185, startPoint y: 191, endPoint x: 314, endPoint y: 189, distance: 129.5
click at [314, 189] on div "hou" at bounding box center [605, 190] width 626 height 18
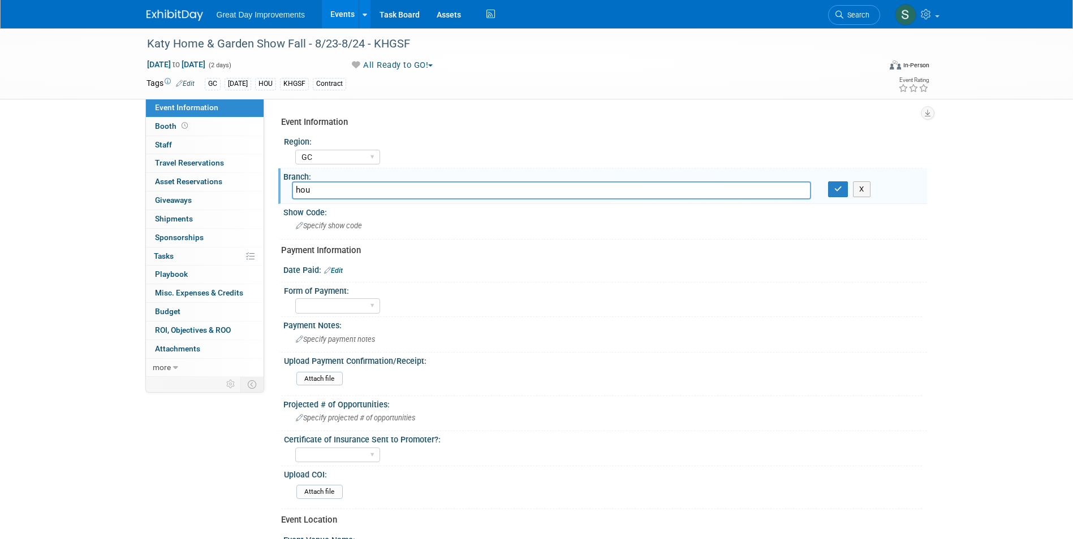
drag, startPoint x: 313, startPoint y: 190, endPoint x: 279, endPoint y: 191, distance: 34.5
click at [279, 191] on div "Branch: hou hou X" at bounding box center [602, 186] width 649 height 36
type input "HOU"
click at [839, 192] on icon "button" at bounding box center [838, 188] width 8 height 7
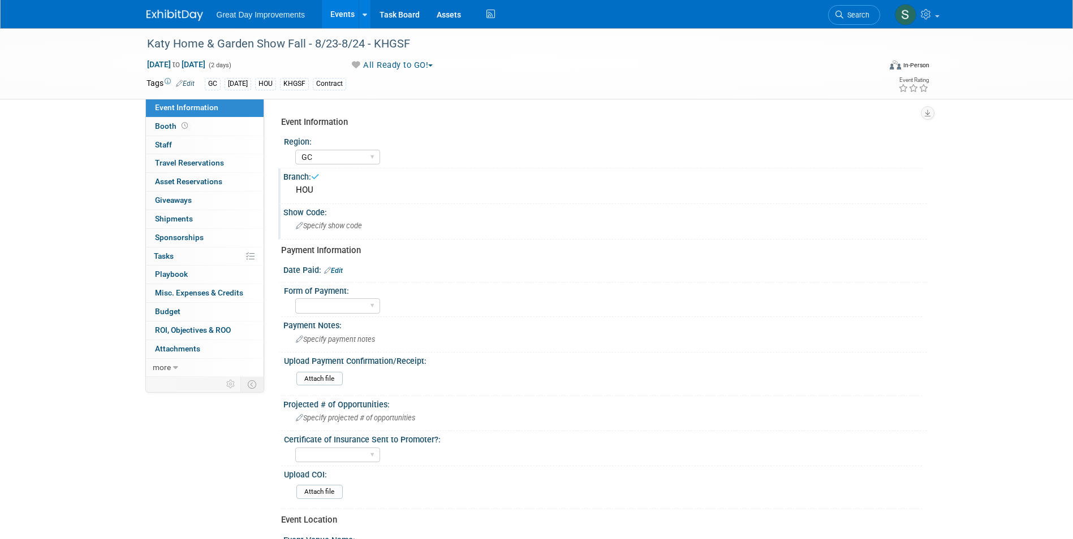
click at [430, 224] on div "Specify show code" at bounding box center [605, 226] width 626 height 18
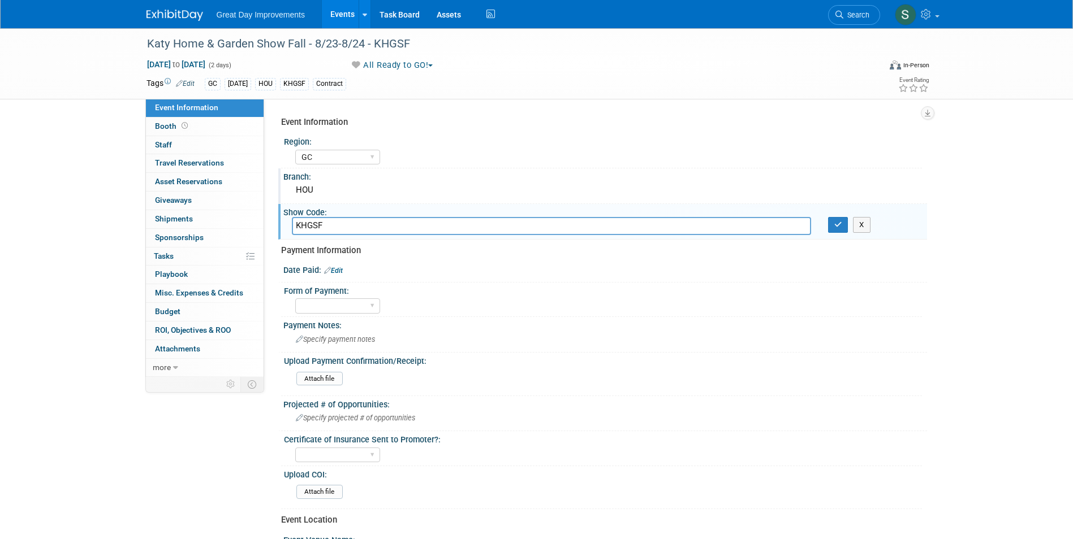
type input "KHGSF"
click at [346, 299] on div "Paid via CC Check Requested Pay at the Gate Other" at bounding box center [337, 306] width 85 height 21
click at [347, 303] on select "Paid via CC Check Requested Pay at the Gate Other" at bounding box center [337, 306] width 85 height 15
select select "Paid via CC"
click at [295, 299] on select "Paid via CC Check Requested Pay at the Gate Other" at bounding box center [337, 306] width 85 height 15
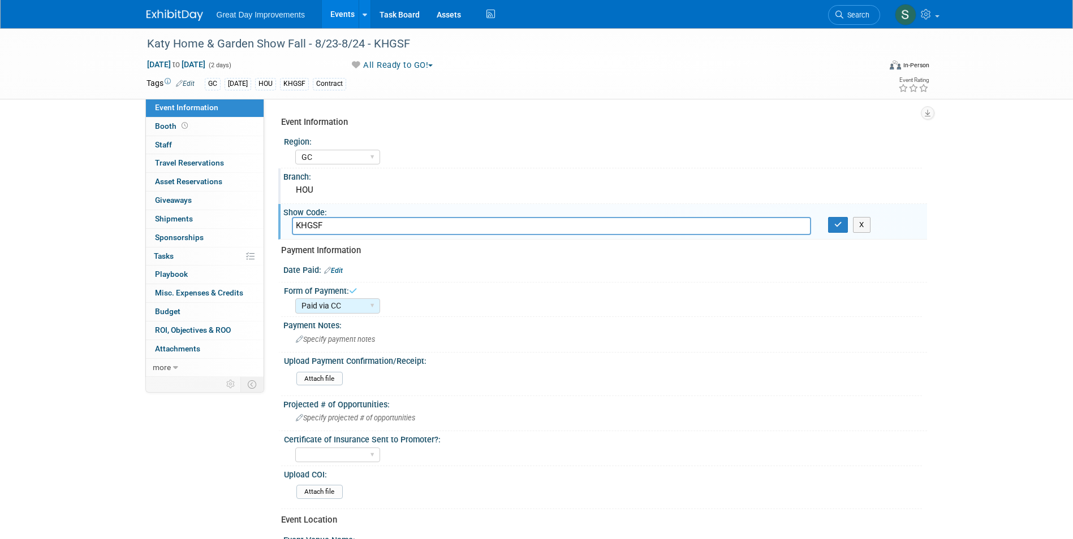
click at [339, 271] on link "Edit" at bounding box center [333, 271] width 19 height 8
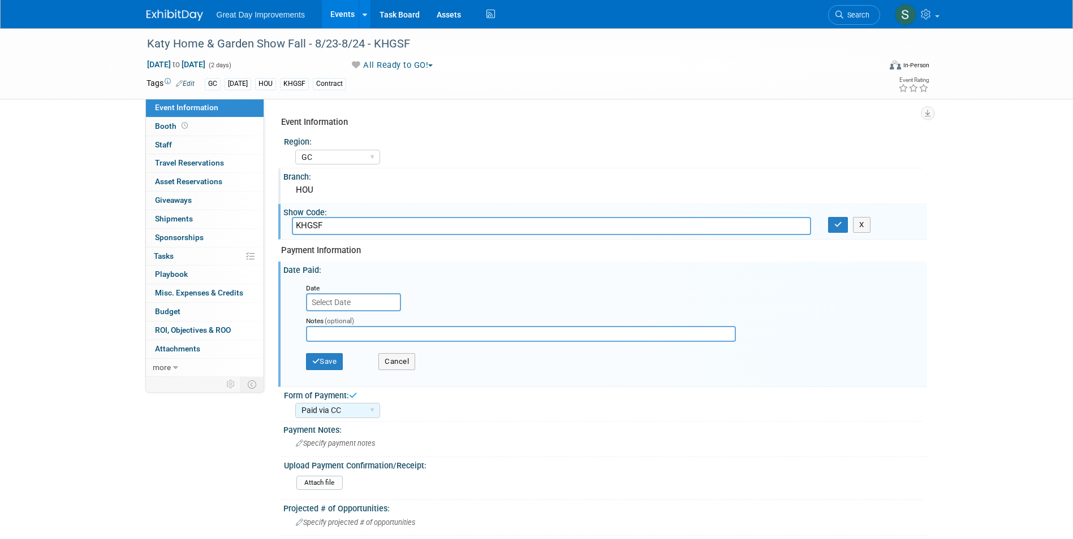
click at [353, 305] on input "text" at bounding box center [353, 302] width 95 height 18
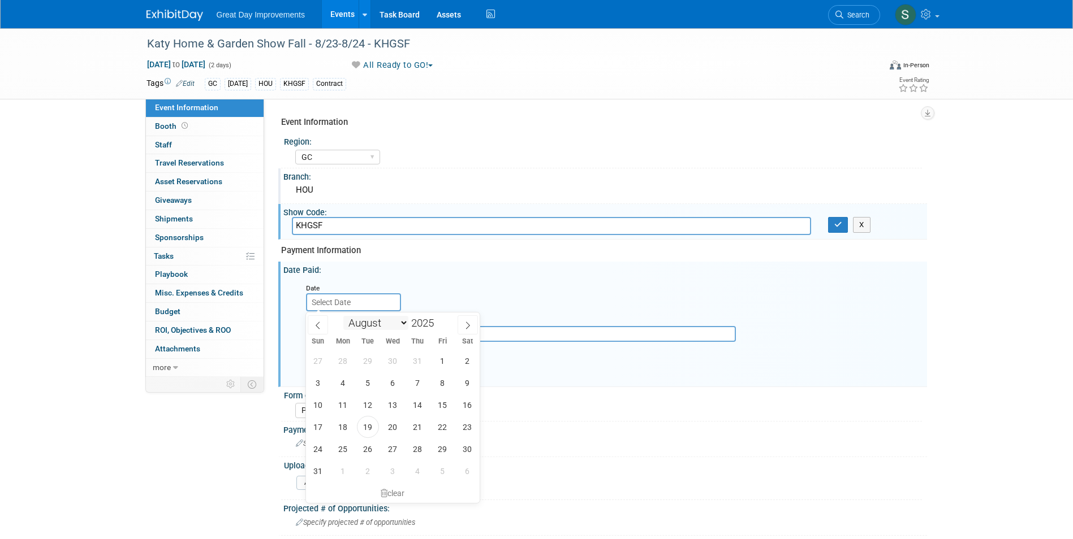
click at [382, 326] on select "January February March April May June July August September October November De…" at bounding box center [375, 323] width 65 height 14
select select "10"
click at [343, 316] on select "January February March April May June July August September October November De…" at bounding box center [375, 323] width 65 height 14
click at [440, 324] on span at bounding box center [438, 326] width 8 height 7
type input "2024"
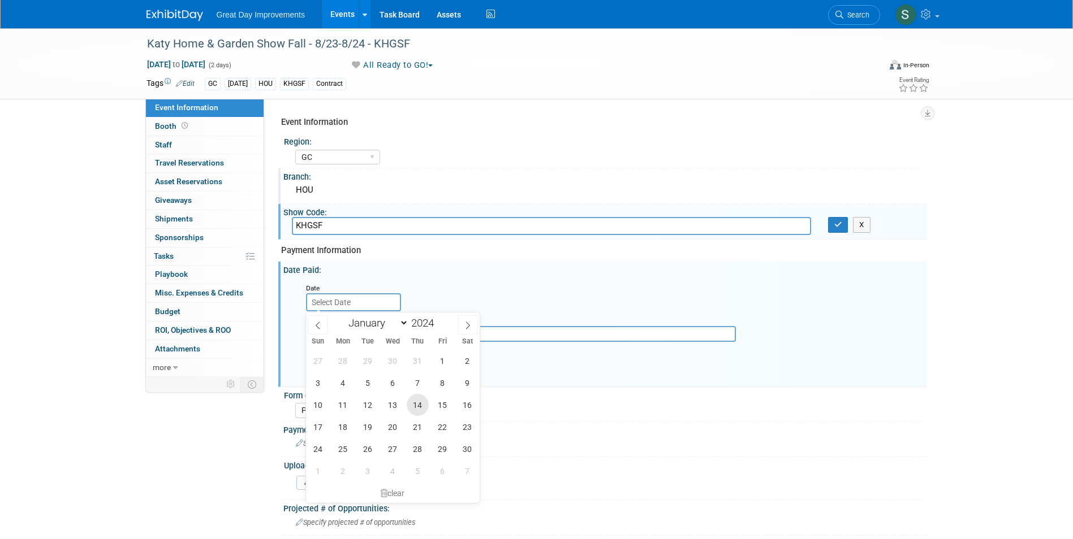
click at [413, 406] on span "14" at bounding box center [418, 405] width 22 height 22
type input "Nov 14, 2024"
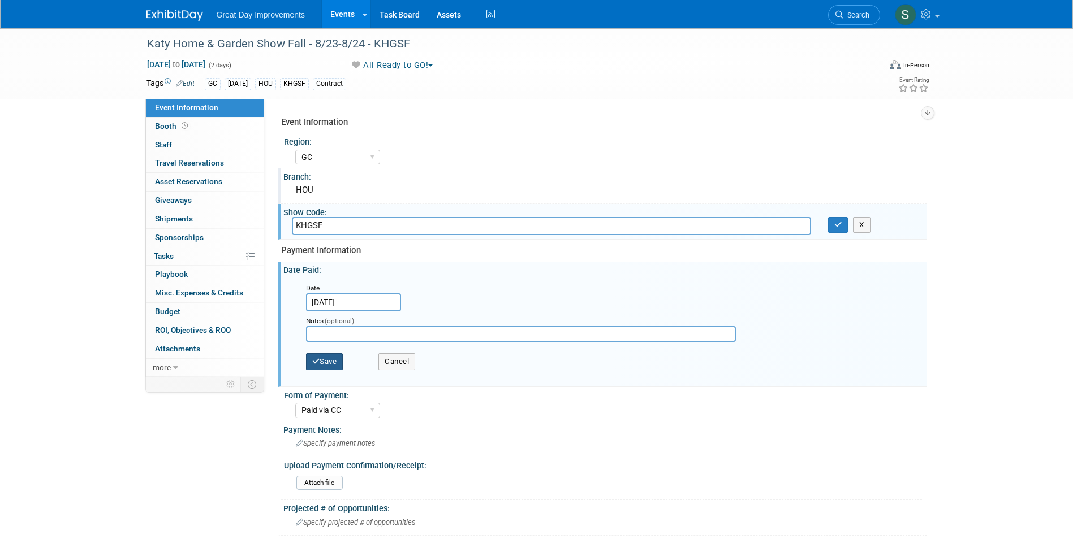
click at [323, 365] on button "Save" at bounding box center [324, 361] width 37 height 17
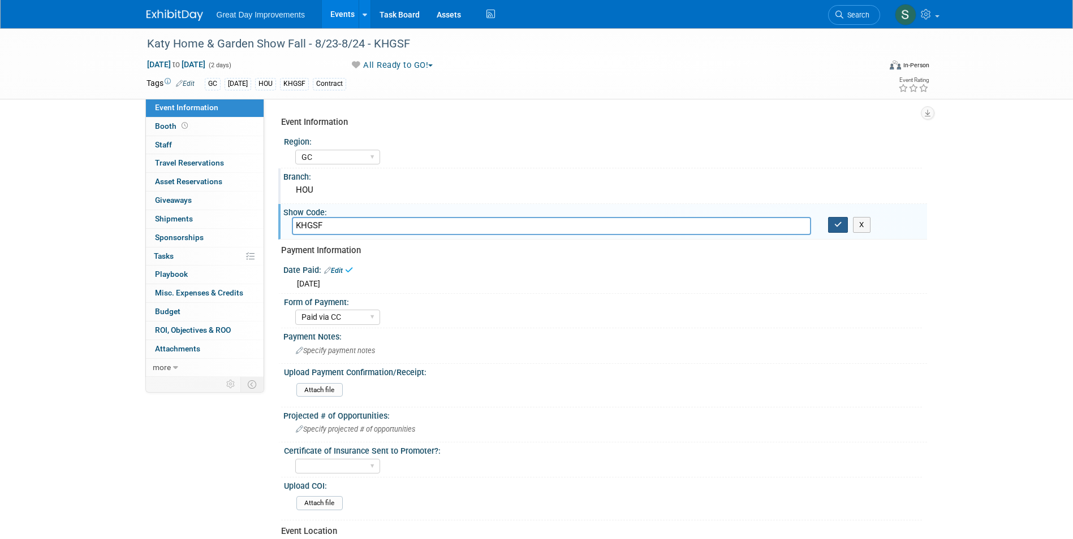
click at [833, 224] on button "button" at bounding box center [838, 225] width 20 height 16
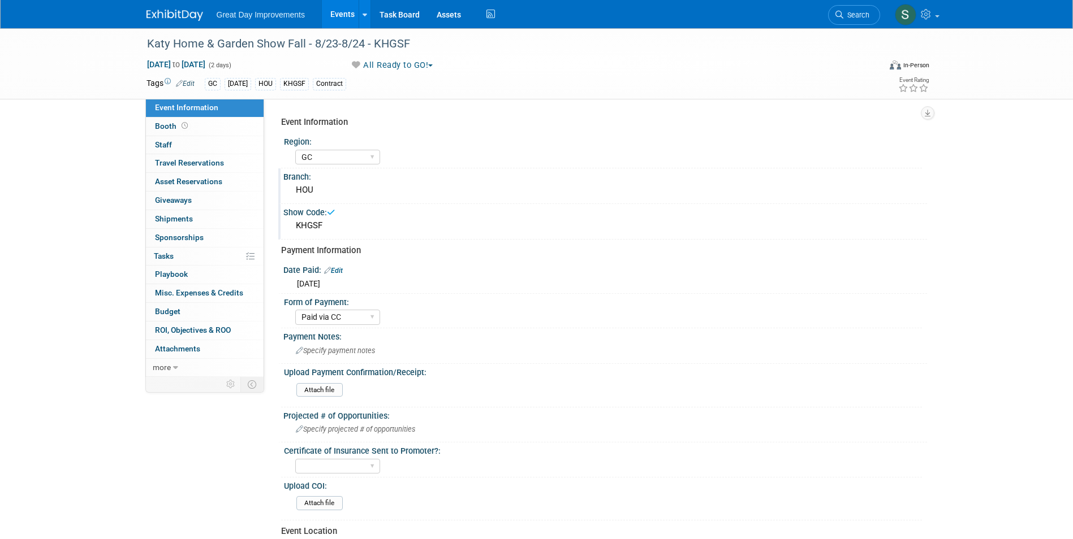
click at [176, 10] on img at bounding box center [174, 15] width 57 height 11
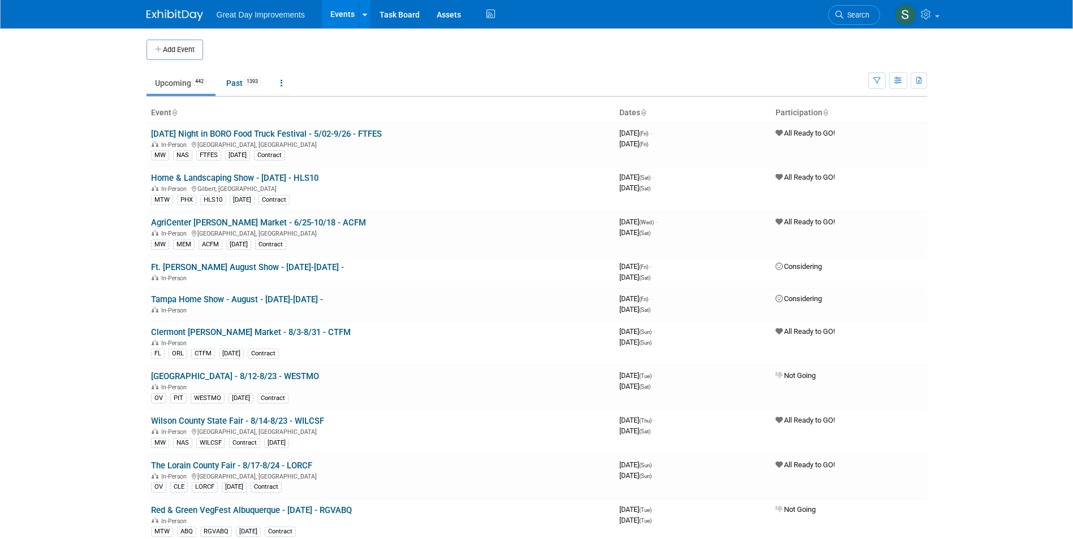
click at [461, 71] on ul "Upcoming 442 Past 1393 All Events 1835 Past and Upcoming Grouped Annually Event…" at bounding box center [506, 83] width 721 height 25
click at [835, 19] on link "Search" at bounding box center [854, 15] width 52 height 20
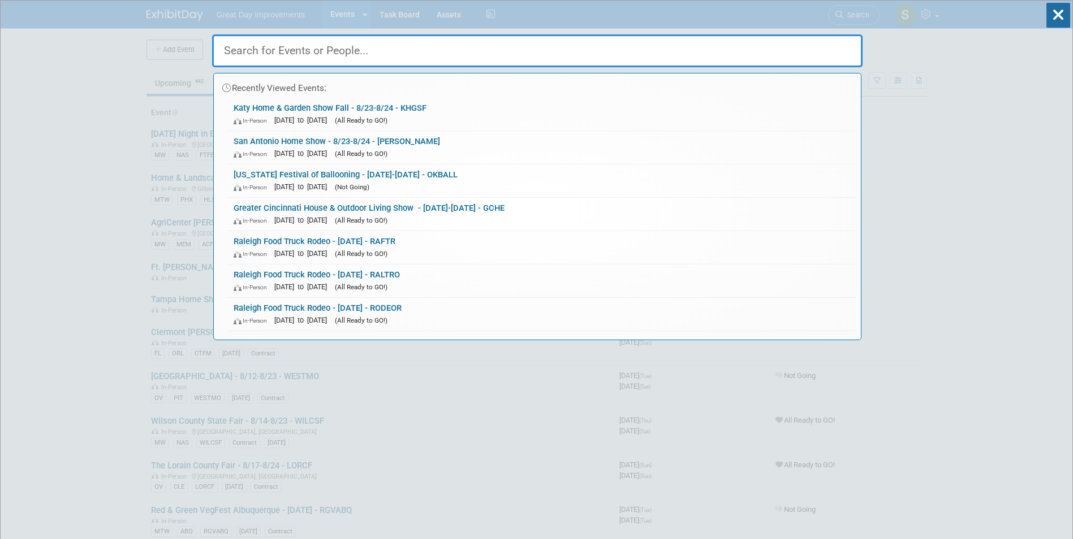
paste input "Layton Fall Home Show"
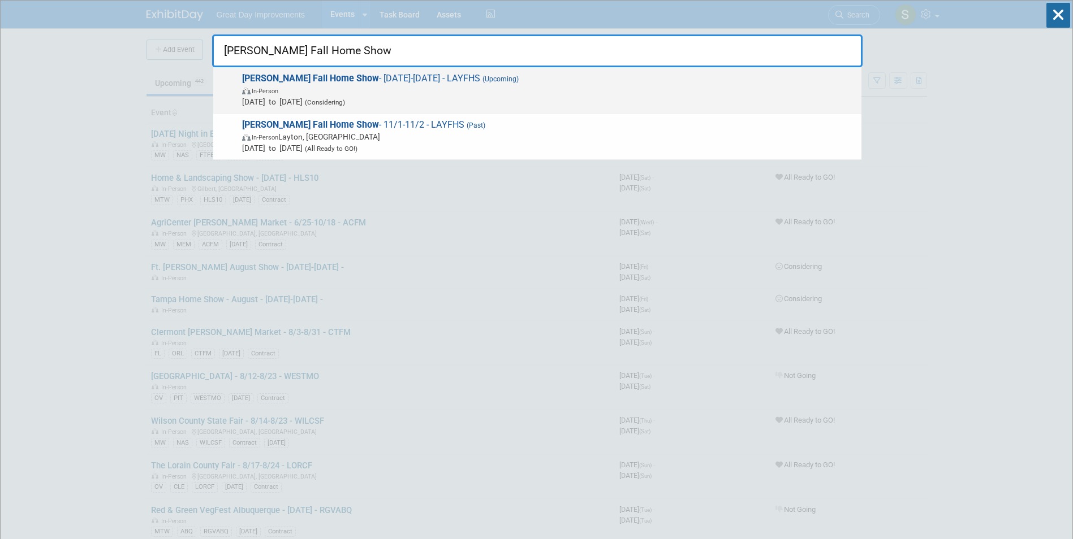
type input "Layton Fall Home Show"
click at [433, 88] on span "In-Person" at bounding box center [548, 90] width 613 height 11
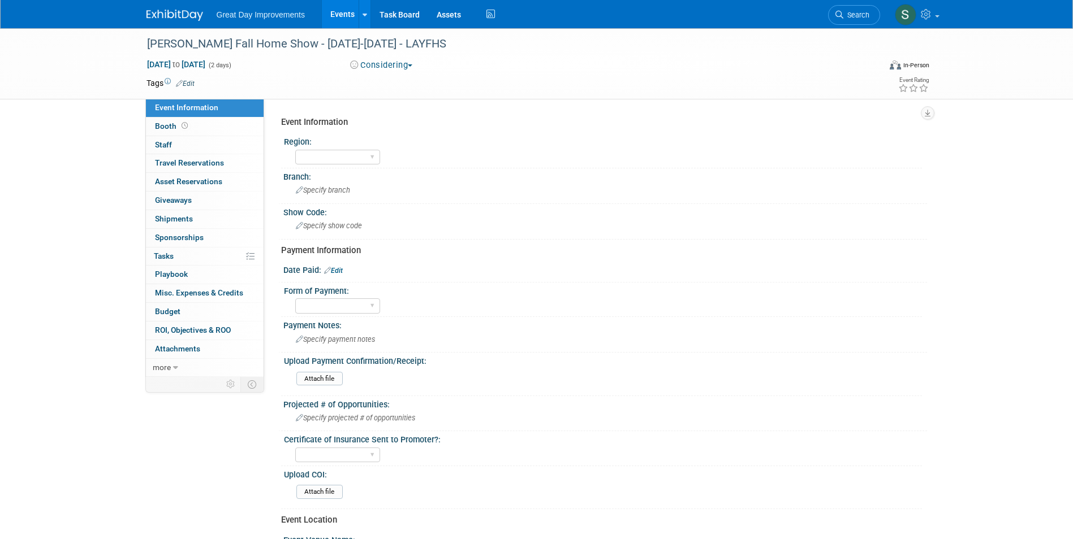
click at [410, 64] on button "Considering" at bounding box center [381, 65] width 71 height 12
click at [384, 148] on link "All Ready to GO!" at bounding box center [394, 147] width 94 height 16
click at [192, 55] on div "[PERSON_NAME] Fall Home Show - [DATE]-[DATE] - LAYFHS" at bounding box center [507, 46] width 728 height 19
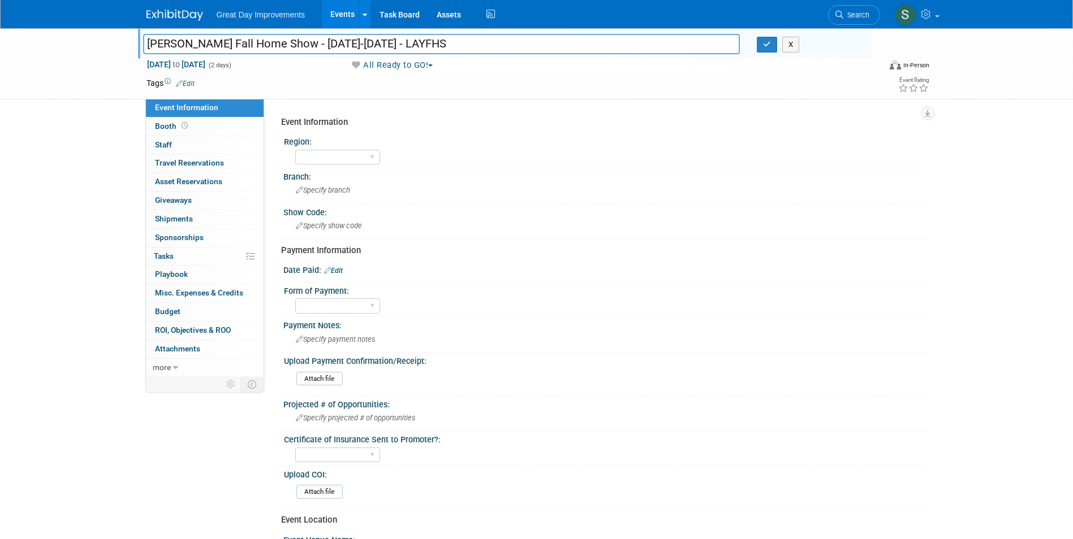
drag, startPoint x: 276, startPoint y: 42, endPoint x: 363, endPoint y: 42, distance: 86.5
click at [363, 42] on input "[PERSON_NAME] Fall Home Show - [DATE]-[DATE] - LAYFHS" at bounding box center [441, 44] width 597 height 20
type input "[PERSON_NAME] Fall Home Show - 8/22-8/23 - LAYFHS"
drag, startPoint x: 764, startPoint y: 46, endPoint x: 731, endPoint y: 37, distance: 34.6
click at [762, 46] on button "button" at bounding box center [767, 45] width 20 height 16
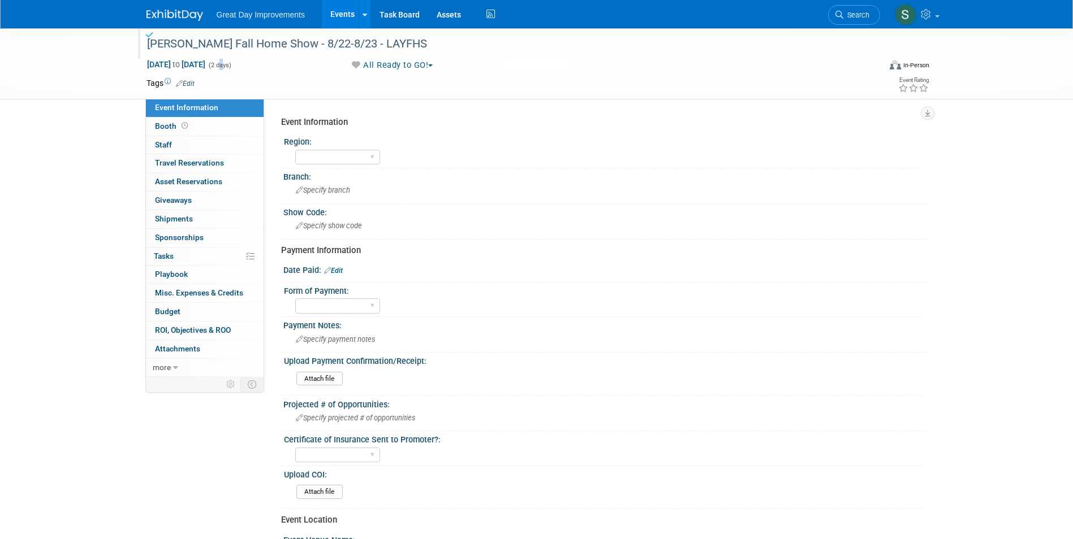
click at [231, 64] on span "(2 days)" at bounding box center [220, 65] width 24 height 7
drag, startPoint x: 262, startPoint y: 64, endPoint x: 233, endPoint y: 68, distance: 29.7
click at [206, 68] on span "Nov 1, 2025 to Nov 2, 2025" at bounding box center [175, 64] width 59 height 10
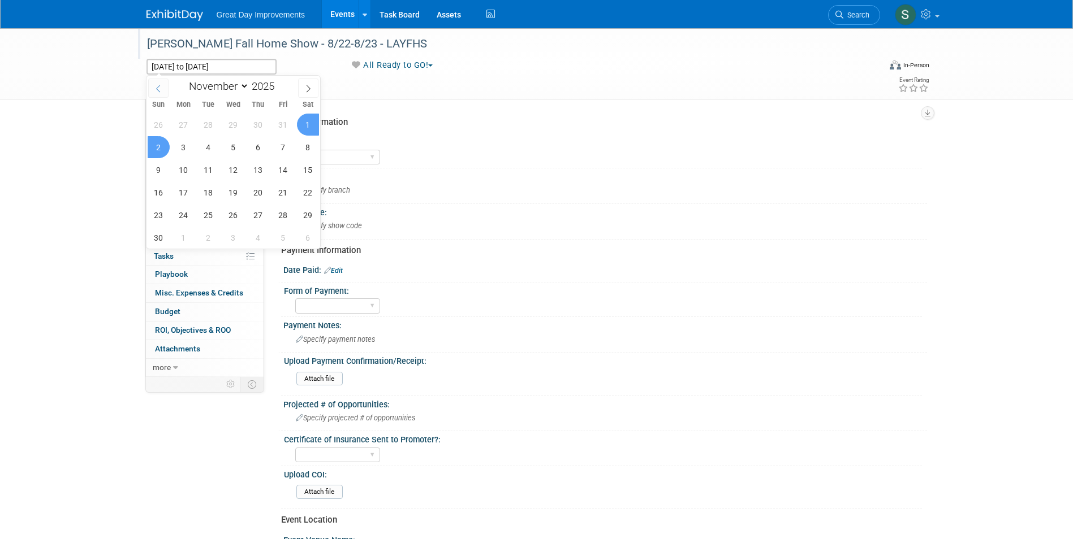
click at [159, 90] on icon at bounding box center [158, 88] width 4 height 7
click at [154, 89] on icon at bounding box center [158, 89] width 8 height 8
select select "7"
click at [280, 192] on span "22" at bounding box center [283, 192] width 22 height 22
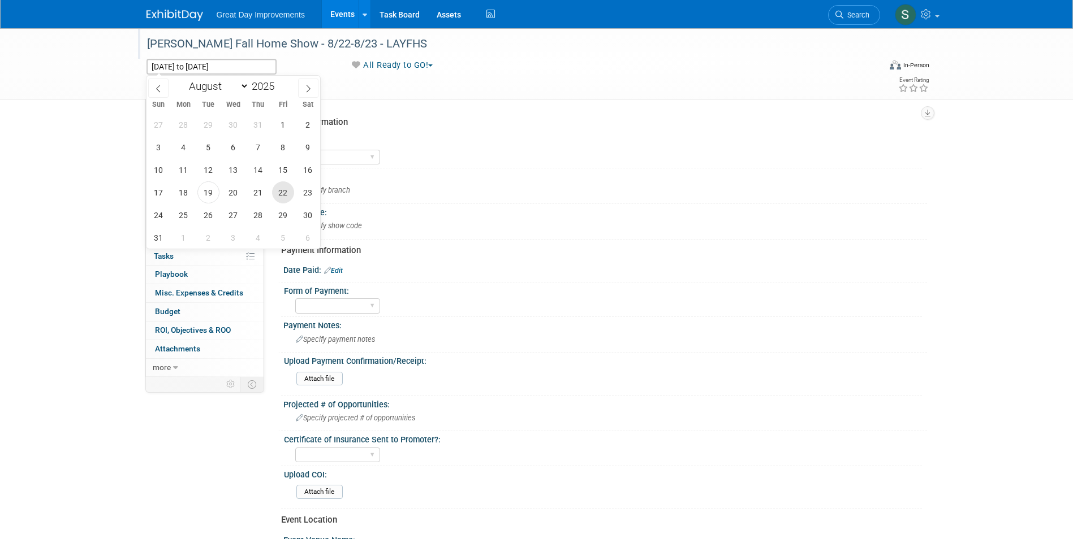
type input "Aug 22, 2025"
click at [304, 193] on span "23" at bounding box center [308, 192] width 22 height 22
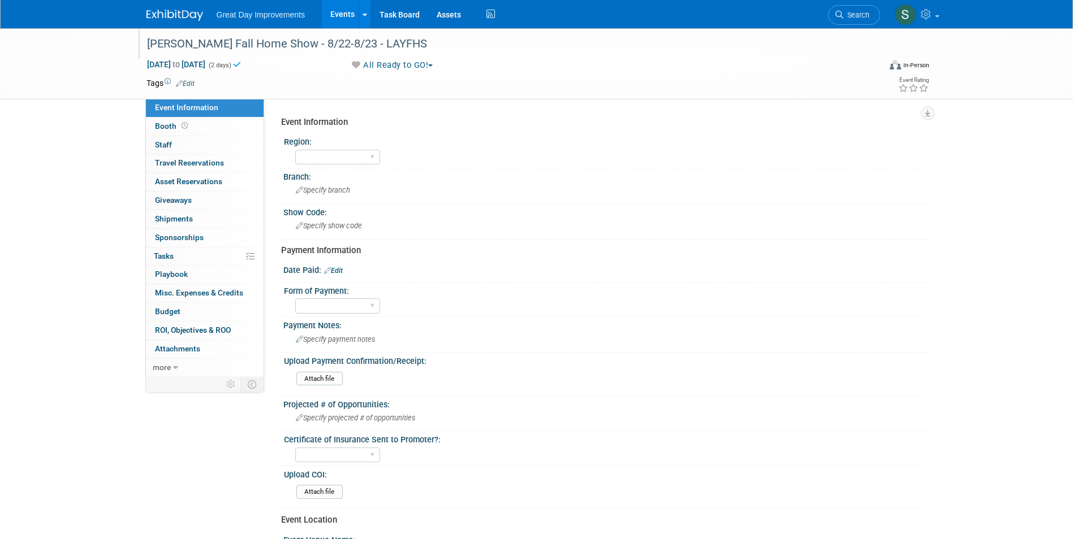
click at [187, 84] on link "Edit" at bounding box center [185, 84] width 19 height 8
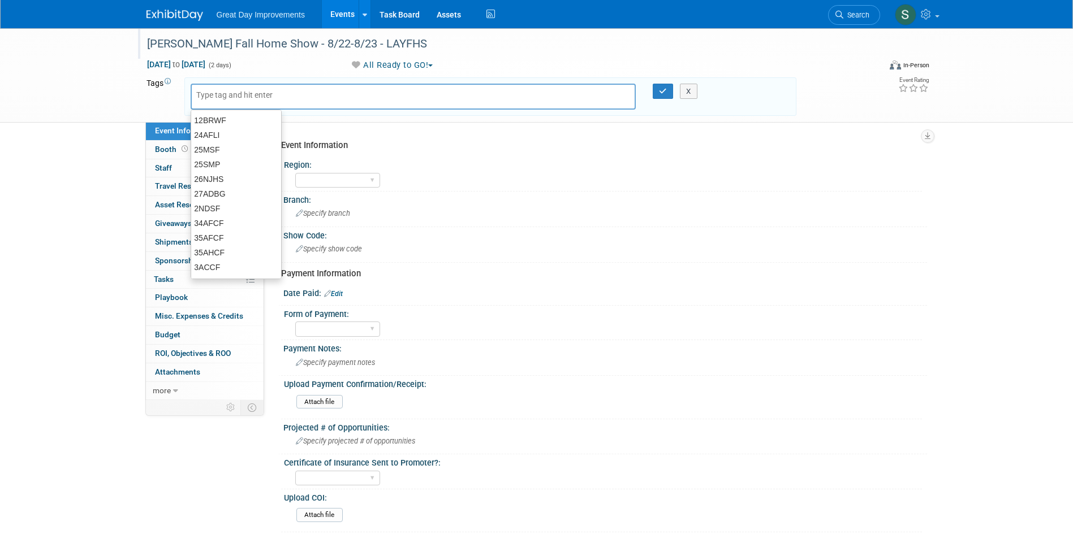
click at [224, 95] on input "text" at bounding box center [241, 94] width 90 height 11
click at [229, 84] on div at bounding box center [414, 97] width 446 height 26
click at [247, 104] on div at bounding box center [414, 97] width 446 height 26
type input "MTW"
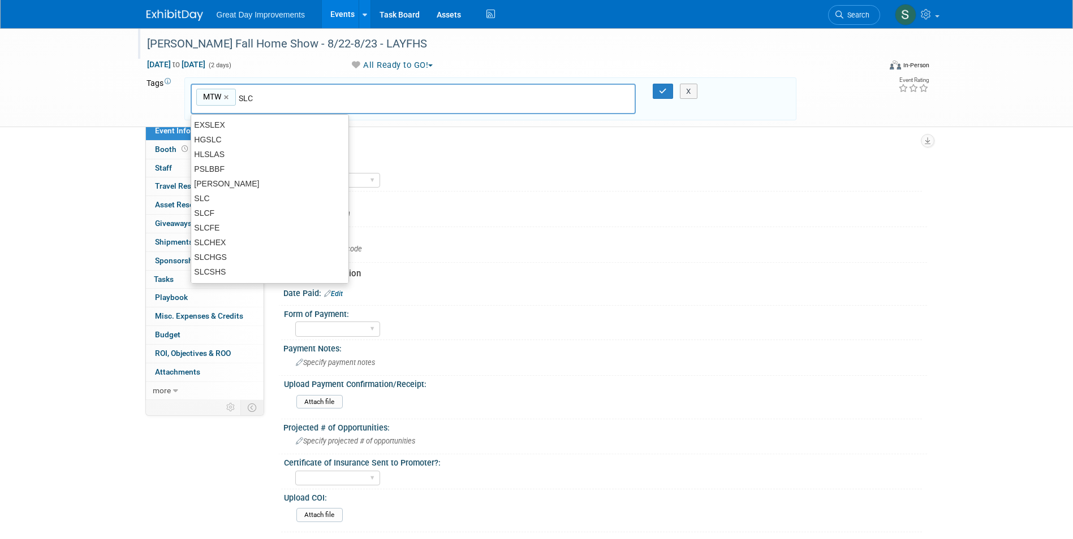
type input "SLC"
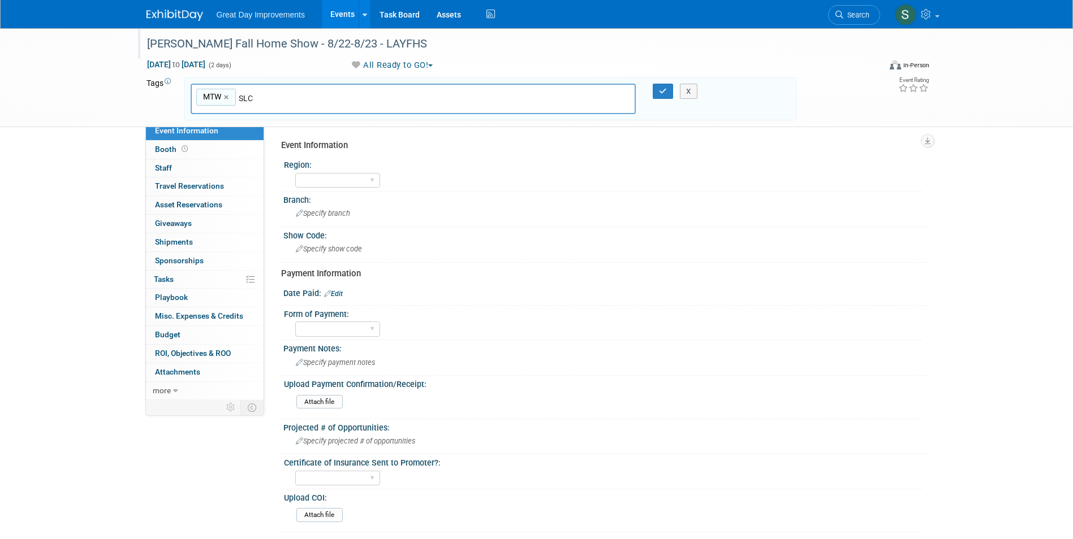
type input "MTW, SLC"
type input "LAYFHS"
type input "MTW, SLC, LAYFHS"
type input "[DATE]"
type input "MTW, SLC, LAYFHS, AUG25"
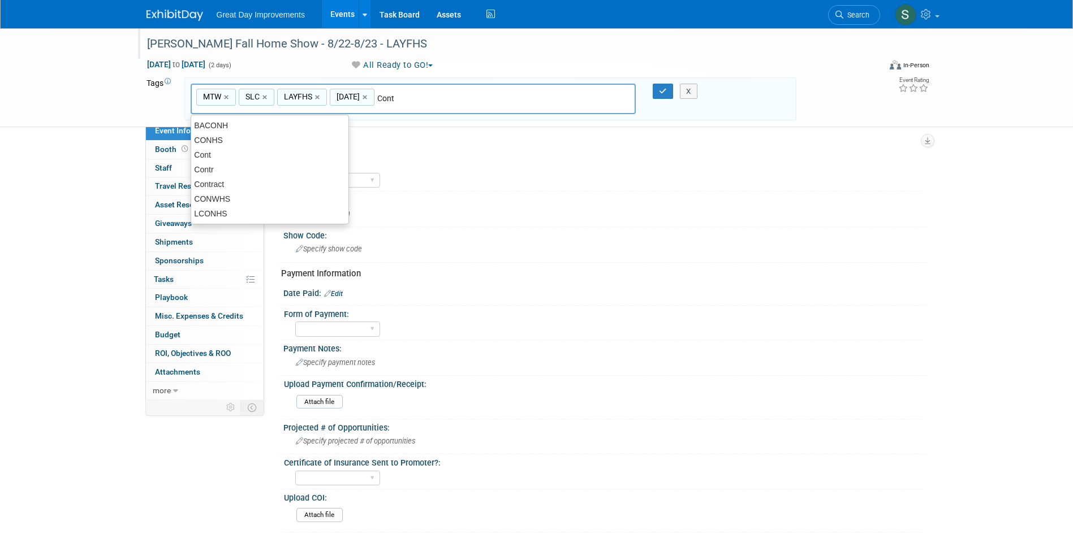
type input "Contr"
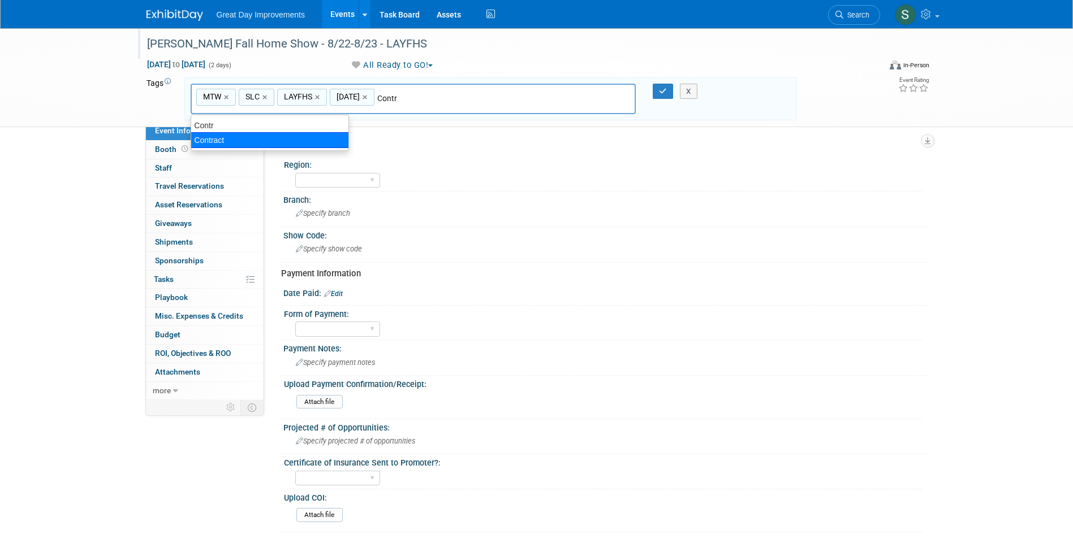
click at [241, 149] on ul "Contr Contract" at bounding box center [270, 133] width 158 height 36
click at [235, 145] on div "Contract" at bounding box center [270, 140] width 158 height 16
type input "MTW, SLC, LAYFHS, AUG25, Contract"
click at [656, 92] on button "button" at bounding box center [662, 92] width 20 height 16
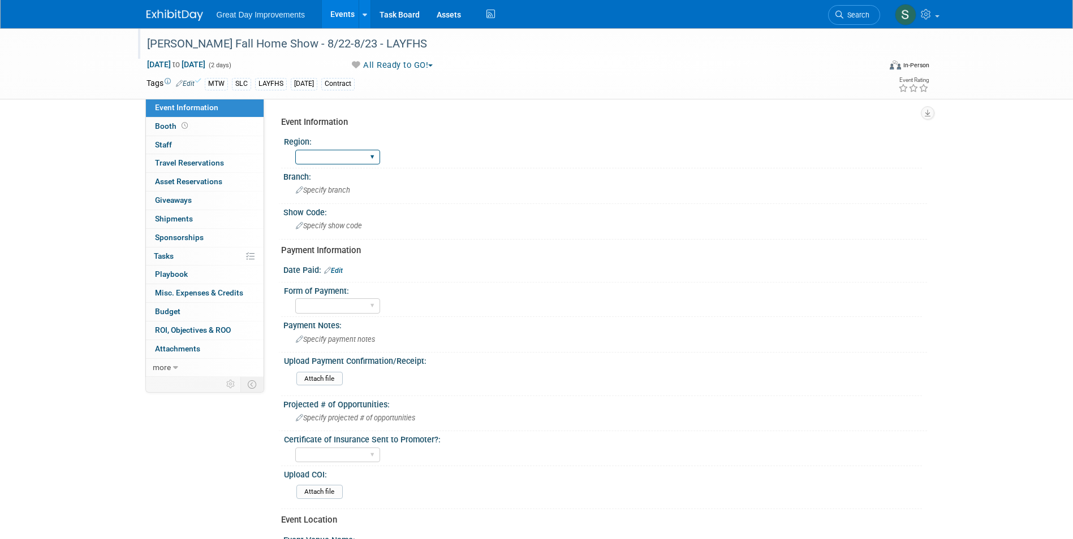
click at [370, 150] on select "GC MA MW MTW NE NEW OV PL PNW SA SE SC UMW FL" at bounding box center [337, 157] width 85 height 15
select select "MTW"
click at [295, 150] on select "GC MA MW MTW NE NEW OV PL PNW SA SE SC UMW FL" at bounding box center [337, 157] width 85 height 15
click at [317, 189] on span "Specify branch" at bounding box center [323, 190] width 54 height 8
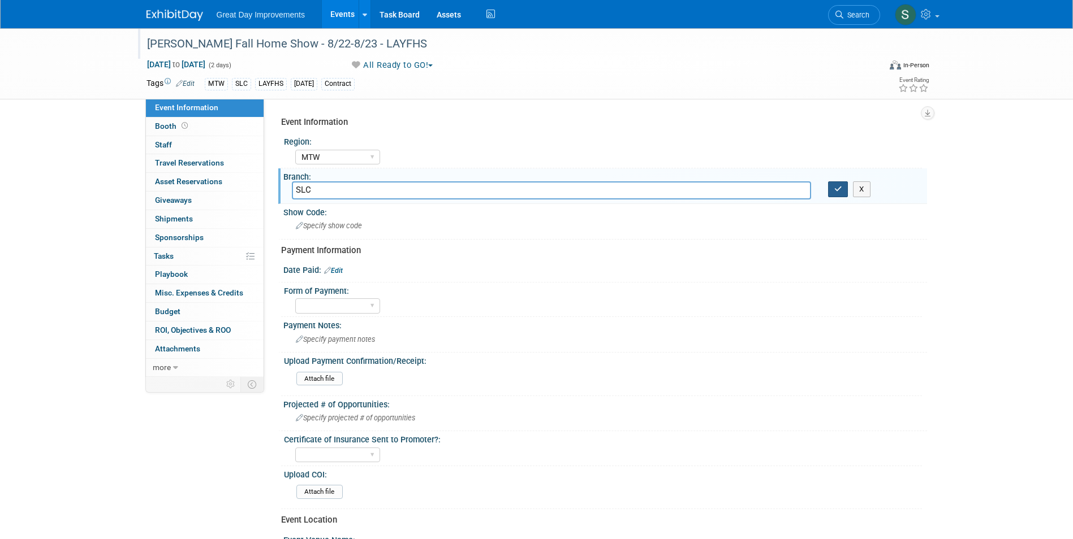
type input "SLC"
click at [837, 190] on icon "button" at bounding box center [838, 188] width 8 height 7
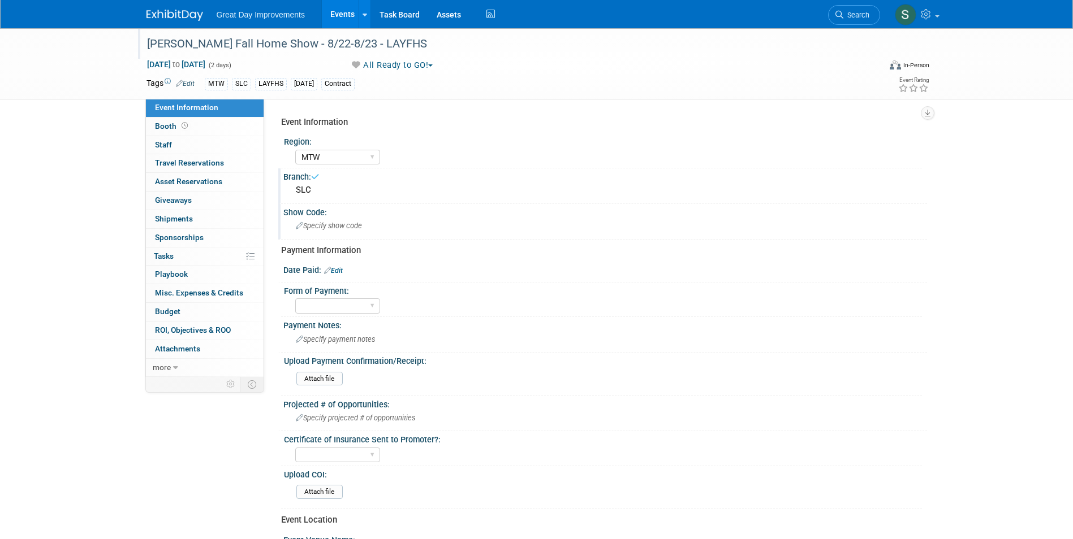
click at [403, 222] on div "Specify show code" at bounding box center [605, 226] width 626 height 18
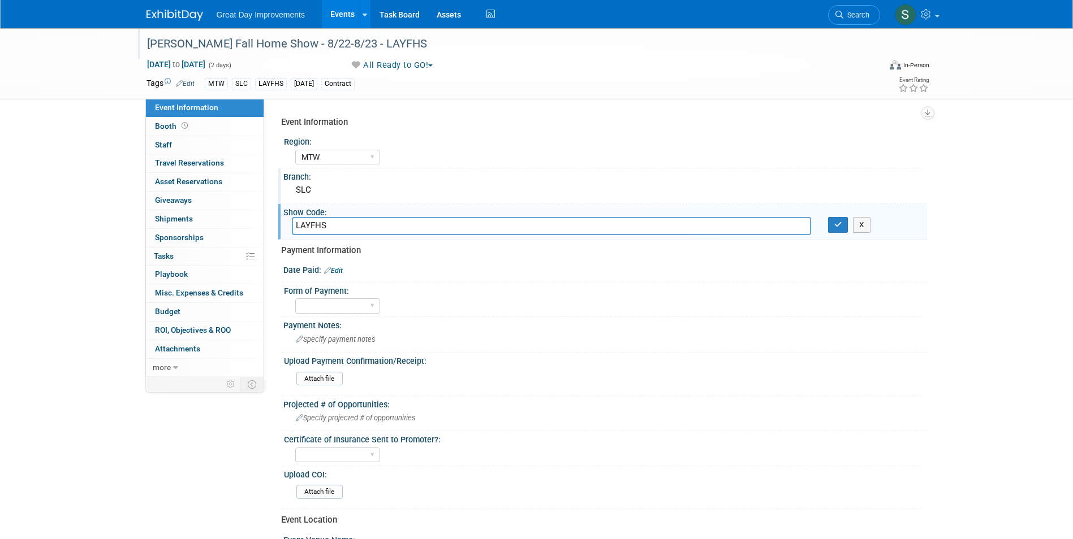
type input "LAYFHS"
click at [839, 230] on button "button" at bounding box center [838, 225] width 20 height 16
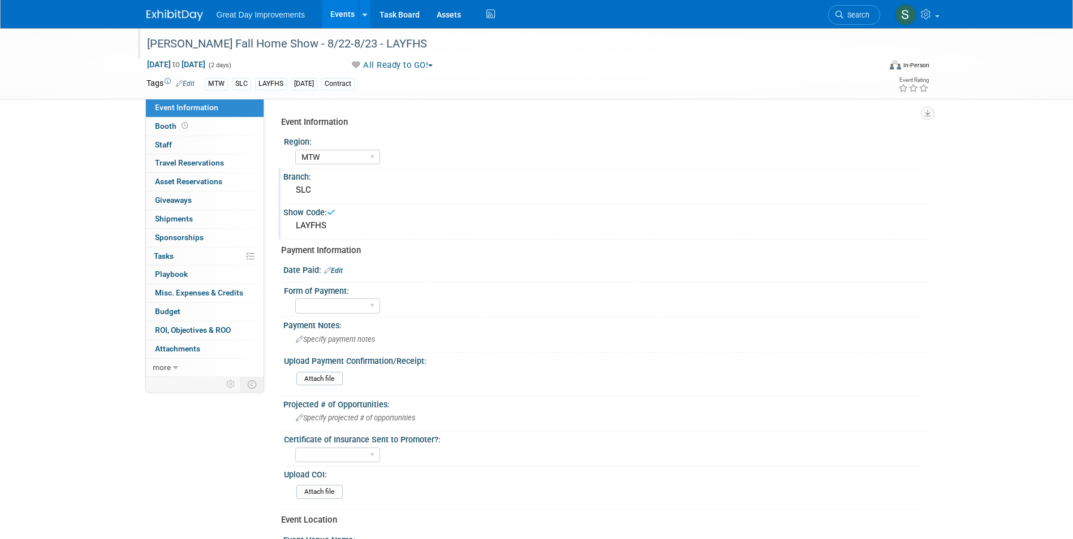
click at [339, 269] on link "Edit" at bounding box center [333, 271] width 19 height 8
select select "7"
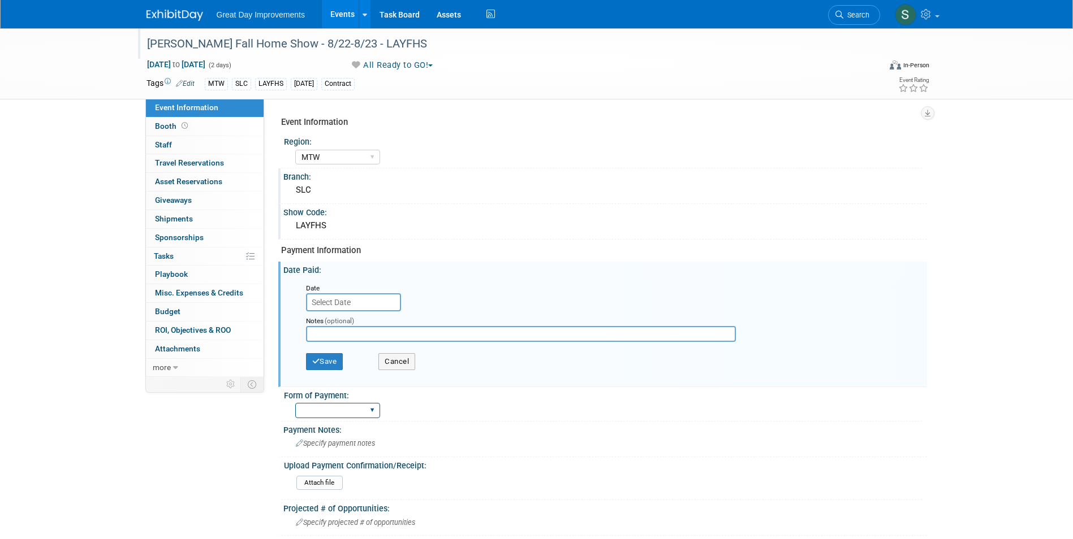
drag, startPoint x: 366, startPoint y: 414, endPoint x: 360, endPoint y: 413, distance: 6.3
click at [366, 414] on select "Paid via CC Check Requested Pay at the Gate Other" at bounding box center [337, 410] width 85 height 15
select select "Paid via CC"
click at [295, 403] on select "Paid via CC Check Requested Pay at the Gate Other" at bounding box center [337, 410] width 85 height 15
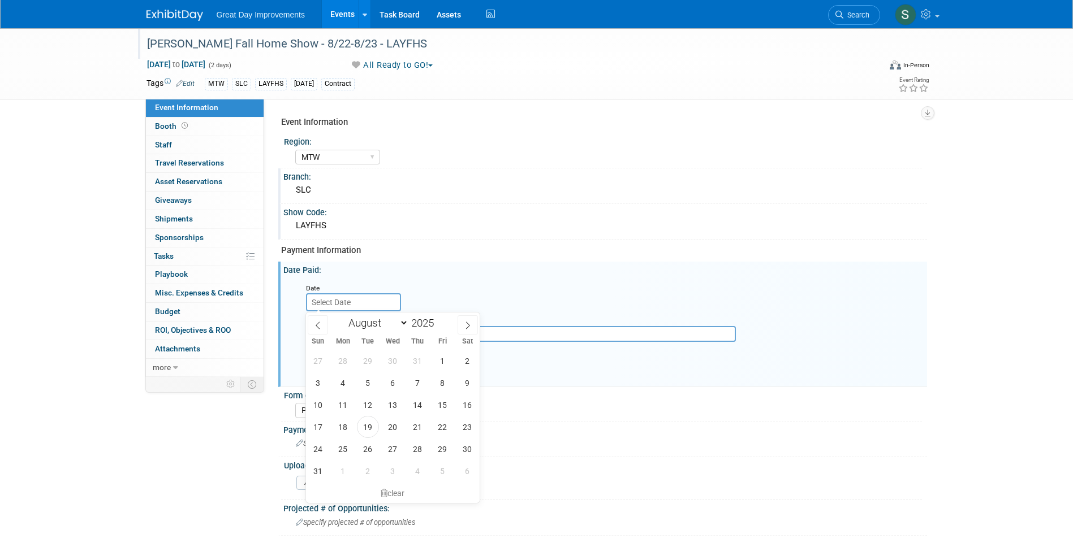
click at [343, 301] on input "text" at bounding box center [353, 302] width 95 height 18
click at [317, 325] on icon at bounding box center [318, 326] width 8 height 8
select select "5"
click at [417, 387] on span "12" at bounding box center [418, 383] width 22 height 22
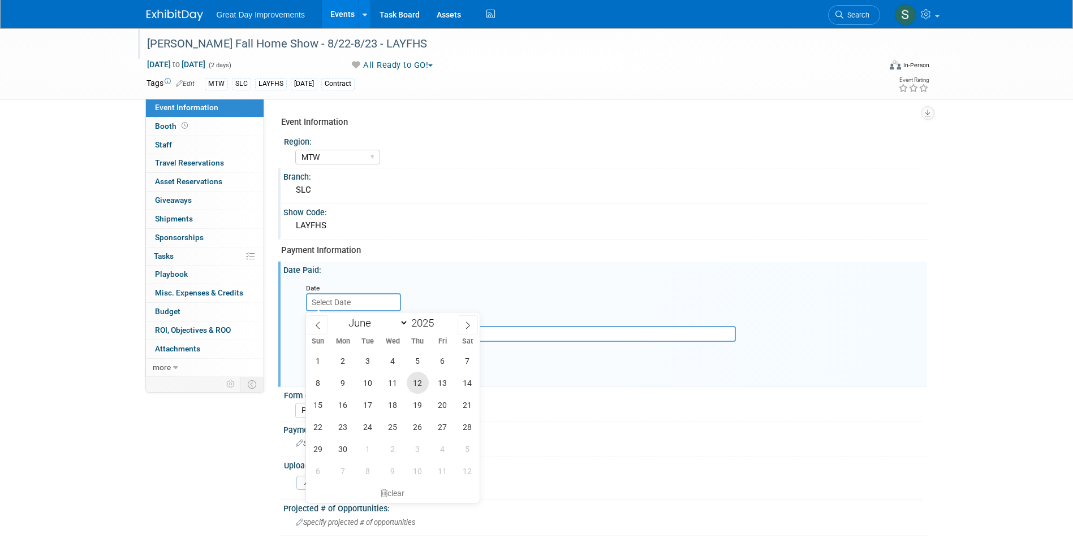
type input "Jun 12, 2025"
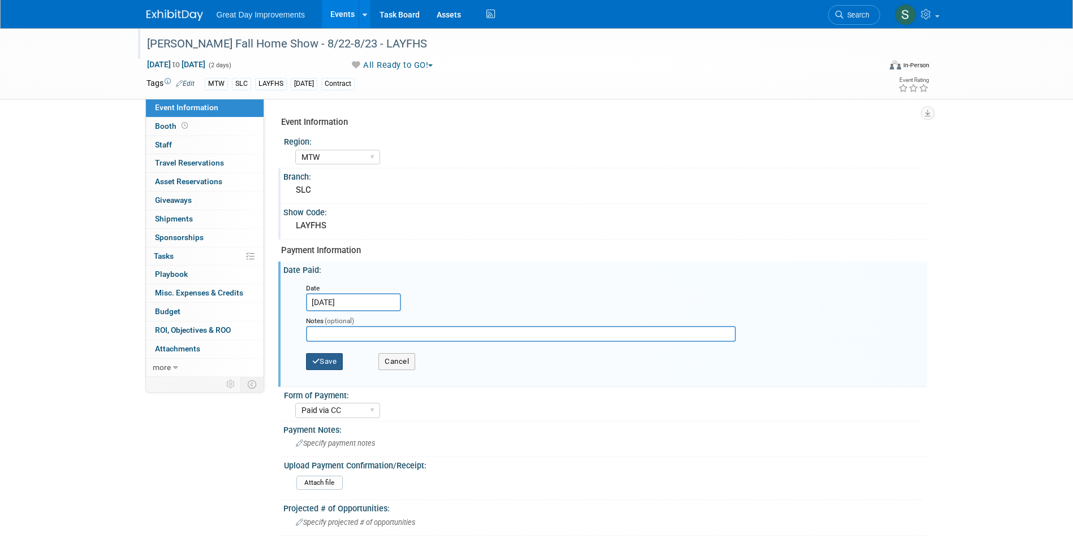
click at [329, 353] on button "Save" at bounding box center [324, 361] width 37 height 17
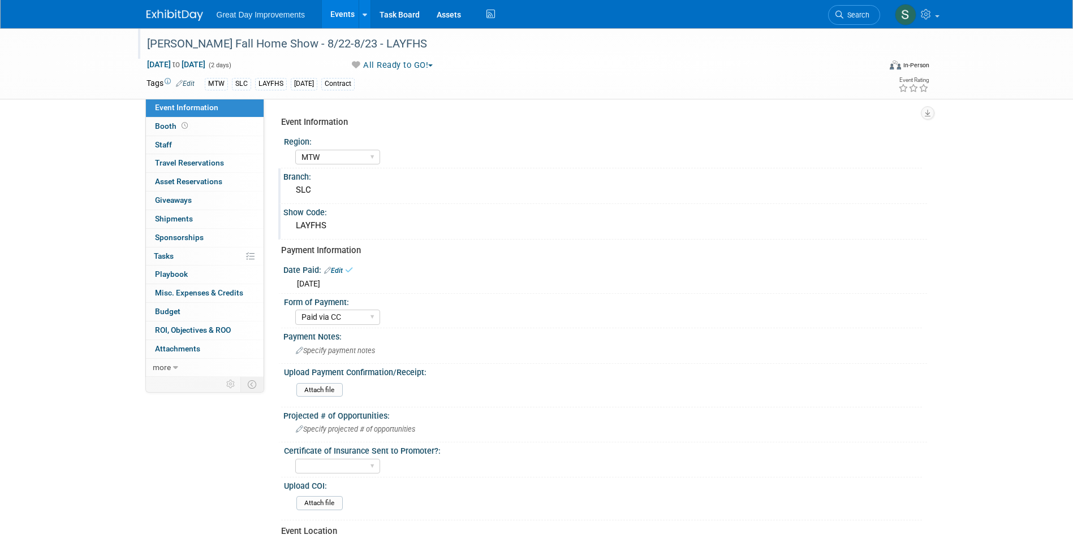
click at [154, 16] on img at bounding box center [174, 15] width 57 height 11
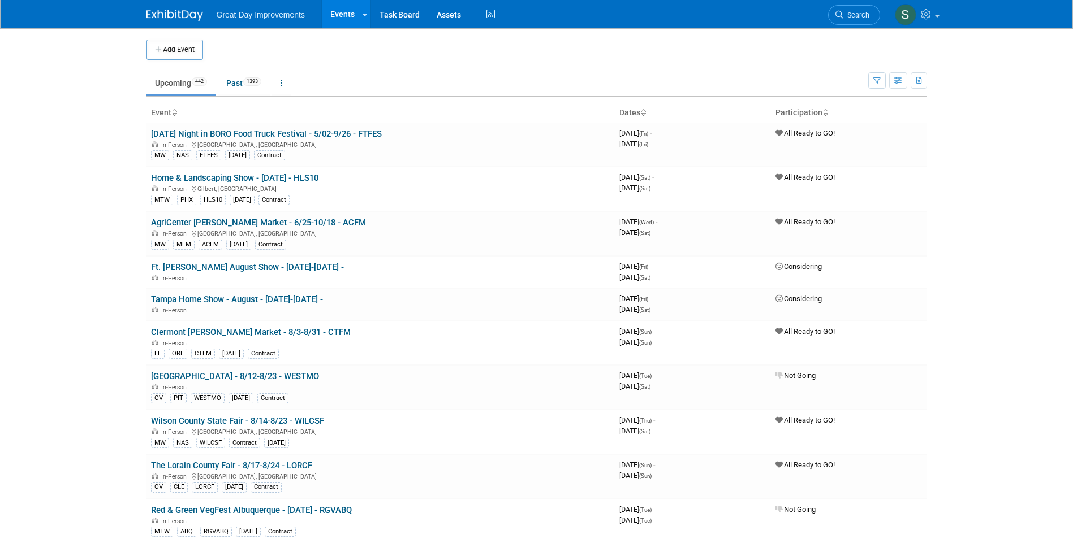
click at [191, 45] on button "Add Event" at bounding box center [174, 50] width 57 height 20
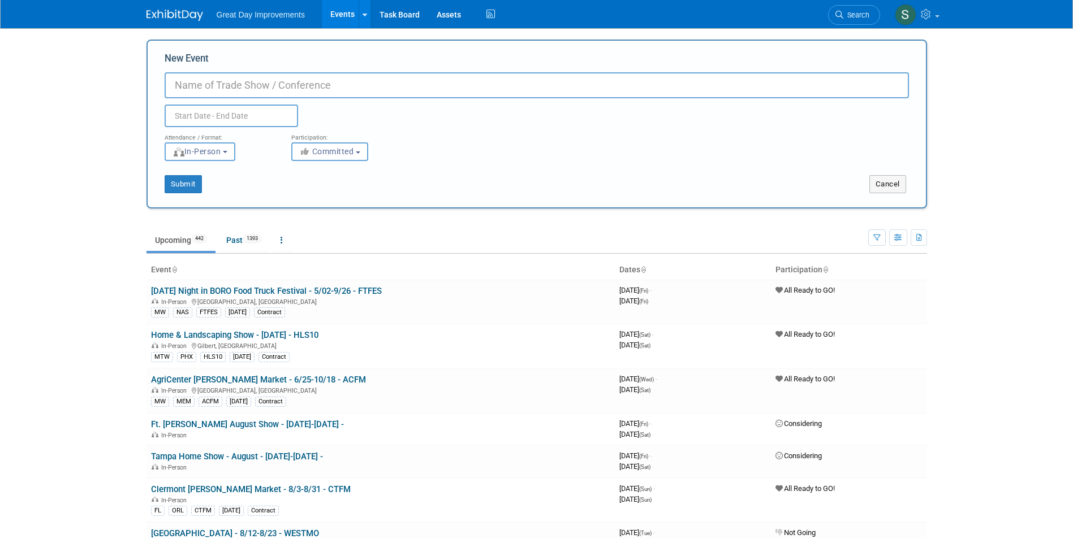
paste input "[PERSON_NAME] Fall Home Show"
click at [324, 82] on input "[PERSON_NAME] Fall Home Show" at bounding box center [537, 85] width 744 height 26
type input "[PERSON_NAME] Fall Home Show - 10/31-11/02 - LAYFH"
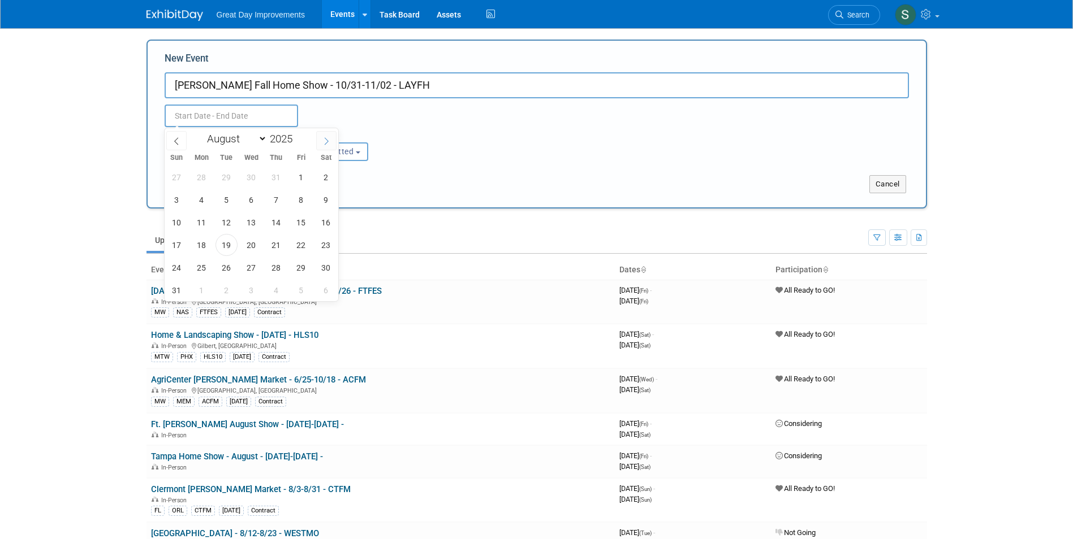
click at [330, 146] on span at bounding box center [326, 140] width 20 height 19
click at [331, 146] on span at bounding box center [326, 140] width 20 height 19
click at [178, 142] on icon at bounding box center [176, 141] width 8 height 8
select select "9"
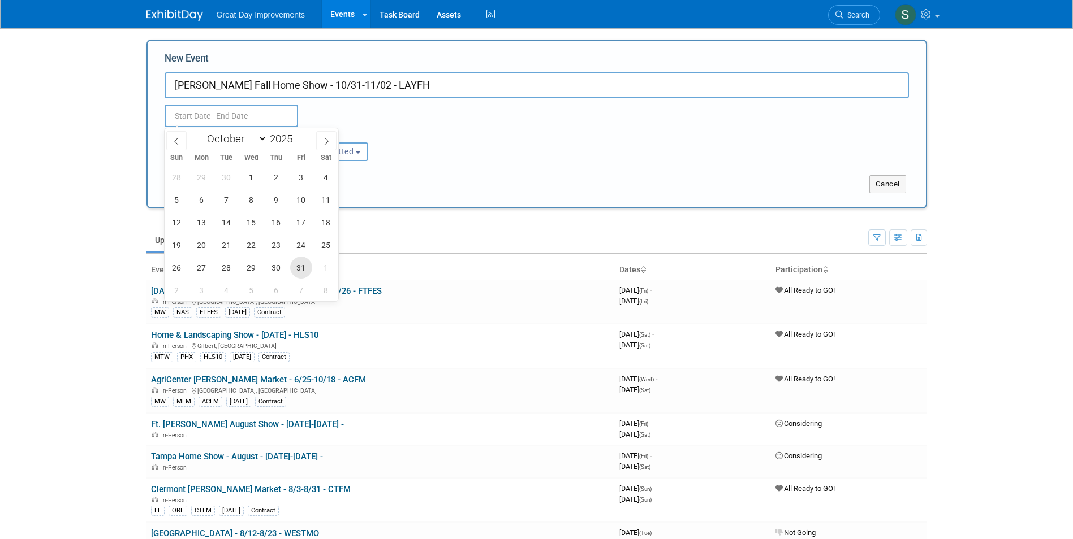
click at [308, 271] on span "31" at bounding box center [301, 268] width 22 height 22
click at [178, 292] on span "2" at bounding box center [177, 290] width 22 height 22
type input "Oct 31, 2025 to Nov 2, 2025"
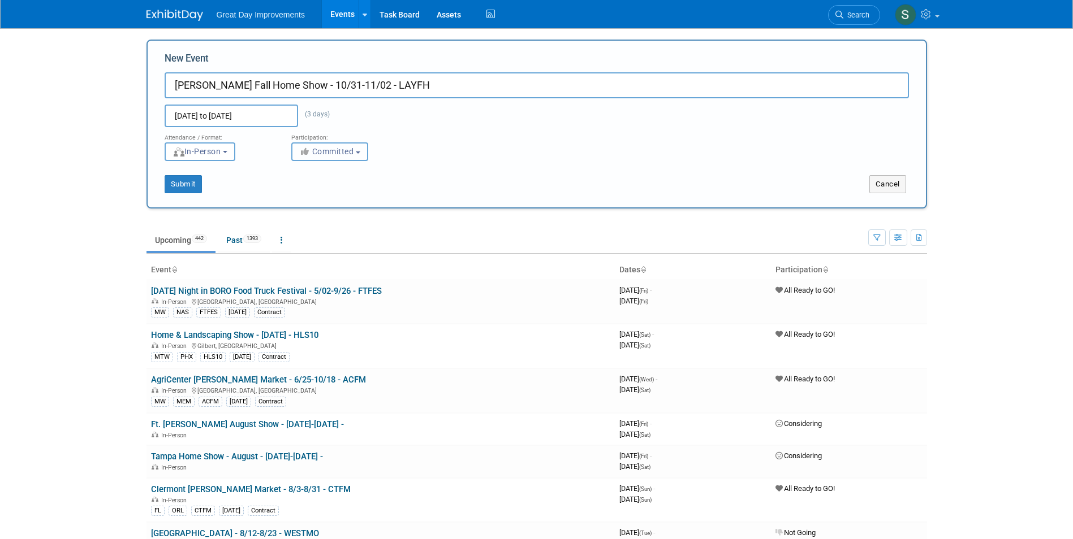
click at [333, 149] on span "Committed" at bounding box center [326, 151] width 55 height 9
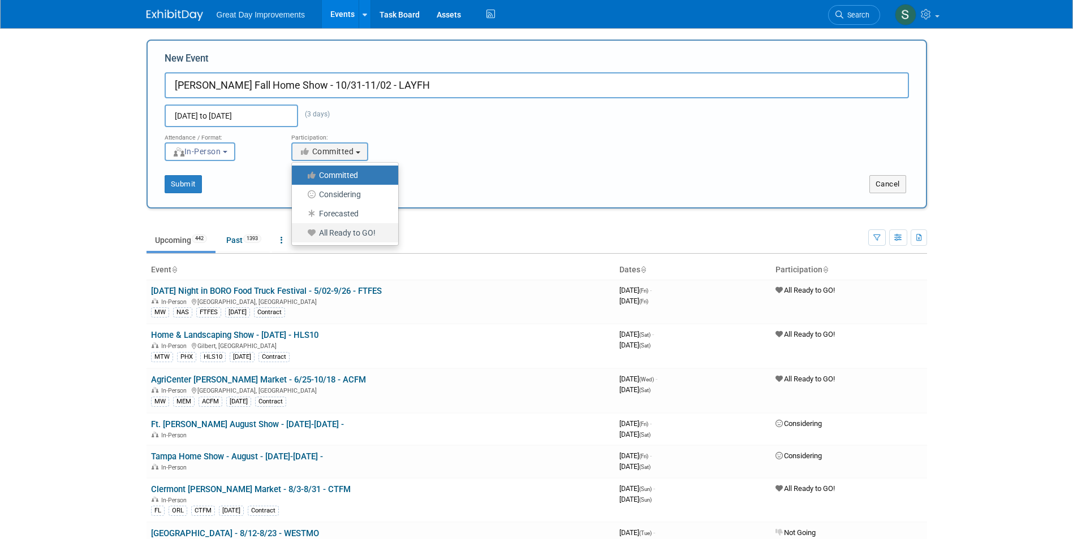
click at [336, 243] on ul "Committed Considering Forecasted All Ready to GO!" at bounding box center [344, 204] width 107 height 84
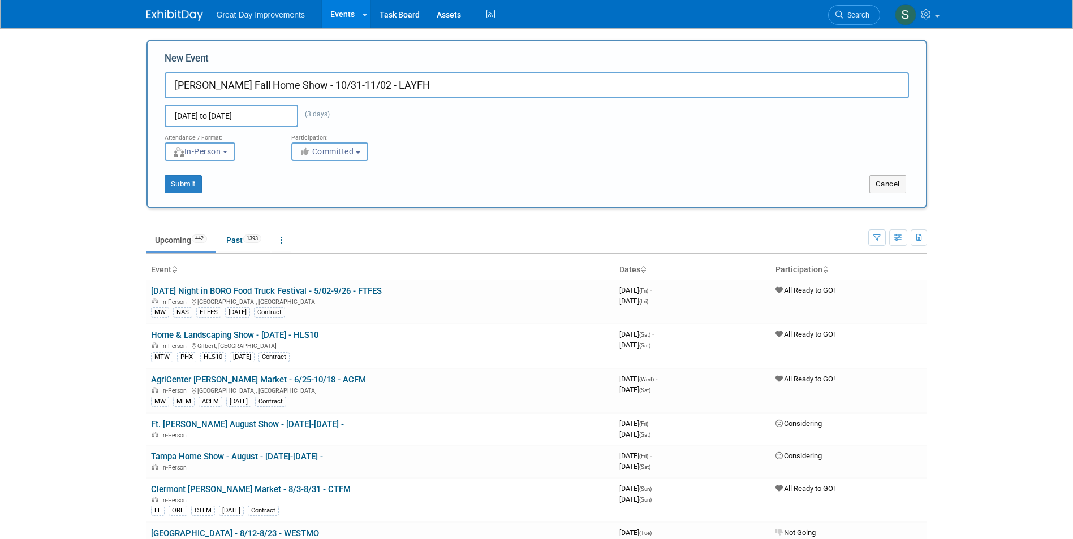
click at [344, 145] on button "Committed" at bounding box center [329, 151] width 77 height 19
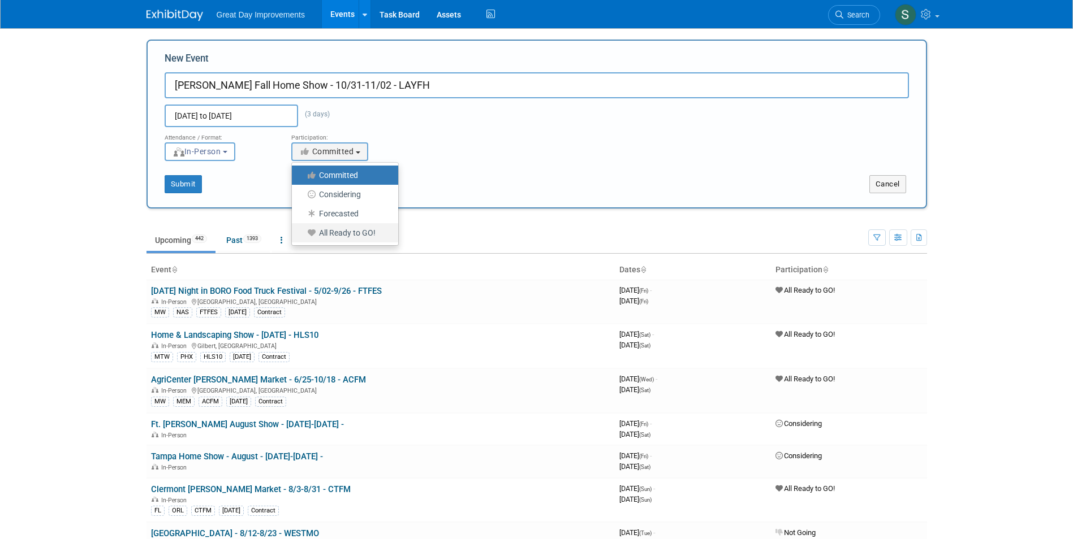
click at [344, 236] on label "All Ready to GO!" at bounding box center [341, 233] width 89 height 15
click at [302, 236] on input "All Ready to GO!" at bounding box center [298, 233] width 7 height 7
select select "102"
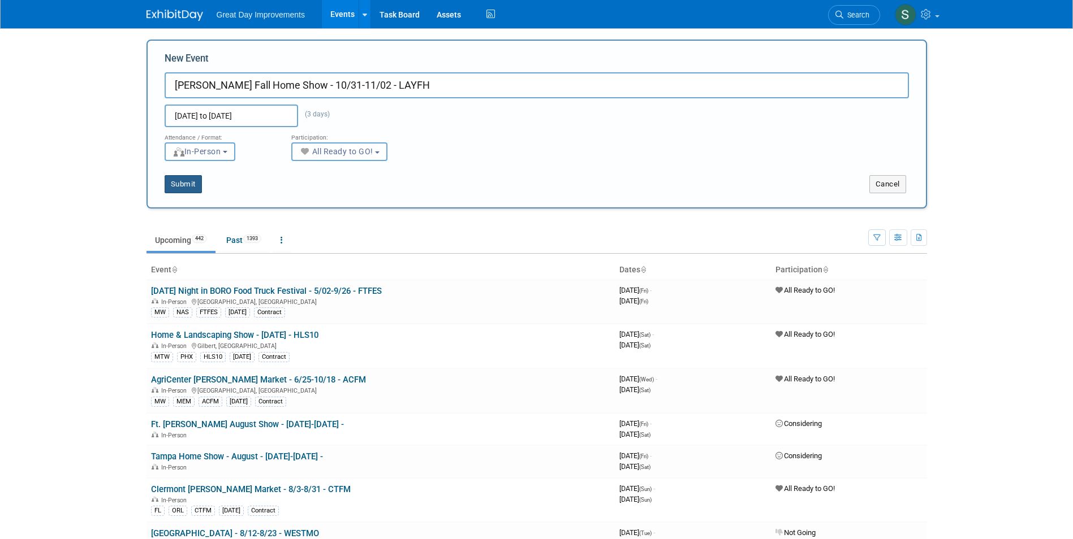
click at [193, 187] on button "Submit" at bounding box center [183, 184] width 37 height 18
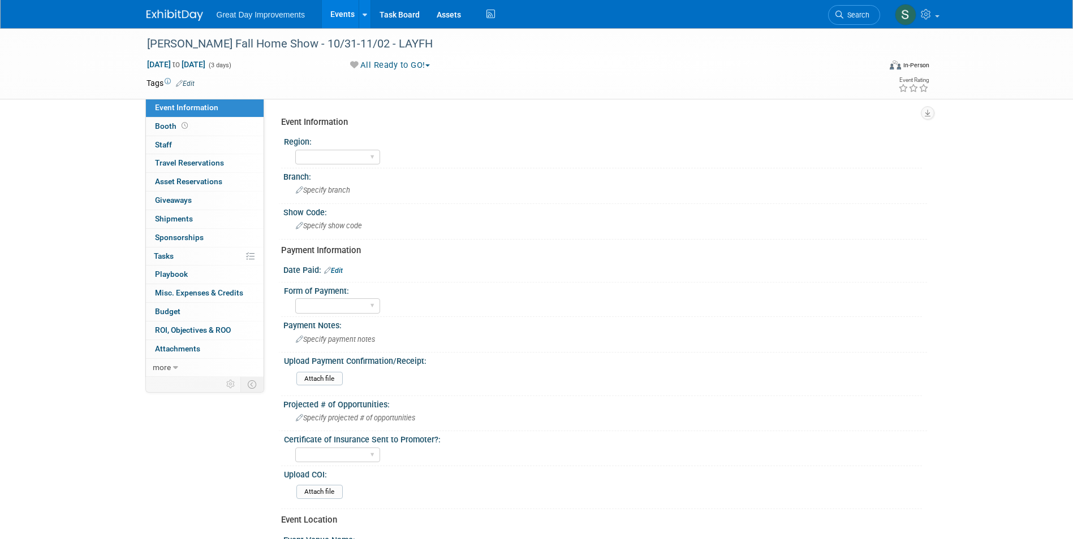
click at [183, 83] on link "Edit" at bounding box center [185, 84] width 19 height 8
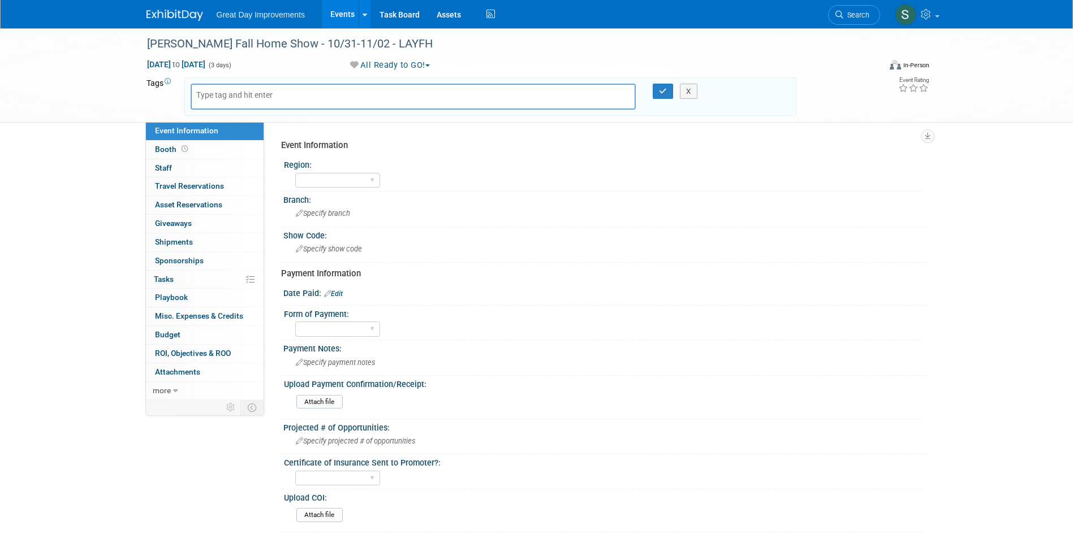
click at [200, 94] on input "text" at bounding box center [241, 94] width 90 height 11
click at [201, 94] on input "text" at bounding box center [241, 94] width 90 height 11
type input "MTW SLC"
click at [242, 95] on link "×" at bounding box center [243, 97] width 7 height 13
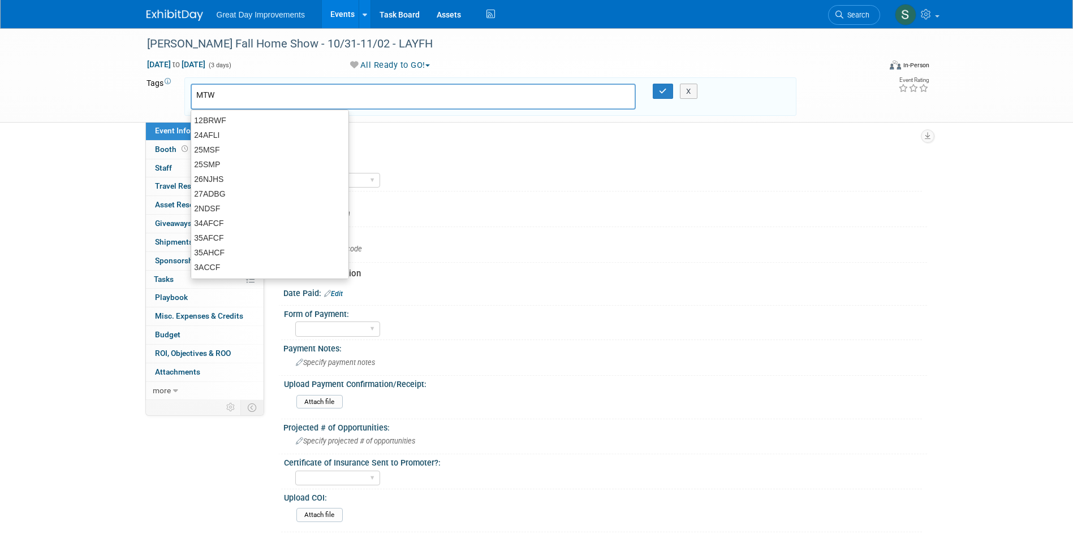
type input "MTW"
type input "SLC"
type input "MTW, SLC"
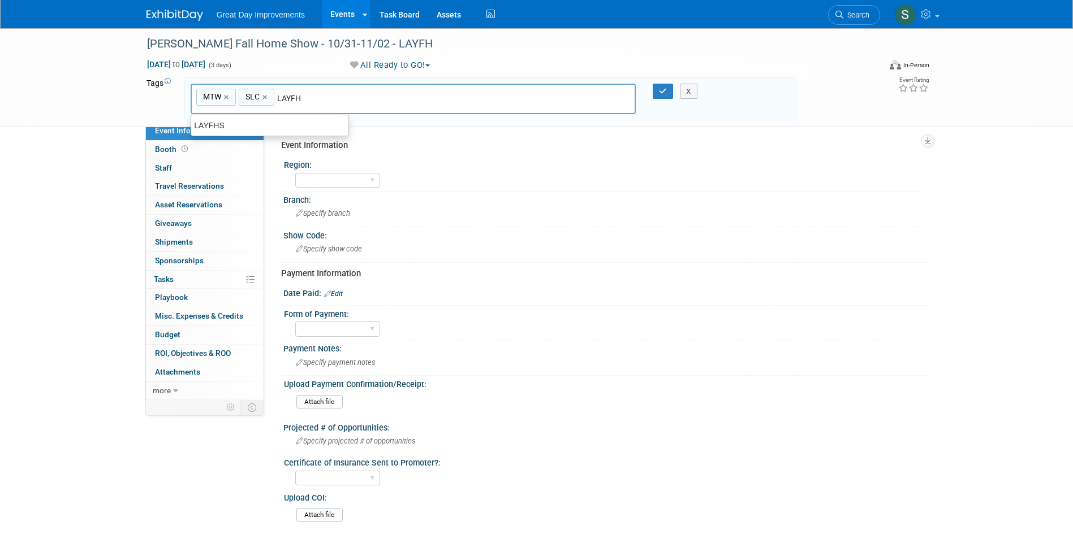
type input "LAYFH"
type input "MTW, SLC, LAYFH"
type input "[DATE]"
type input "MTW, SLC, LAYFH, [DATE]"
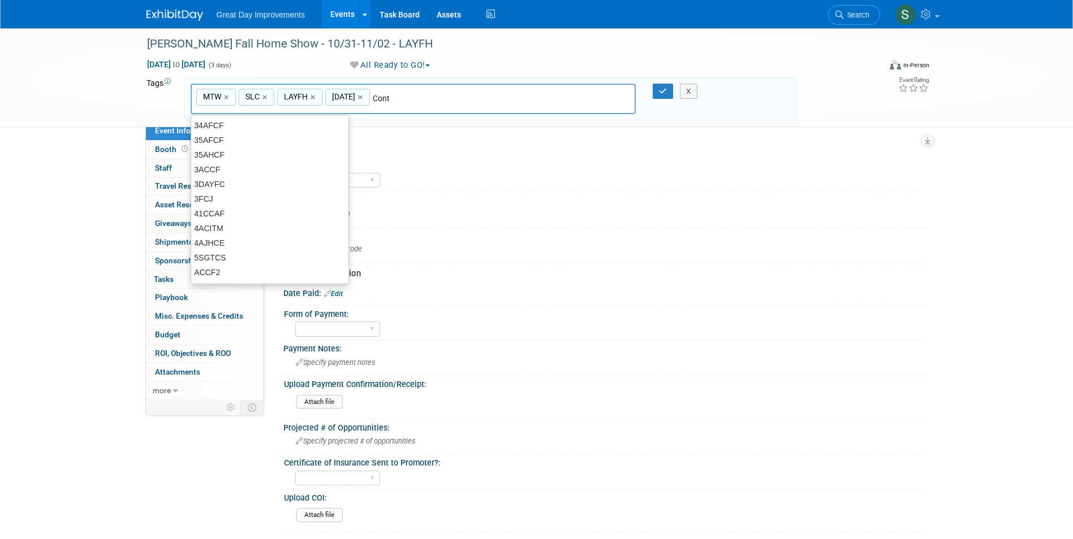
type input "Contr"
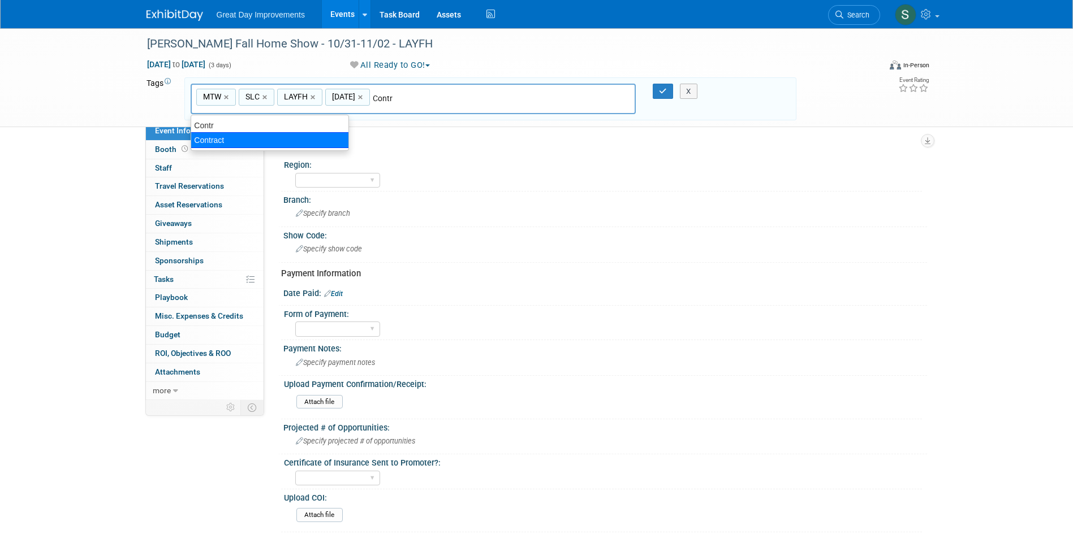
click at [232, 142] on div "Contract" at bounding box center [270, 140] width 158 height 16
type input "MTW, SLC, LAYFH, [DATE], Contract"
click at [658, 92] on button "button" at bounding box center [662, 92] width 20 height 16
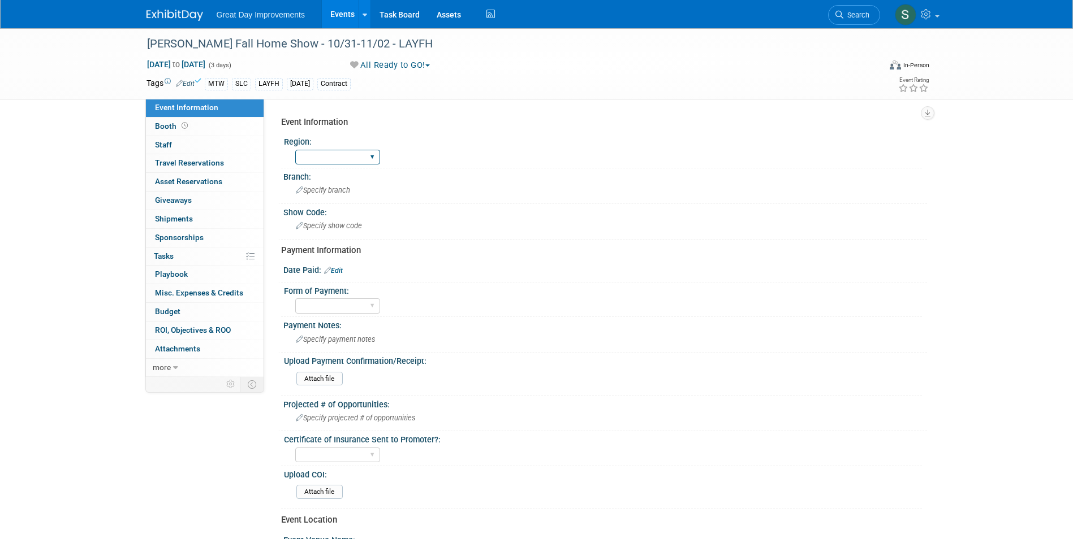
click at [343, 158] on select "GC MA MW MTW NE NEW OV PL PNW SA SE SC UMW FL" at bounding box center [337, 157] width 85 height 15
select select "MTW"
click at [295, 150] on select "GC MA MW MTW NE NEW OV PL PNW SA SE SC UMW FL" at bounding box center [337, 157] width 85 height 15
click at [335, 183] on div "Specify branch" at bounding box center [605, 190] width 626 height 18
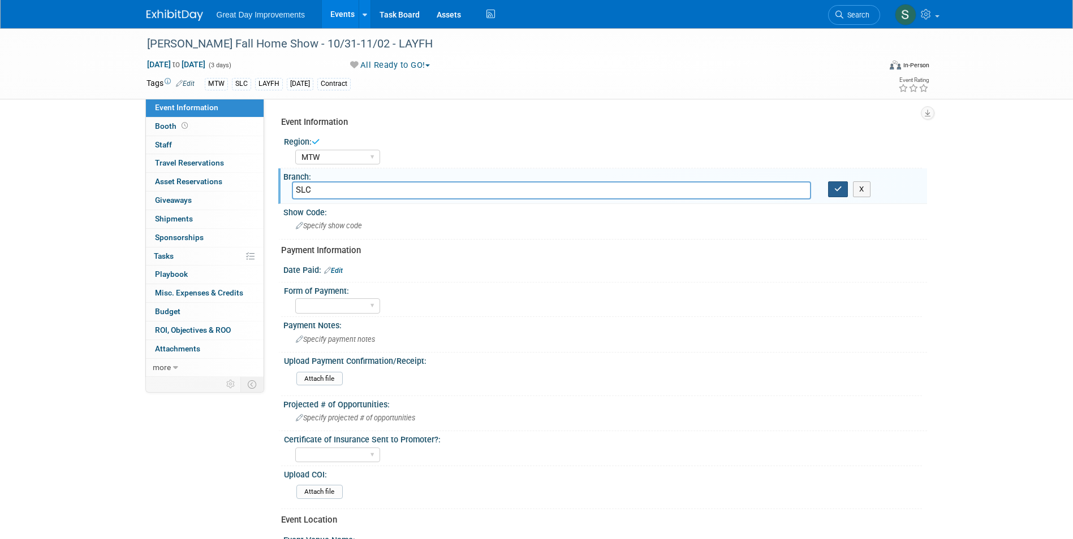
type input "SLC"
click at [833, 193] on button "button" at bounding box center [838, 189] width 20 height 16
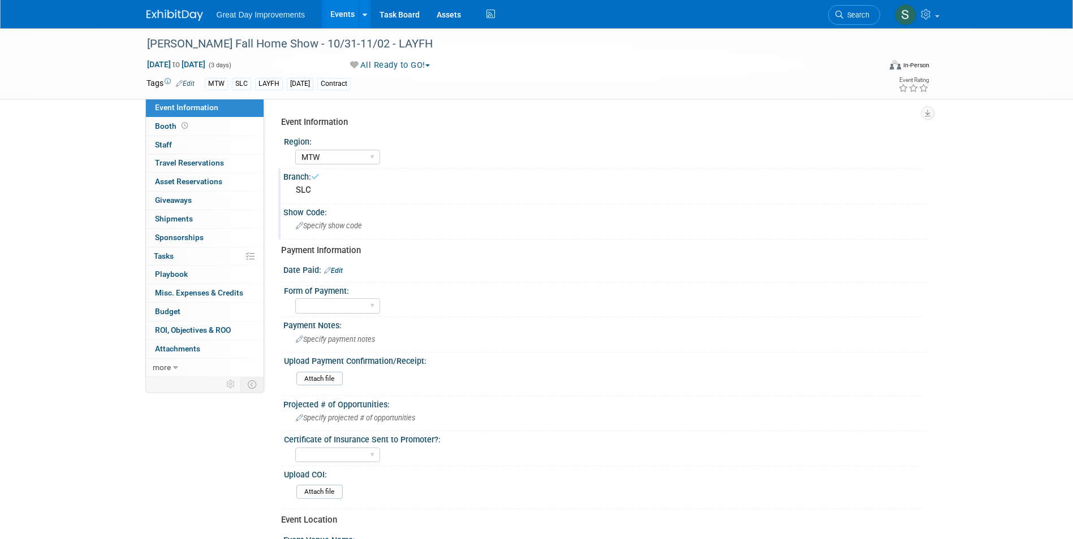
click at [474, 216] on div "Show Code:" at bounding box center [604, 211] width 643 height 14
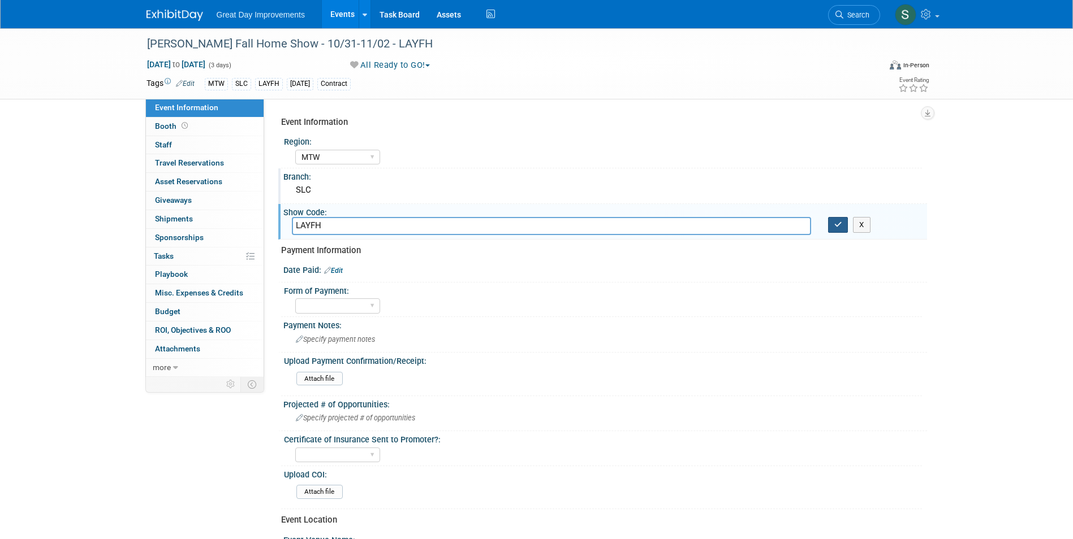
type input "LAYFH"
click at [834, 223] on icon "button" at bounding box center [838, 224] width 8 height 7
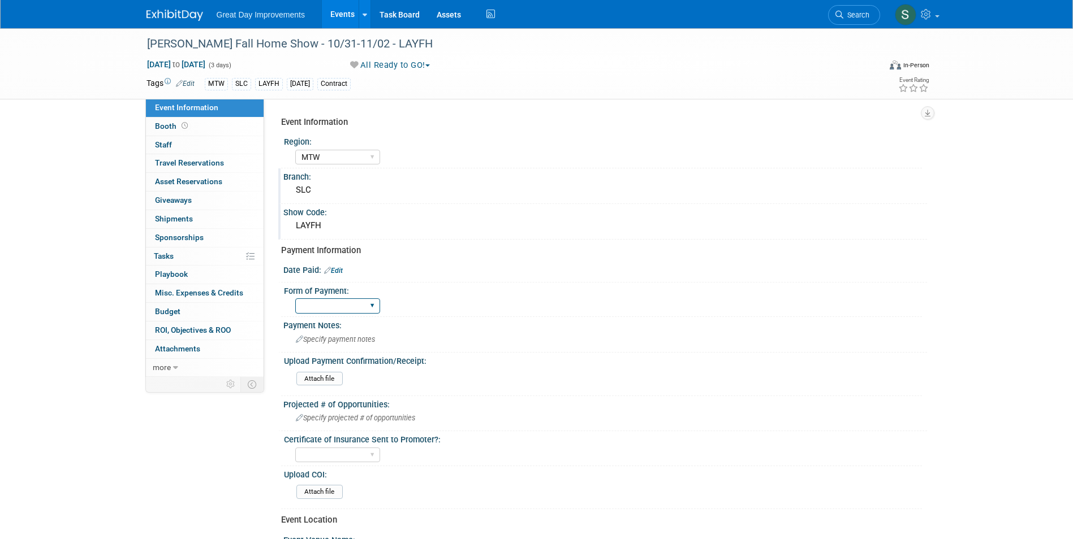
click at [362, 302] on select "Paid via CC Check Requested Pay at the Gate Other" at bounding box center [337, 306] width 85 height 15
select select "Paid via CC"
click at [295, 299] on select "Paid via CC Check Requested Pay at the Gate Other" at bounding box center [337, 306] width 85 height 15
click at [334, 270] on link "Edit" at bounding box center [333, 271] width 19 height 8
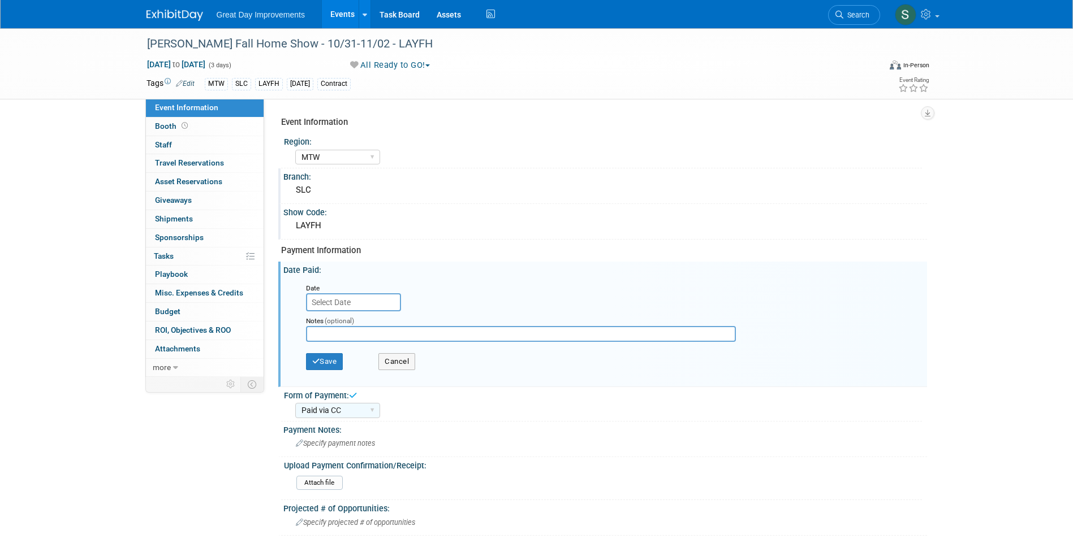
click at [362, 302] on input "text" at bounding box center [353, 302] width 95 height 18
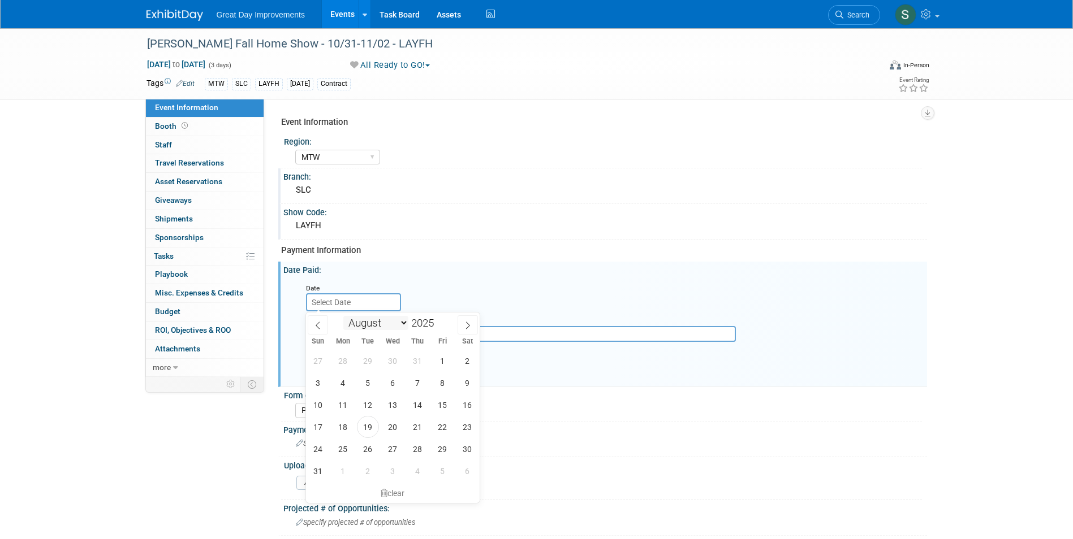
click at [388, 322] on select "January February March April May June July August September October November De…" at bounding box center [375, 323] width 65 height 14
select select "9"
click at [343, 316] on select "January February March April May June July August September October November De…" at bounding box center [375, 323] width 65 height 14
click at [440, 324] on span at bounding box center [438, 326] width 8 height 7
type input "2024"
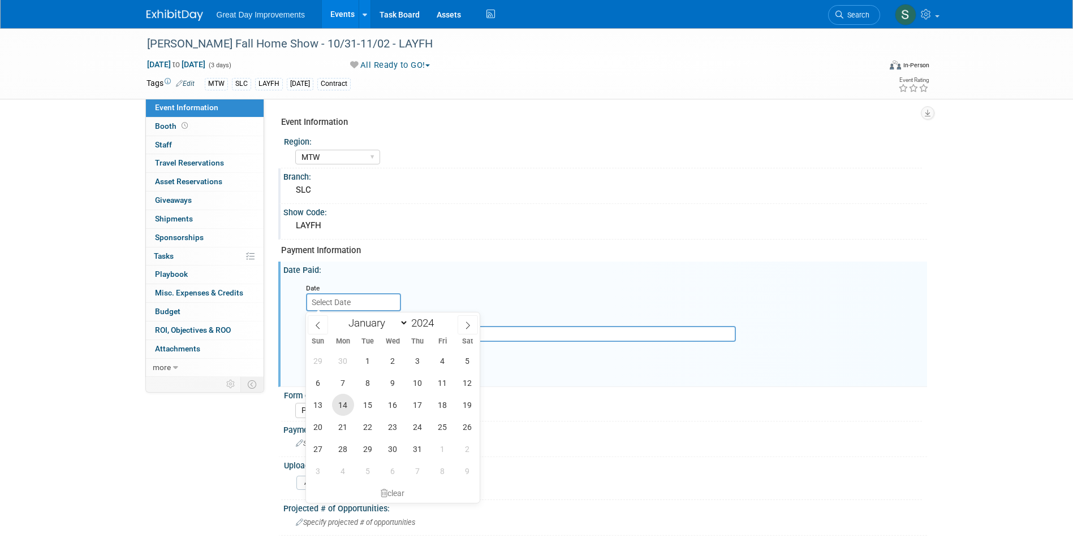
click at [348, 402] on span "14" at bounding box center [343, 405] width 22 height 22
type input "[DATE]"
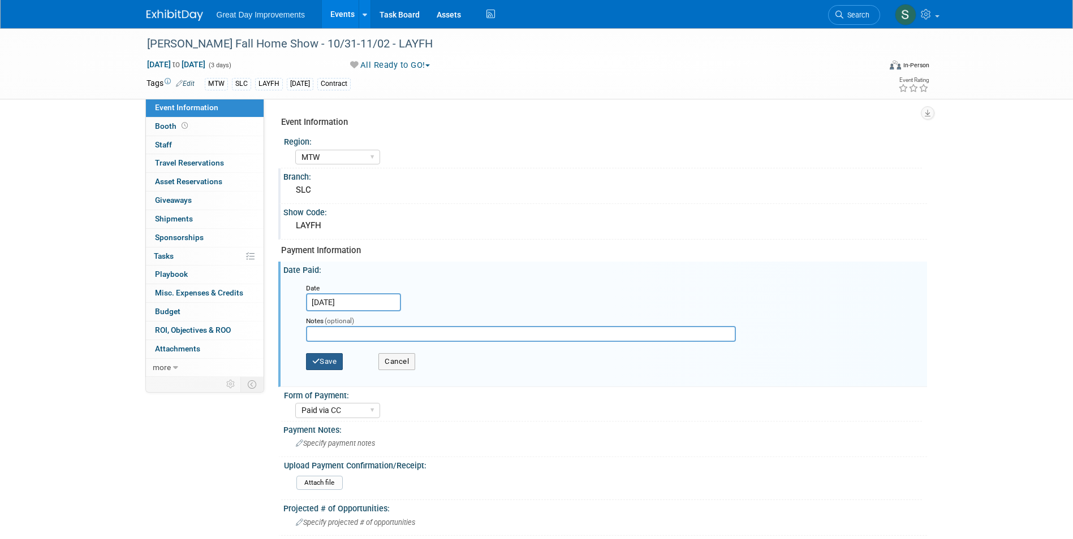
click at [328, 361] on button "Save" at bounding box center [324, 361] width 37 height 17
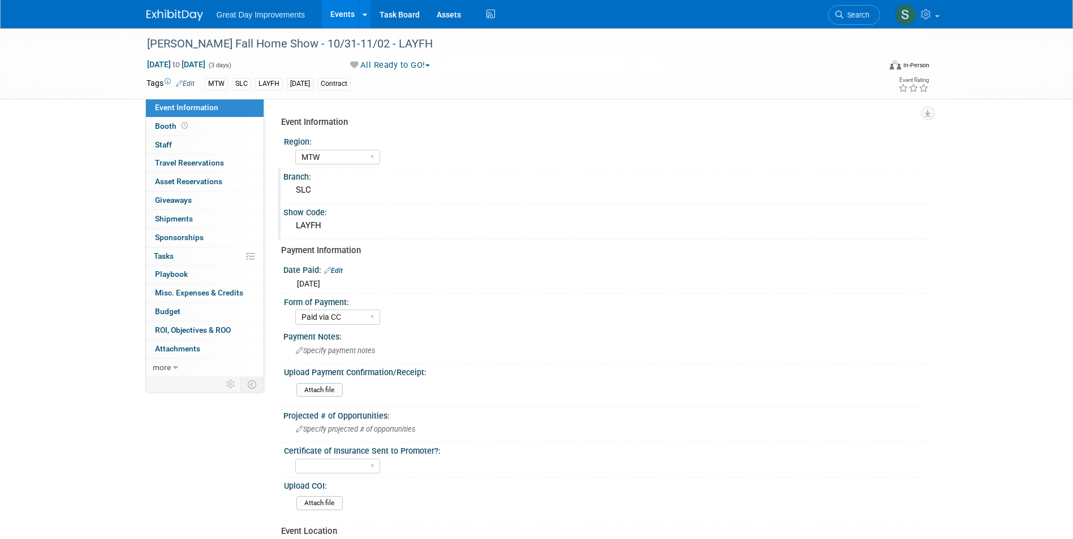
click at [170, 15] on img at bounding box center [174, 15] width 57 height 11
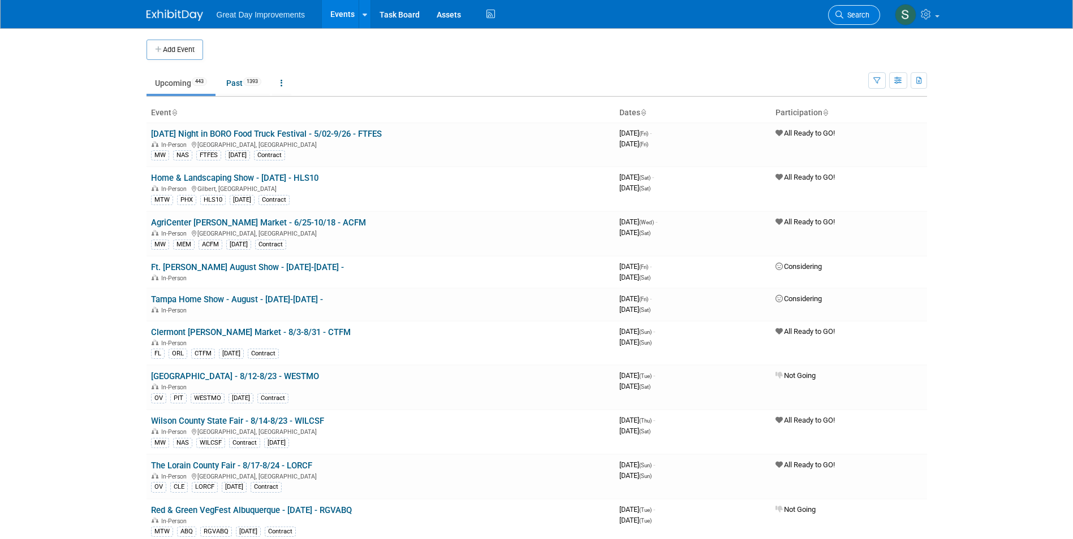
click at [844, 15] on span "Search" at bounding box center [856, 15] width 26 height 8
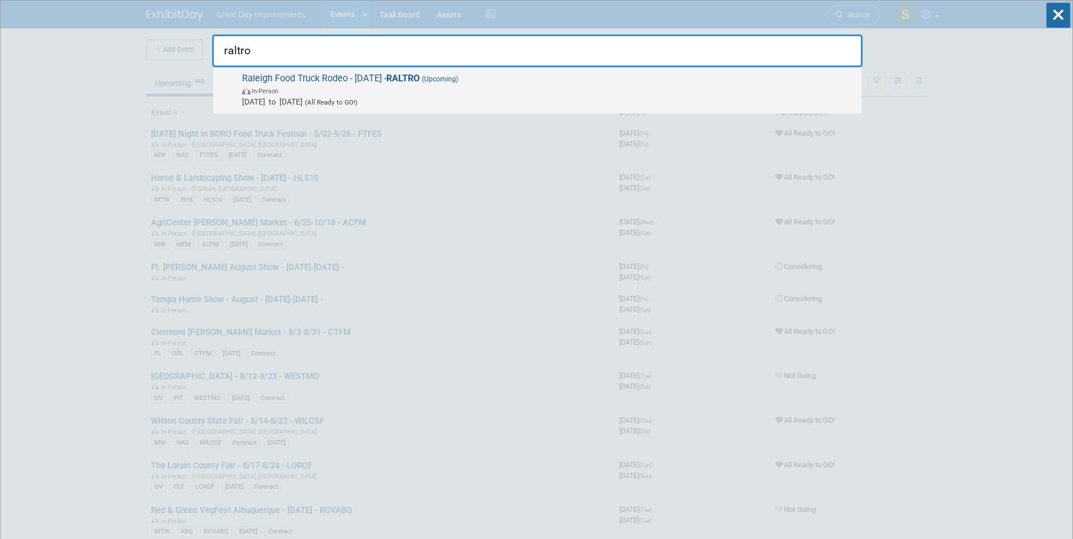
type input "raltro"
click at [471, 87] on span "In-Person" at bounding box center [548, 90] width 613 height 11
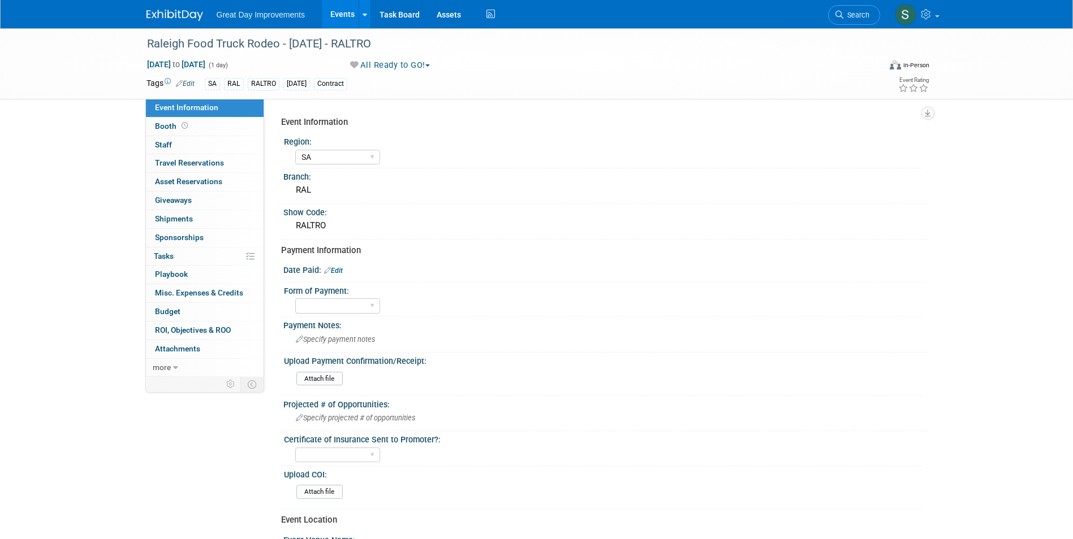
select select "SA"
click at [382, 67] on button "All Ready to GO!" at bounding box center [390, 65] width 88 height 12
click at [390, 113] on link "Not Going" at bounding box center [394, 115] width 94 height 16
click at [167, 4] on div at bounding box center [181, 10] width 70 height 21
click at [178, 12] on img at bounding box center [174, 15] width 57 height 11
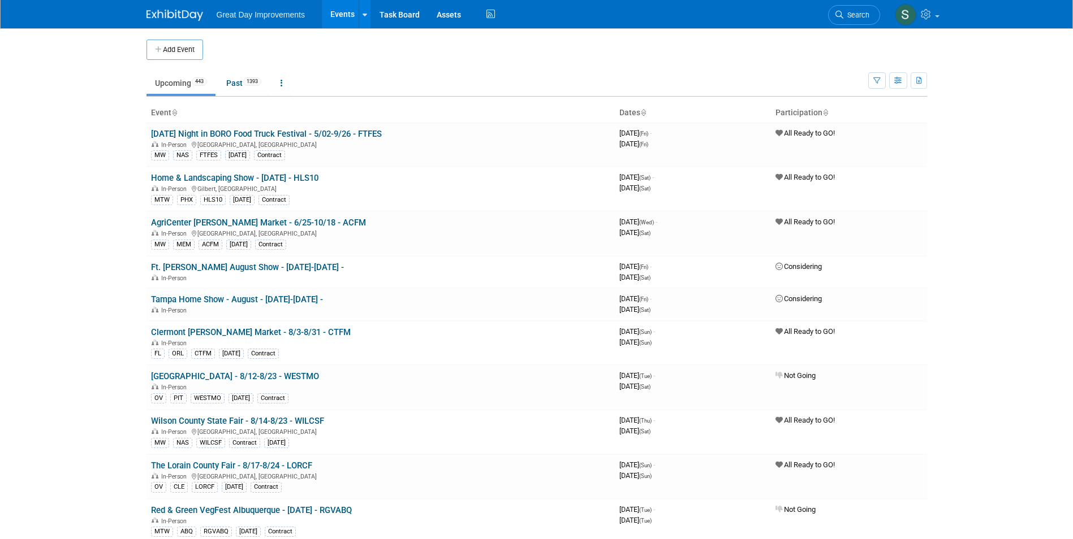
click at [187, 16] on img at bounding box center [174, 15] width 57 height 11
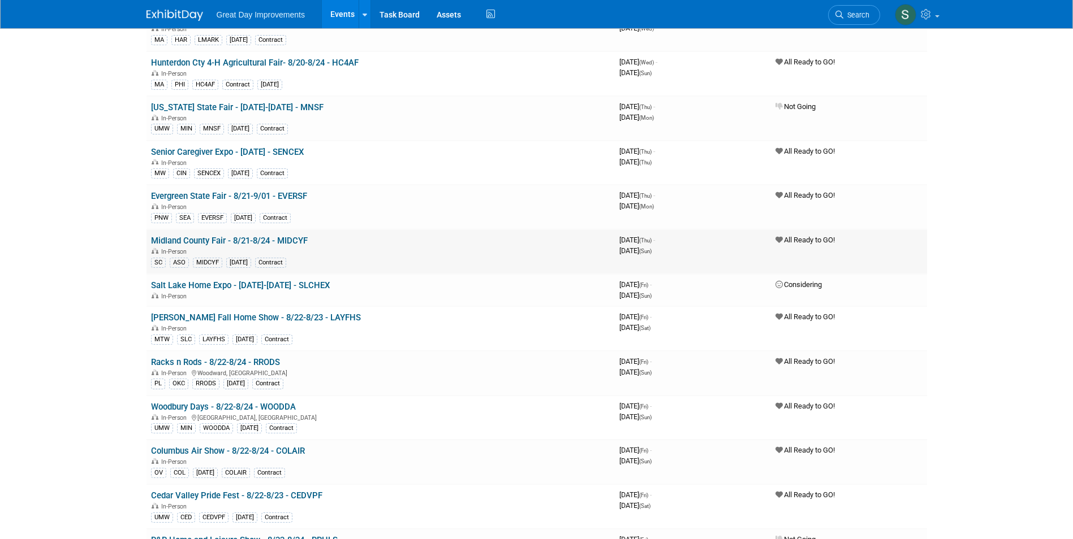
scroll to position [792, 0]
